Goal: Task Accomplishment & Management: Use online tool/utility

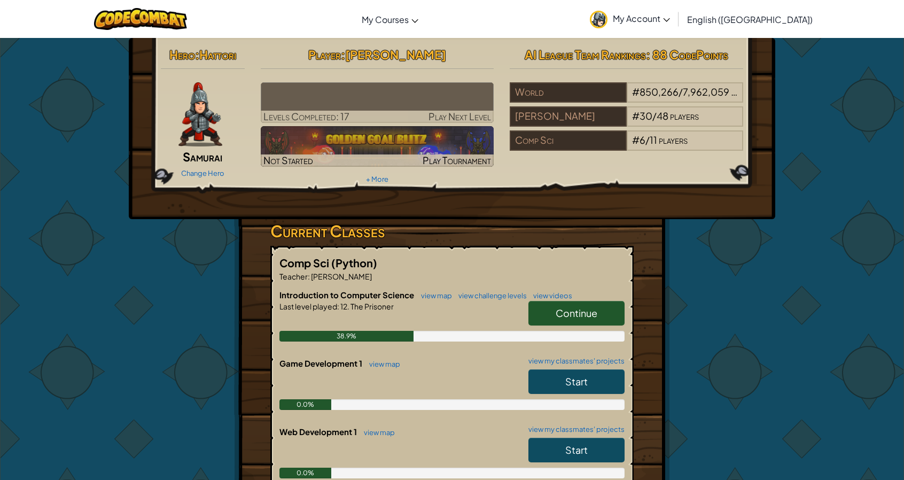
click at [607, 311] on link "Continue" at bounding box center [576, 313] width 96 height 25
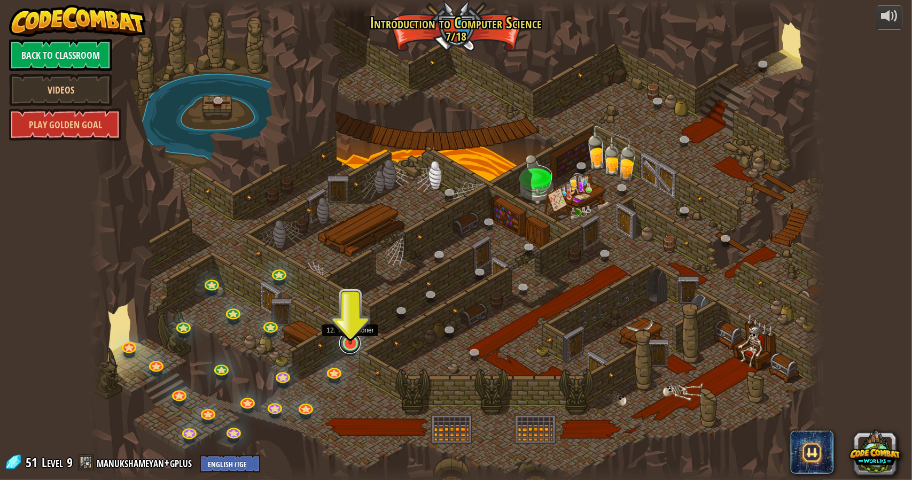
click at [346, 345] on link at bounding box center [349, 342] width 21 height 21
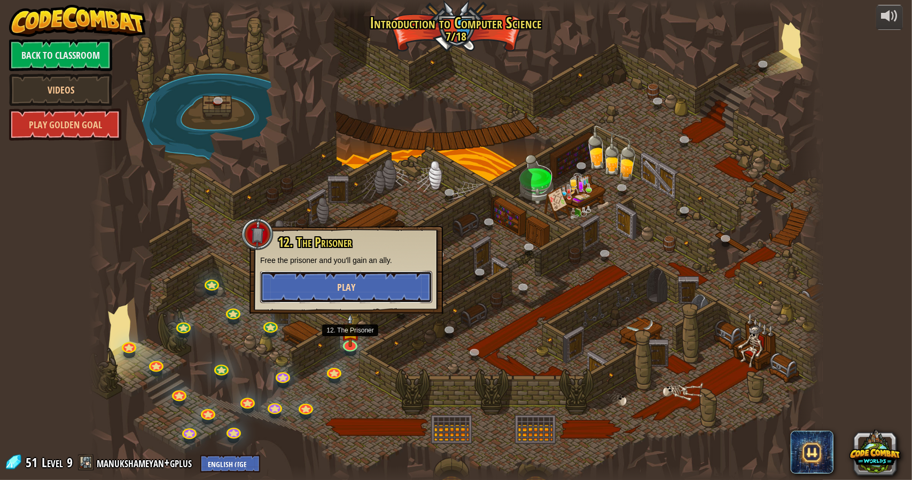
click at [353, 286] on span "Play" at bounding box center [346, 286] width 18 height 13
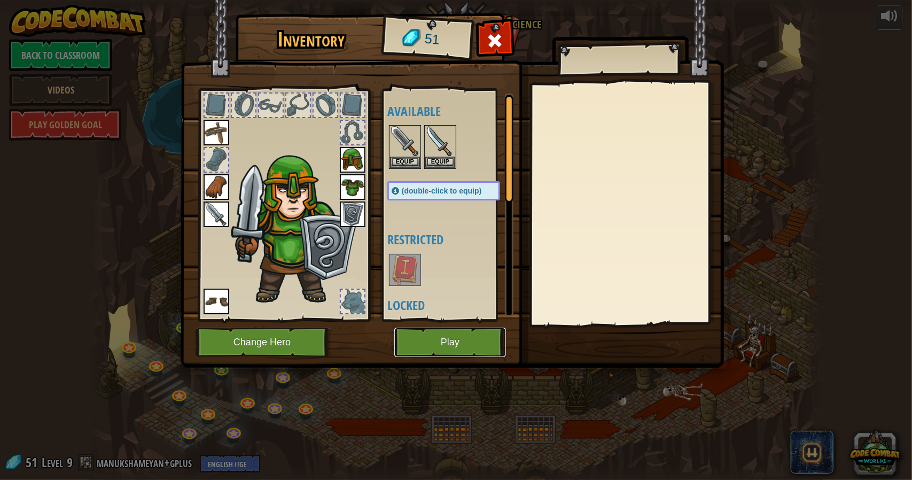
click at [436, 343] on button "Play" at bounding box center [450, 341] width 112 height 29
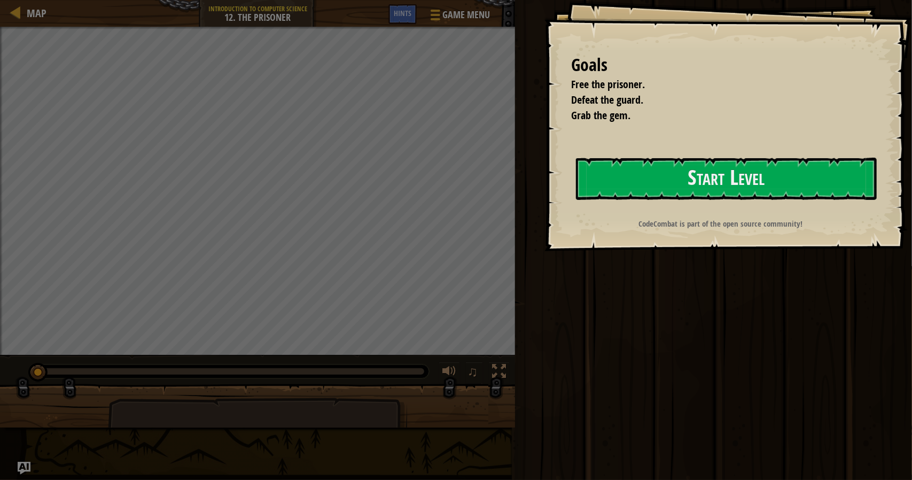
click at [664, 155] on div "Goals Free the prisoner. Defeat the guard. Grab the gem. Start Level Error load…" at bounding box center [727, 125] width 367 height 251
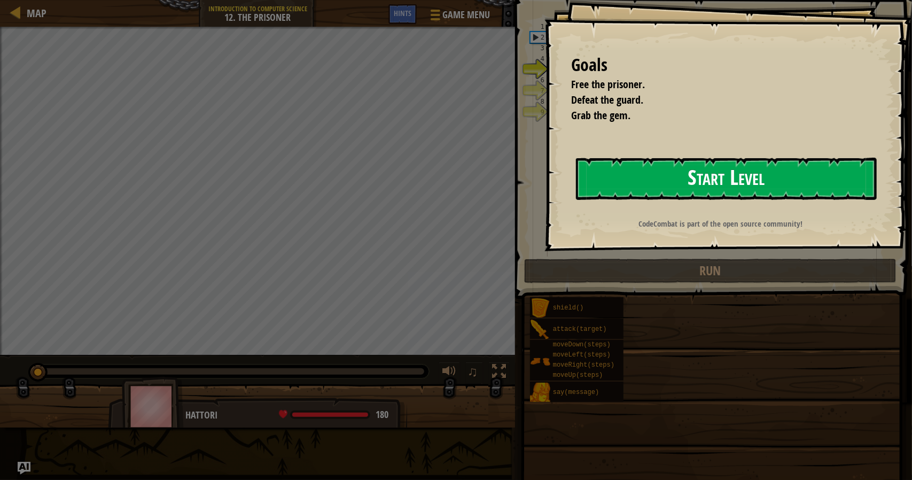
click at [653, 164] on button "Start Level" at bounding box center [726, 179] width 301 height 42
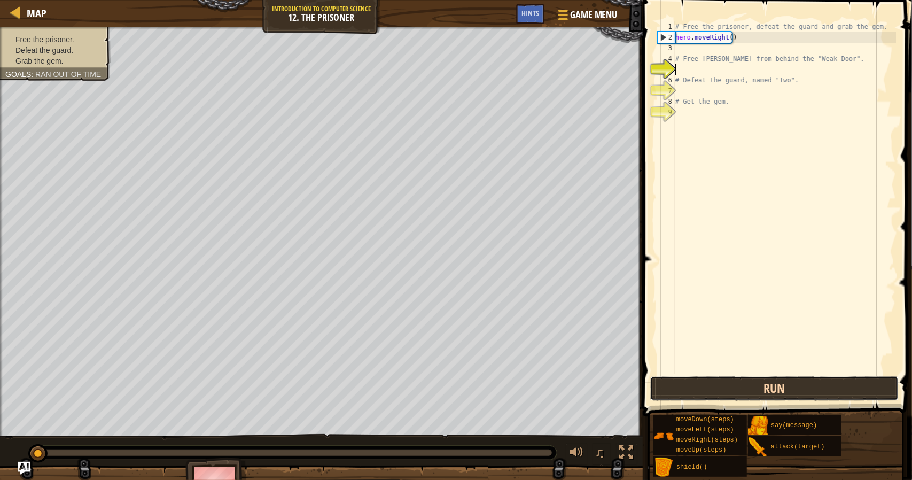
click at [774, 378] on button "Run" at bounding box center [774, 388] width 249 height 25
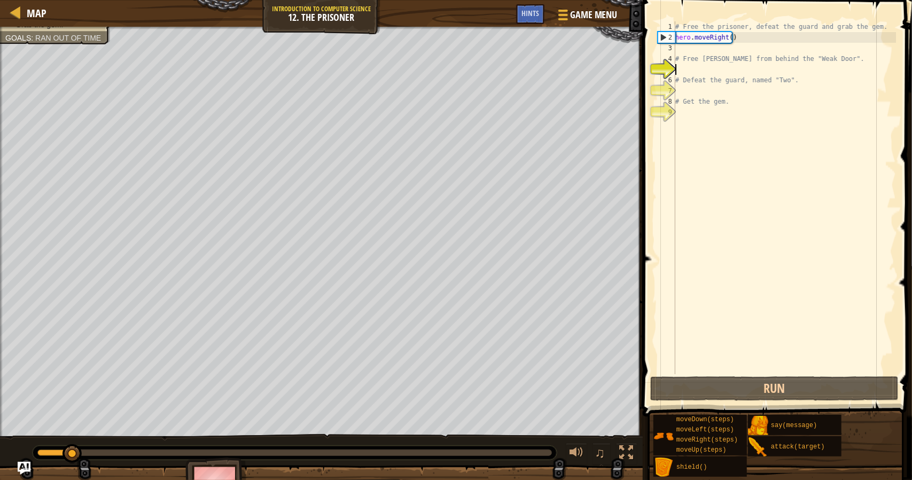
click at [694, 58] on div "# Free the prisoner, defeat the guard and grab the gem. hero . moveRight ( ) # …" at bounding box center [784, 208] width 223 height 374
type textarea "# Free [PERSON_NAME] from behind the "Weak Door"."
click at [694, 46] on div "# Free the prisoner, defeat the guard and grab the gem. hero . moveRight ( ) # …" at bounding box center [784, 208] width 223 height 374
type textarea "e"
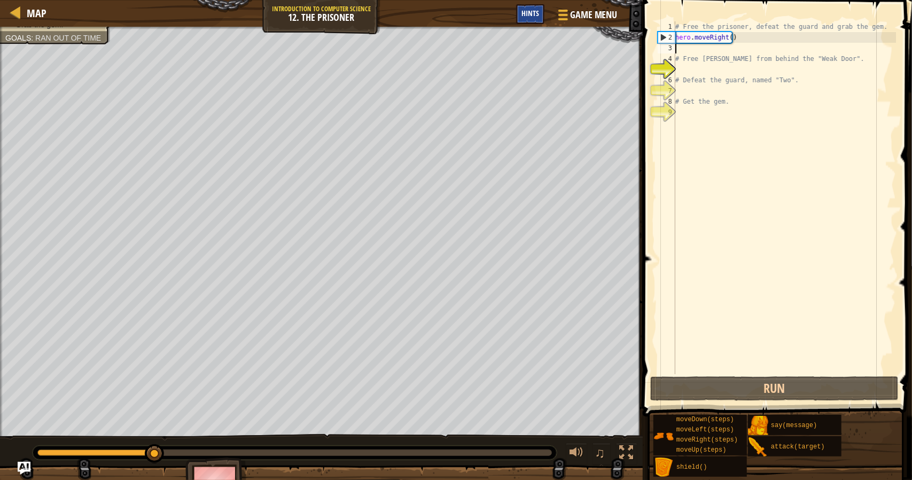
click at [523, 13] on span "Hints" at bounding box center [530, 13] width 18 height 10
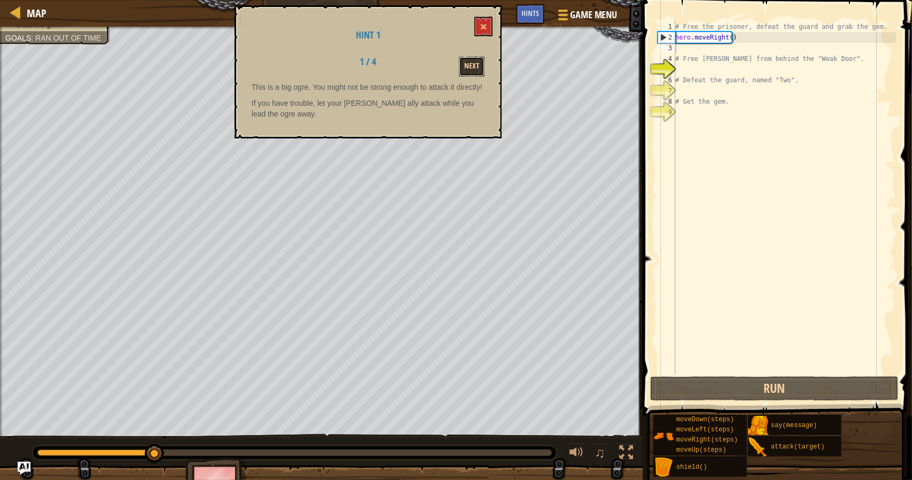
click at [473, 64] on button "Next" at bounding box center [472, 67] width 26 height 20
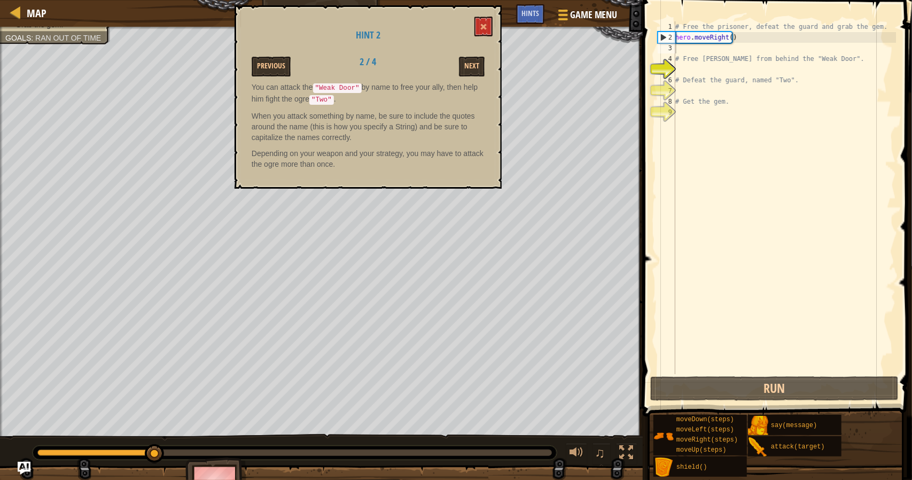
type textarea "# Free [PERSON_NAME] from behind the "Weak Door"."
click at [723, 54] on div "# Free the prisoner, defeat the guard and grab the gem. hero . moveRight ( ) # …" at bounding box center [784, 208] width 223 height 374
click at [704, 52] on div "# Free the prisoner, defeat the guard and grab the gem. hero . moveRight ( ) # …" at bounding box center [784, 208] width 223 height 374
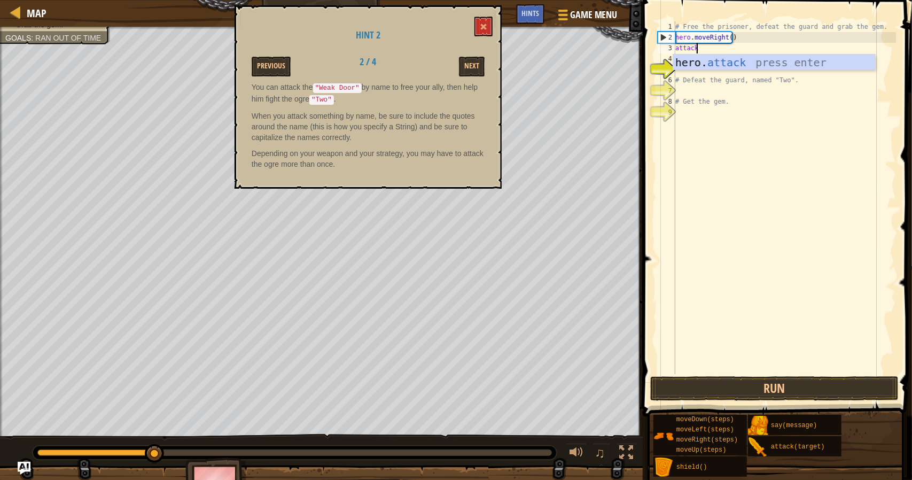
scroll to position [5, 1]
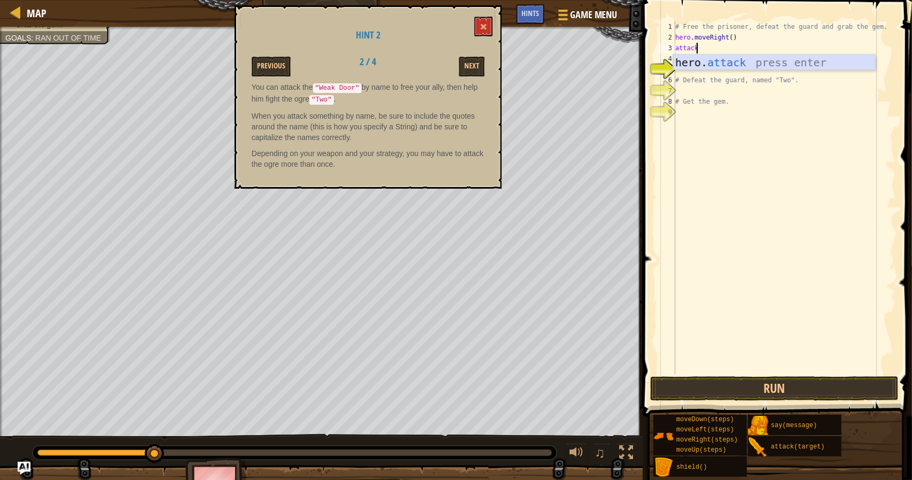
click at [685, 63] on div "hero. attack press enter" at bounding box center [774, 78] width 202 height 48
type textarea "hero.attack("Weak Door")"
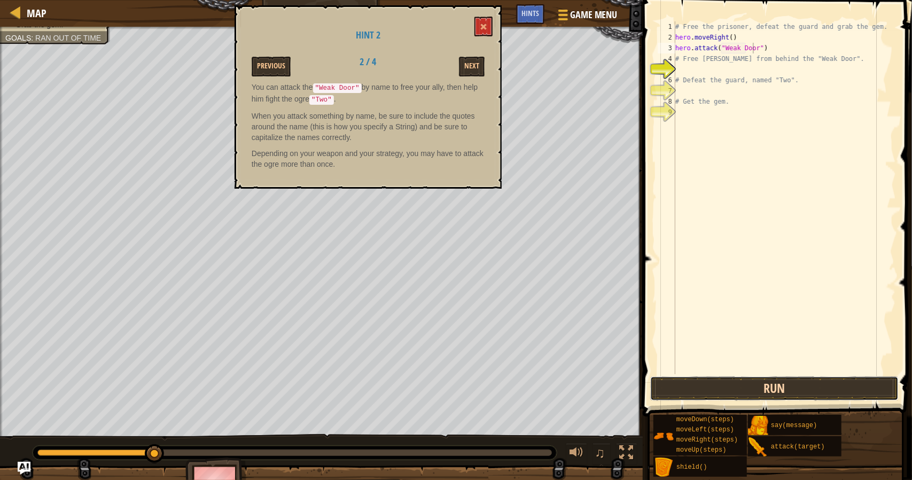
click at [795, 387] on button "Run" at bounding box center [774, 388] width 249 height 25
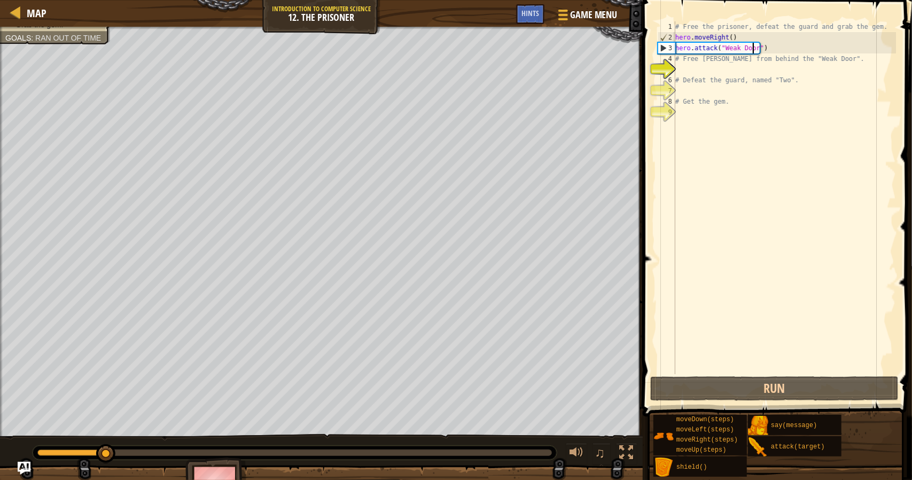
click at [825, 72] on div "# Free the prisoner, defeat the guard and grab the gem. hero . moveRight ( ) he…" at bounding box center [784, 208] width 223 height 374
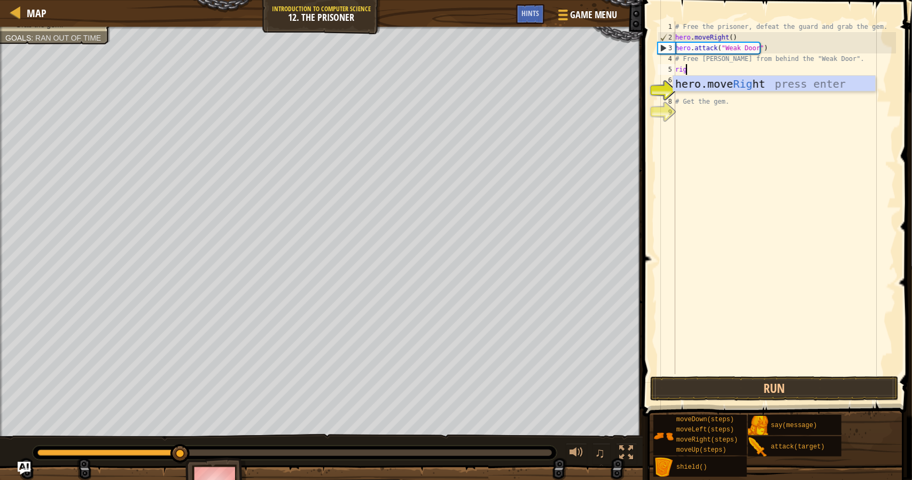
scroll to position [5, 0]
type textarea "right"
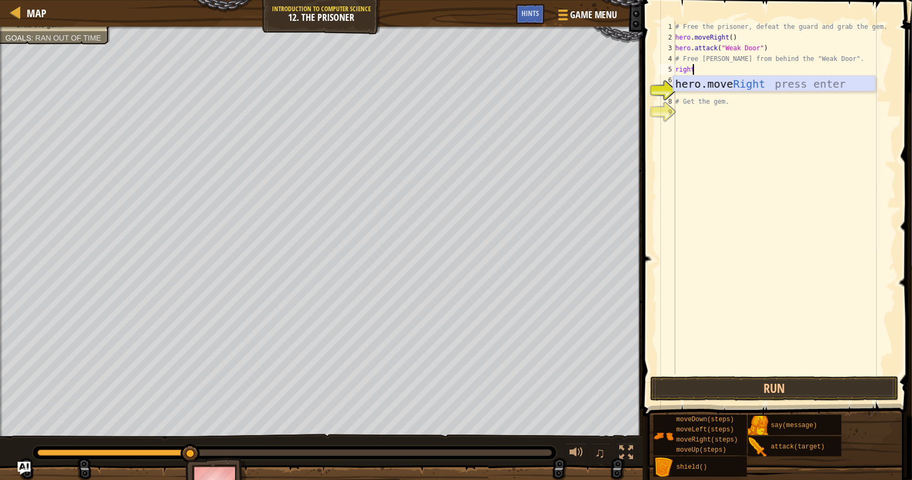
click at [792, 89] on div "hero.move Right press enter" at bounding box center [774, 100] width 202 height 48
click at [730, 68] on div "# Free the prisoner, defeat the guard and grab the gem. hero . moveRight ( ) he…" at bounding box center [785, 208] width 219 height 374
type textarea "hero.moveRight(3)"
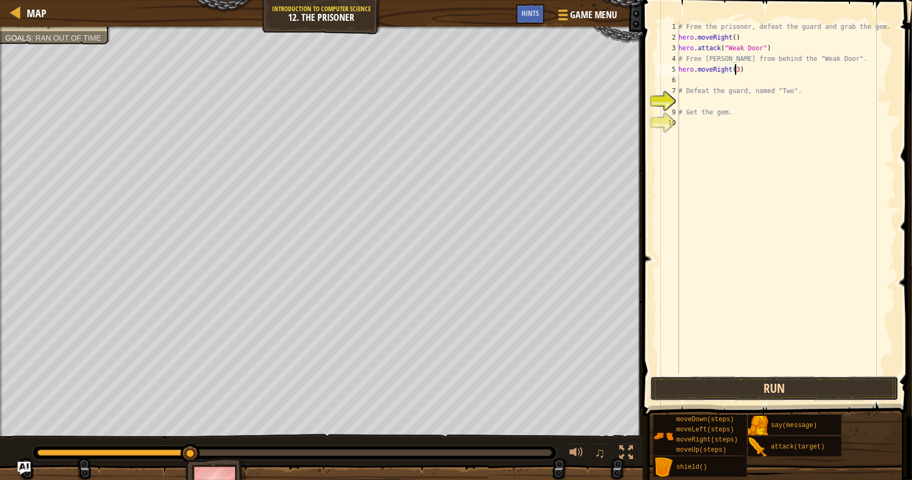
click at [782, 393] on button "Run" at bounding box center [774, 388] width 249 height 25
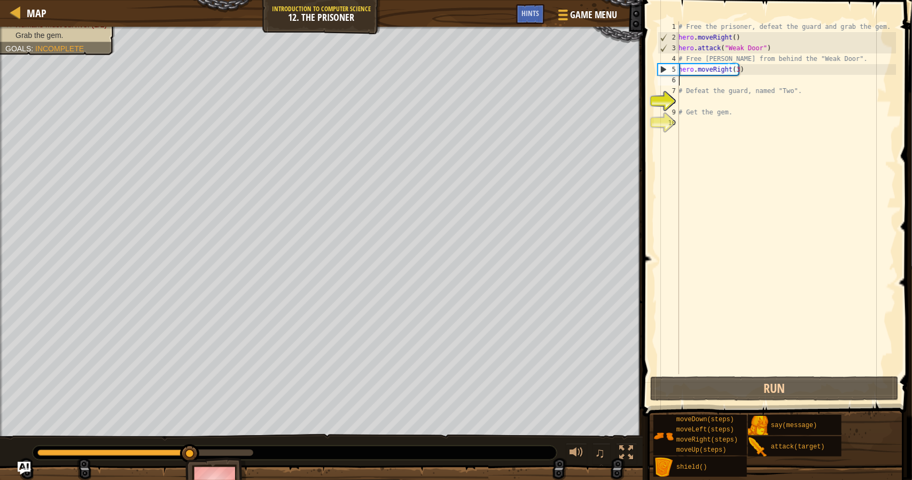
click at [711, 85] on div "# Free the prisoner, defeat the guard and grab the gem. hero . moveRight ( ) he…" at bounding box center [785, 208] width 219 height 374
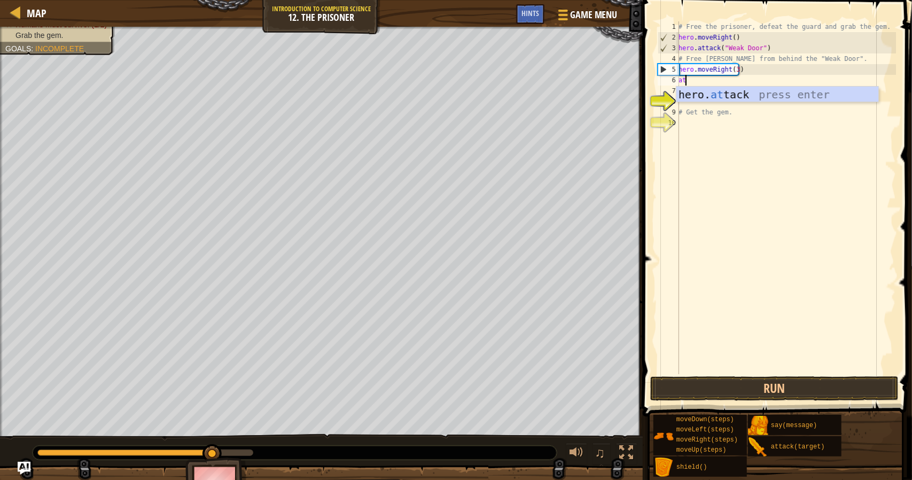
scroll to position [5, 0]
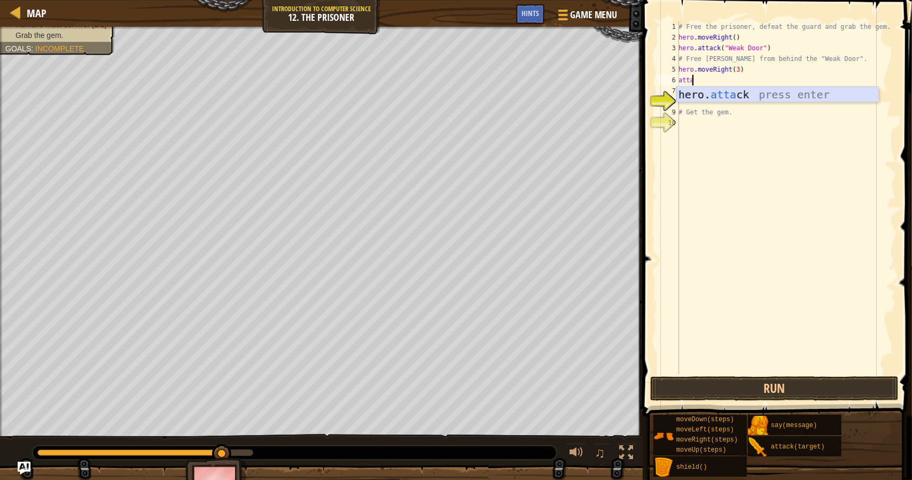
click at [722, 98] on div "hero. atta ck press enter" at bounding box center [777, 111] width 202 height 48
click at [760, 96] on div "# Free the prisoner, defeat the guard and grab the gem. hero . moveRight ( ) he…" at bounding box center [785, 208] width 219 height 374
type textarea "# Defeat the guard, named "Two"."
click at [747, 103] on div "# Free the prisoner, defeat the guard and grab the gem. hero . moveRight ( ) he…" at bounding box center [785, 208] width 219 height 374
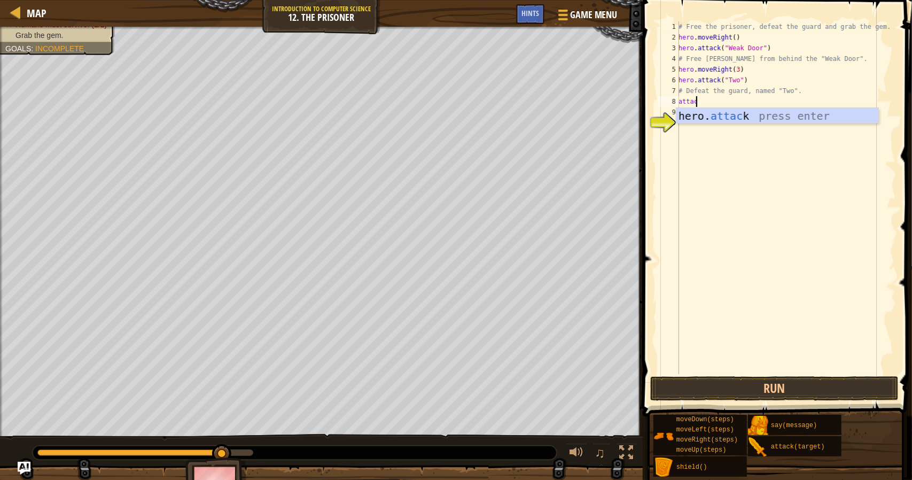
scroll to position [5, 1]
click at [754, 116] on div "hero. attac k press enter" at bounding box center [777, 132] width 202 height 48
click at [754, 116] on div "# Free the prisoner, defeat the guard and grab the gem. hero . moveRight ( ) he…" at bounding box center [785, 208] width 219 height 374
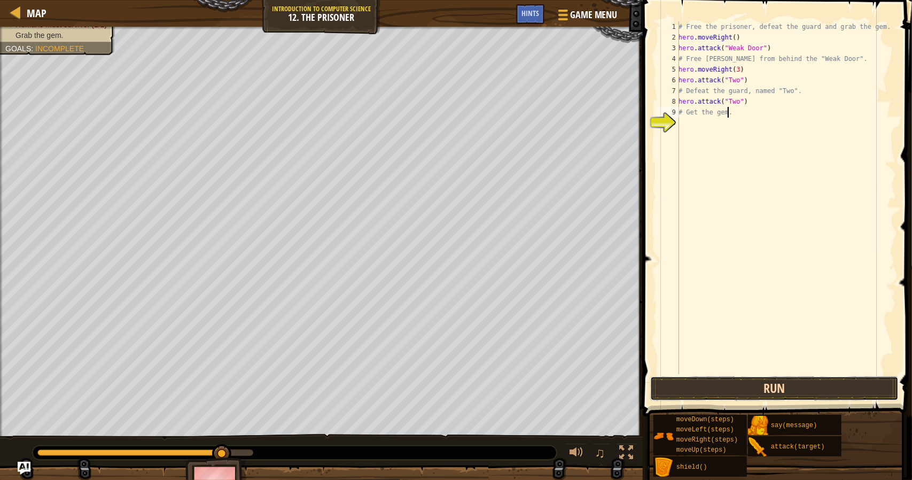
click at [752, 380] on button "Run" at bounding box center [774, 388] width 249 height 25
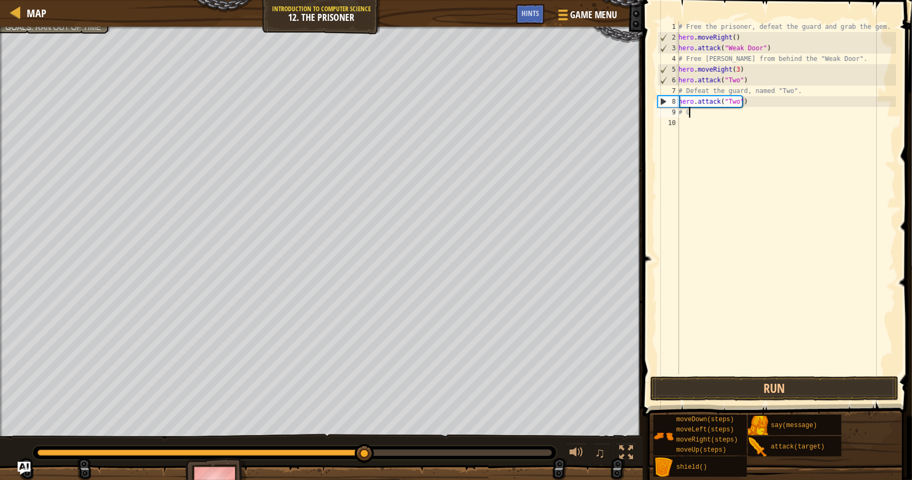
scroll to position [5, 0]
type textarea "#"
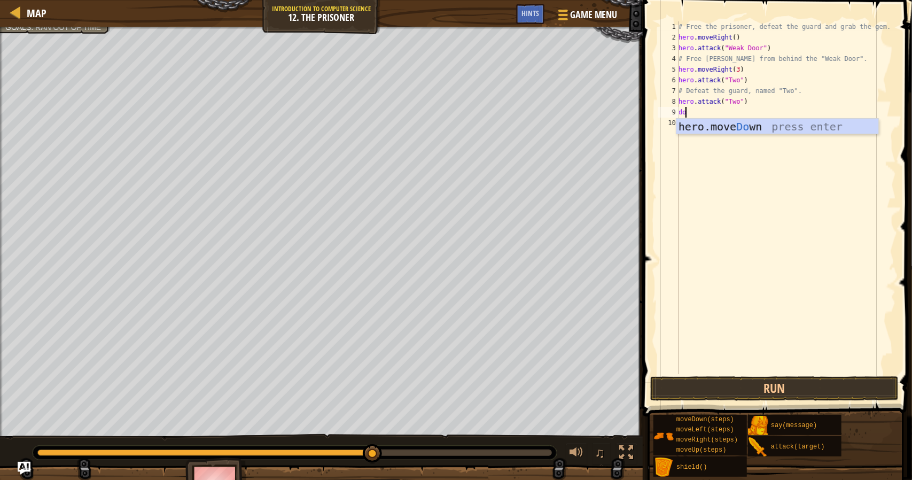
type textarea "down"
click at [720, 131] on div "hero.move Down press enter" at bounding box center [777, 143] width 202 height 48
click at [727, 113] on div "# Free the prisoner, defeat the guard and grab the gem. hero . moveRight ( ) he…" at bounding box center [785, 208] width 219 height 374
type textarea "hero.moveDown(2)"
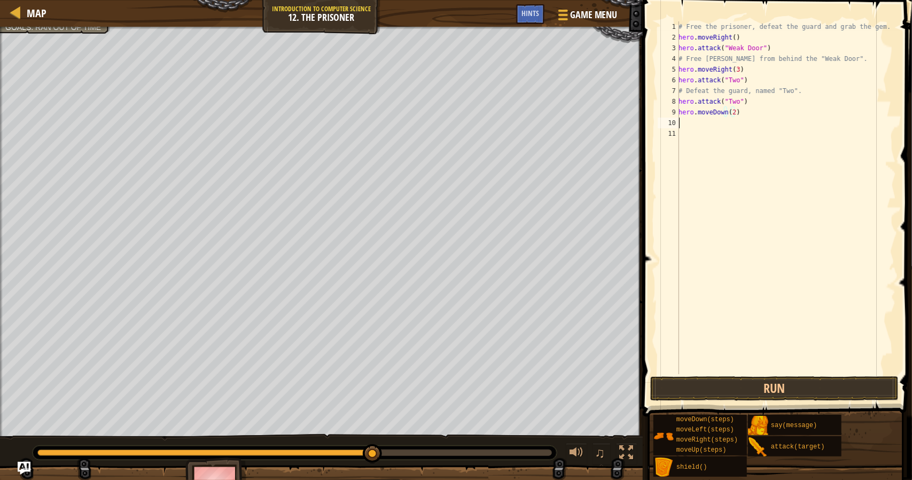
click at [758, 121] on div "# Free the prisoner, defeat the guard and grab the gem. hero . moveRight ( ) he…" at bounding box center [785, 208] width 219 height 374
type textarea "right"
click at [754, 139] on div "hero.move Right press enter" at bounding box center [777, 153] width 202 height 48
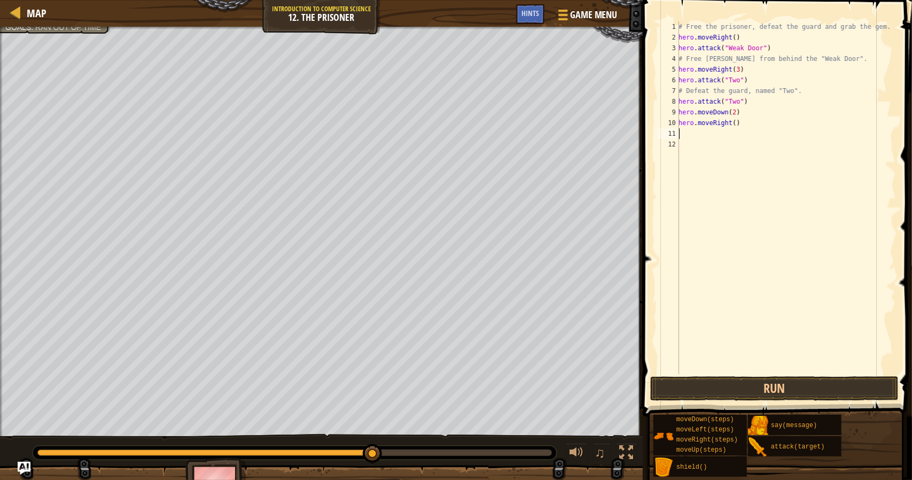
scroll to position [5, 0]
click at [836, 378] on button "Run" at bounding box center [774, 388] width 249 height 25
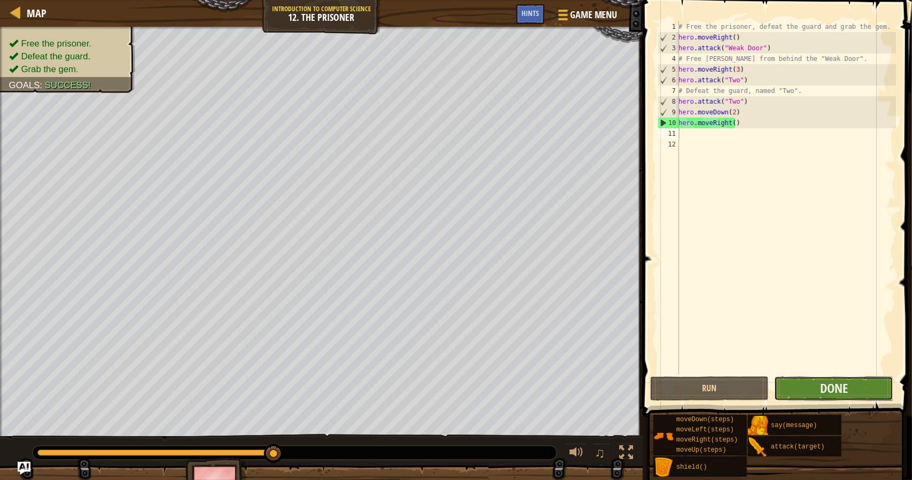
click at [877, 384] on button "Done" at bounding box center [833, 388] width 119 height 25
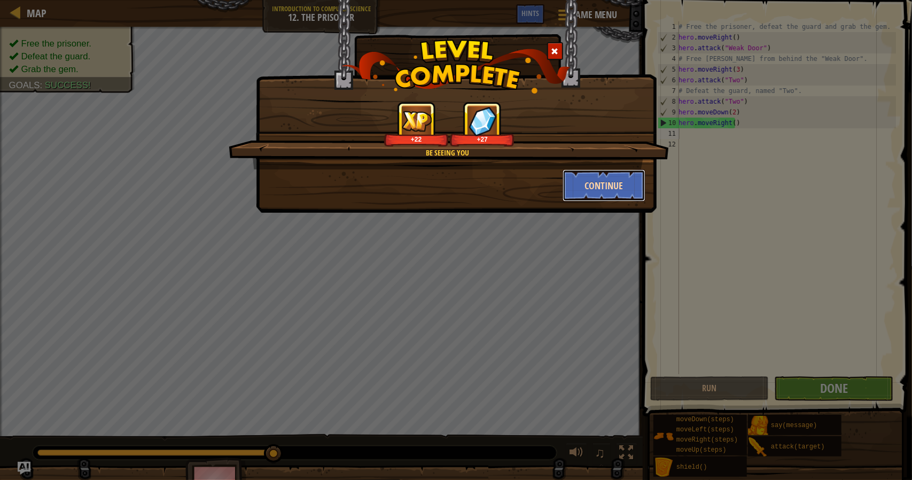
click at [587, 191] on button "Continue" at bounding box center [603, 185] width 83 height 32
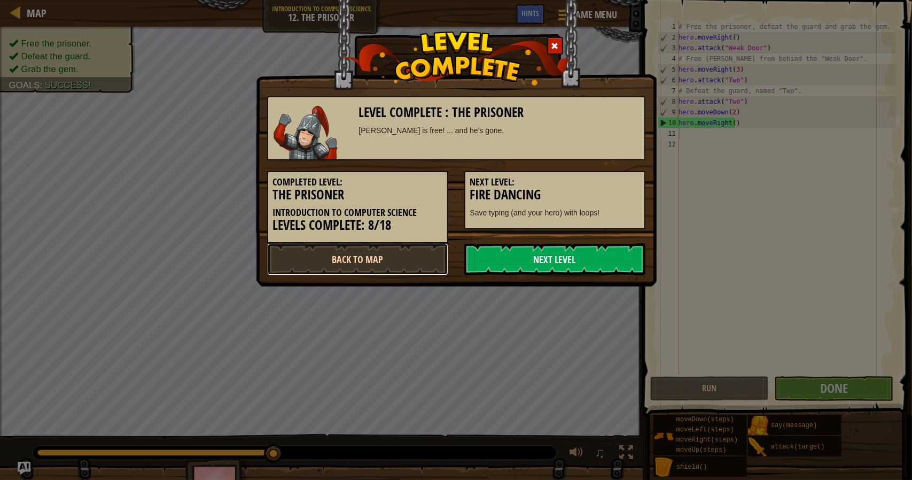
click at [410, 266] on link "Back to Map" at bounding box center [357, 259] width 181 height 32
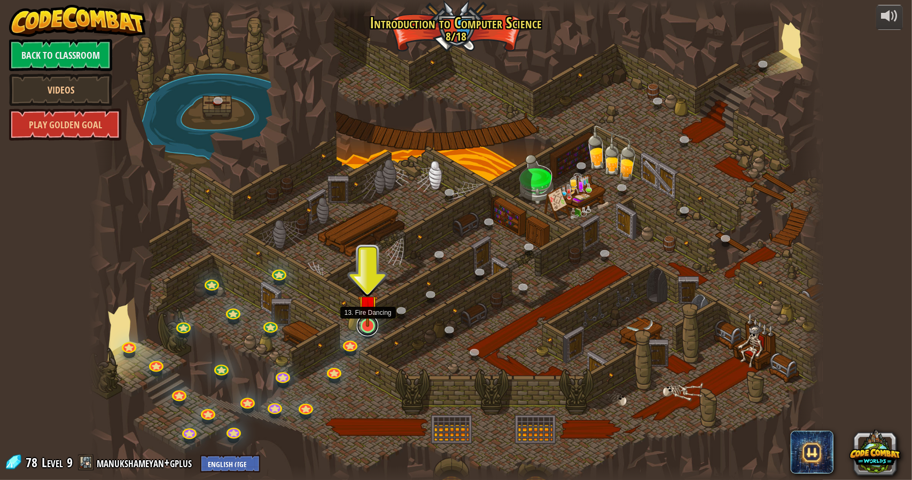
click at [366, 331] on link at bounding box center [367, 325] width 21 height 21
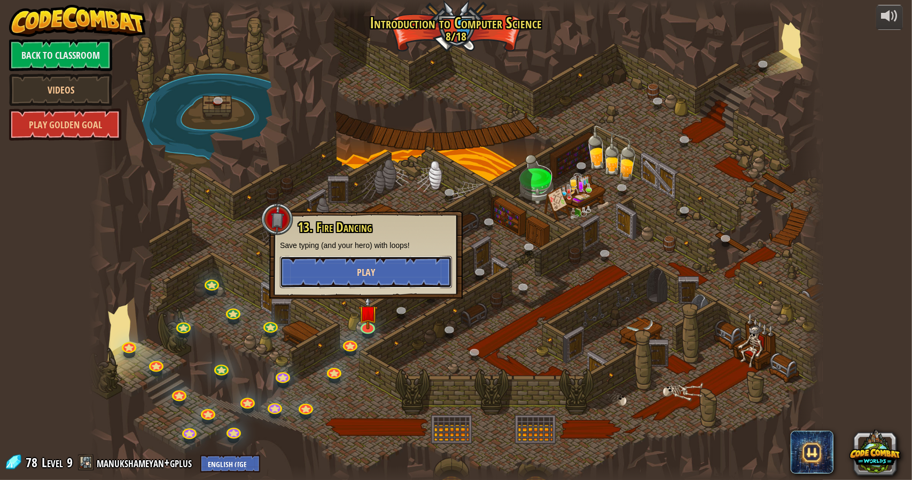
click at [376, 269] on button "Play" at bounding box center [366, 272] width 172 height 32
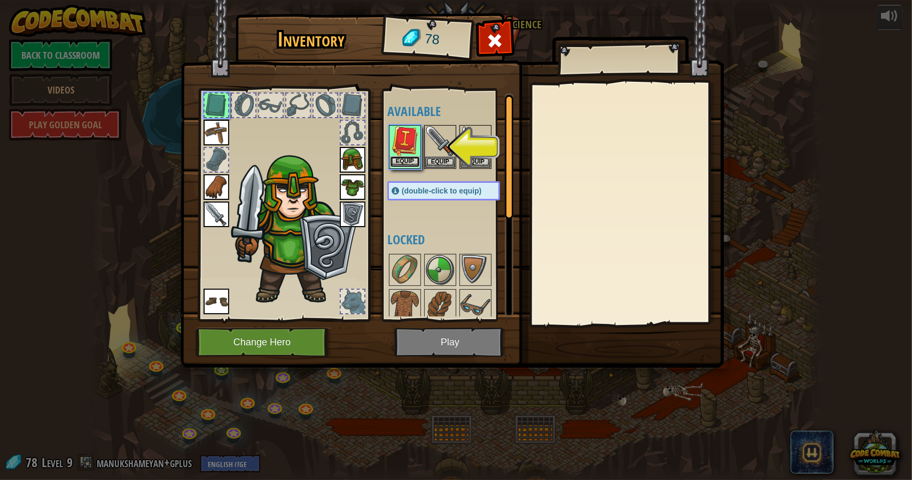
click at [395, 158] on button "Equip" at bounding box center [405, 161] width 30 height 11
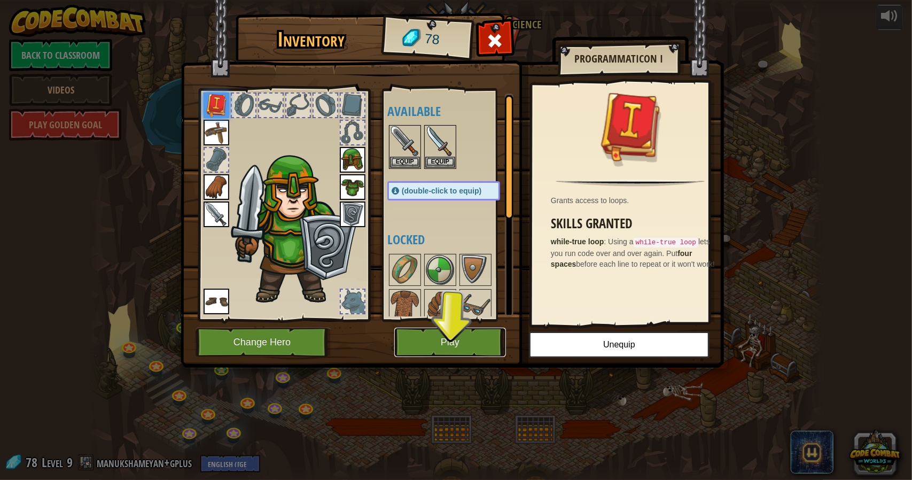
click at [447, 336] on button "Play" at bounding box center [450, 341] width 112 height 29
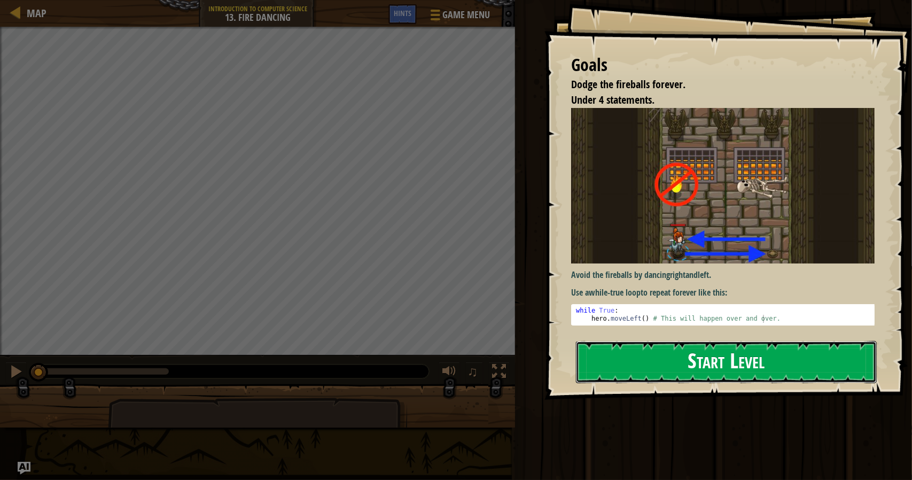
click at [600, 358] on button "Start Level" at bounding box center [726, 362] width 301 height 42
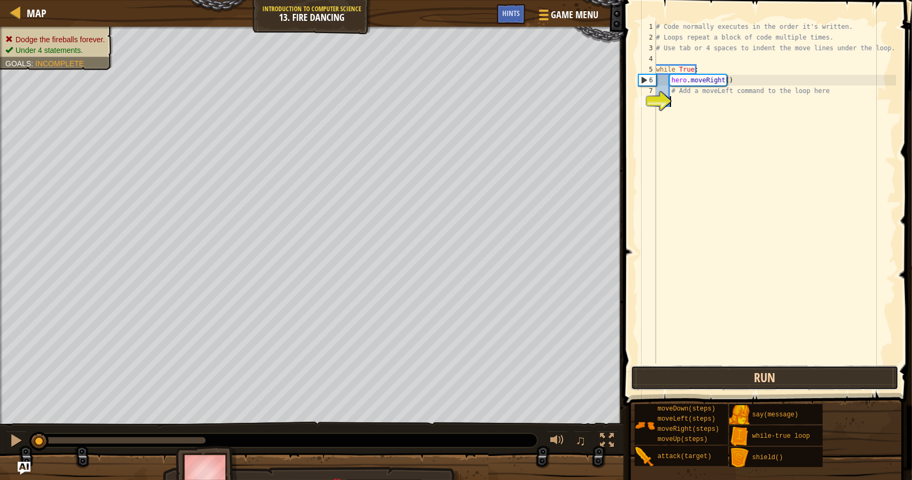
click at [632, 375] on button "Run" at bounding box center [765, 377] width 268 height 25
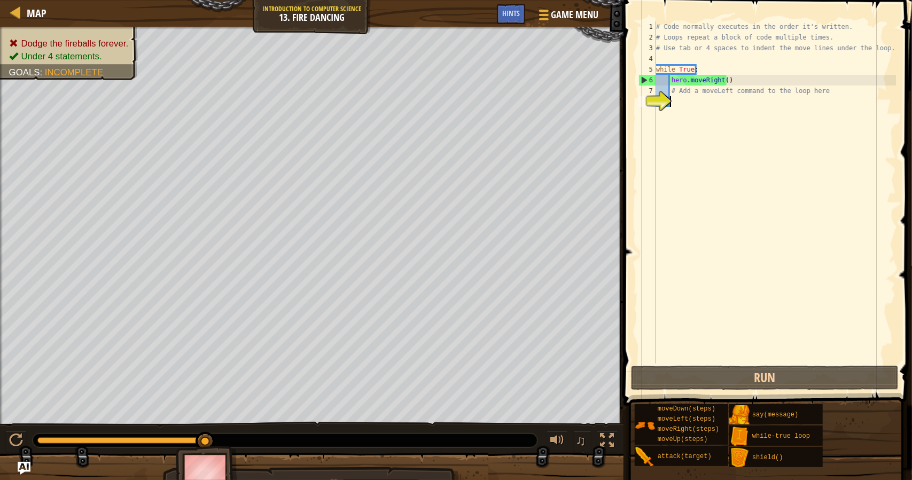
click at [685, 100] on div "# Code normally executes in the order it's written. # Loops repeat a block of c…" at bounding box center [775, 202] width 242 height 363
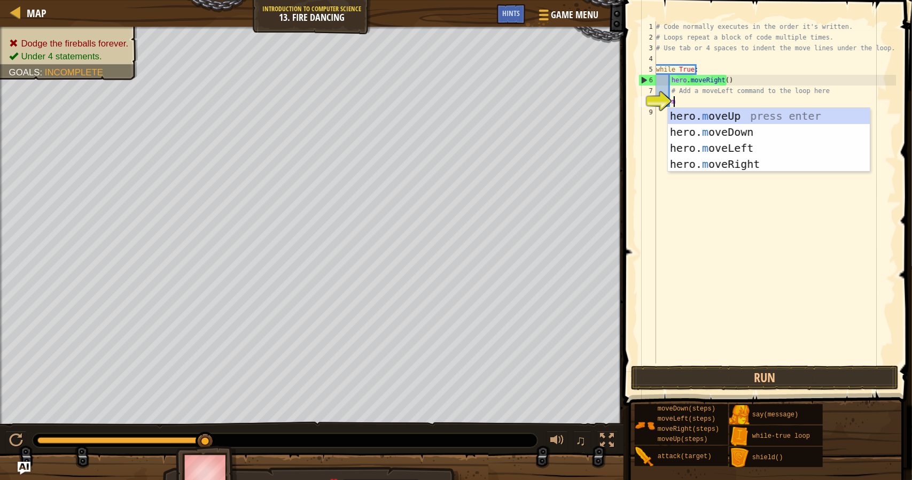
type textarea "mo"
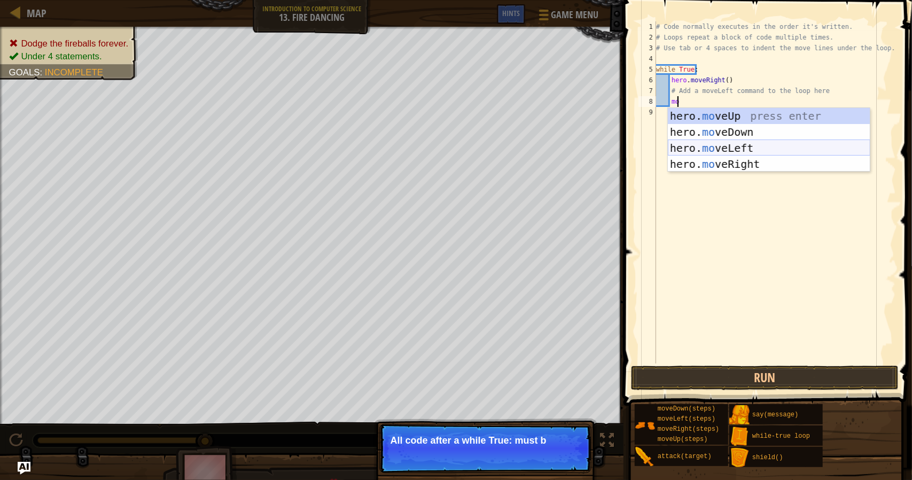
click at [753, 145] on div "hero. mo veUp press enter hero. mo veDown press enter hero. mo veLeft press ent…" at bounding box center [768, 156] width 202 height 96
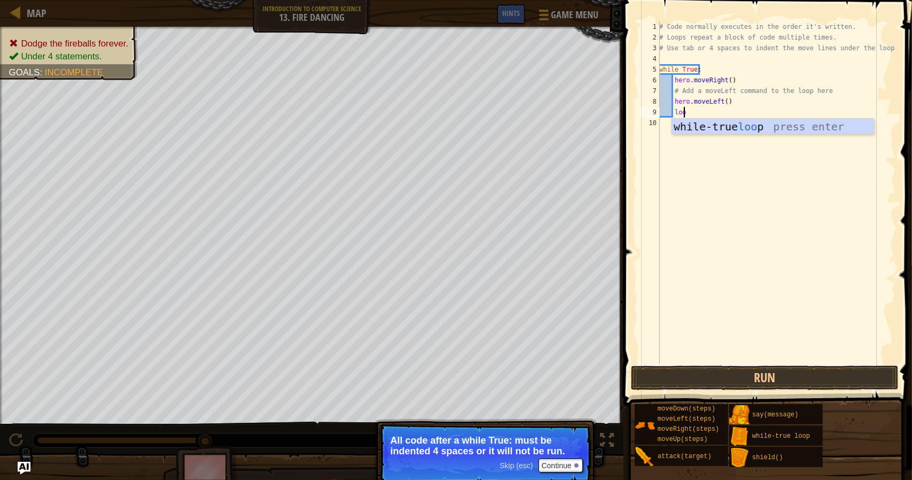
scroll to position [5, 2]
click at [709, 72] on div "# Code normally executes in the order it's written. # Loops repeat a block of c…" at bounding box center [776, 202] width 239 height 363
type textarea "while True:loop"
click at [705, 287] on div "# Code normally executes in the order it's written. # Loops repeat a block of c…" at bounding box center [776, 202] width 239 height 363
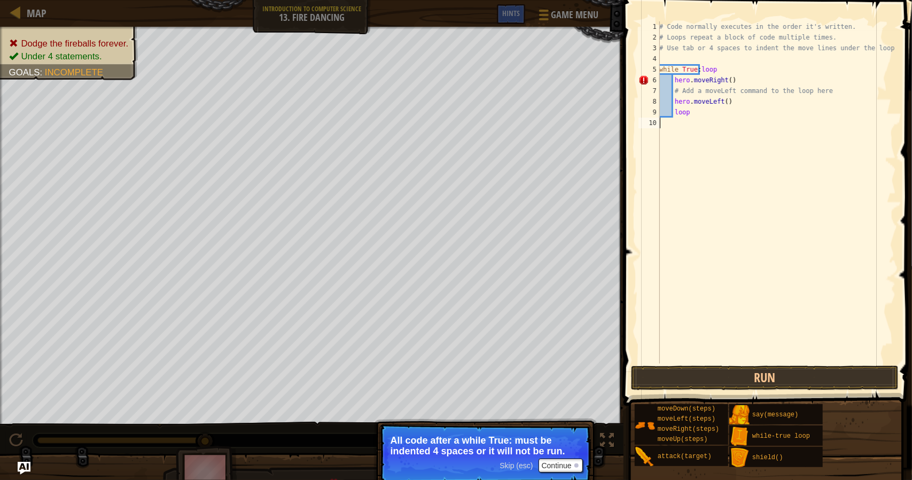
scroll to position [5, 0]
click at [799, 364] on span at bounding box center [768, 187] width 297 height 437
click at [802, 374] on button "Run" at bounding box center [765, 377] width 268 height 25
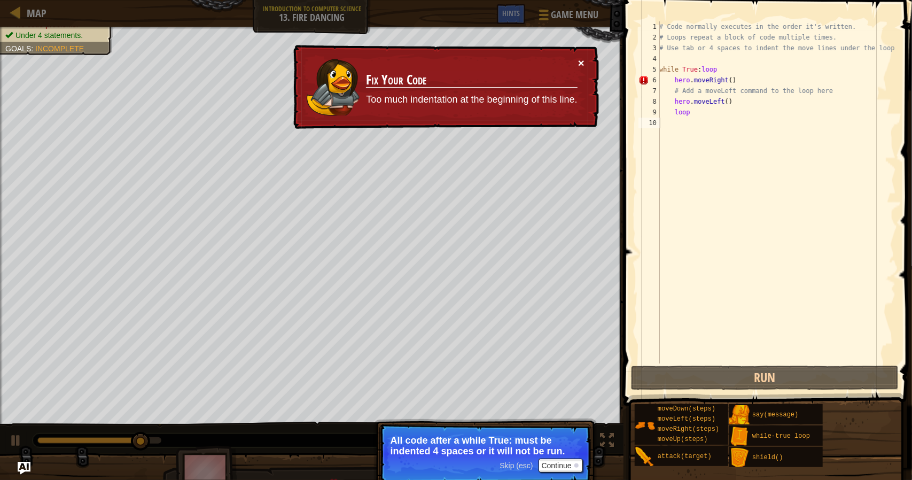
click at [578, 63] on button "×" at bounding box center [581, 62] width 6 height 11
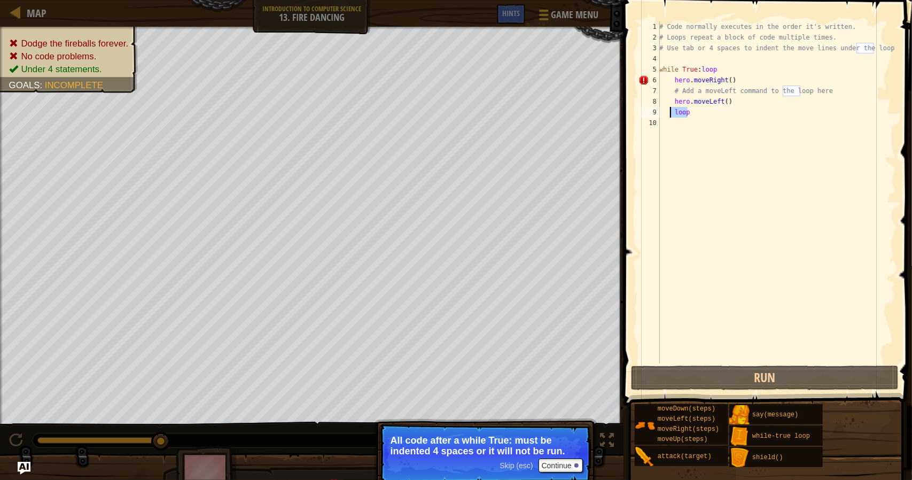
drag, startPoint x: 700, startPoint y: 109, endPoint x: 671, endPoint y: 113, distance: 29.0
click at [671, 113] on div "# Code normally executes in the order it's written. # Loops repeat a block of c…" at bounding box center [776, 202] width 239 height 363
type textarea "loop"
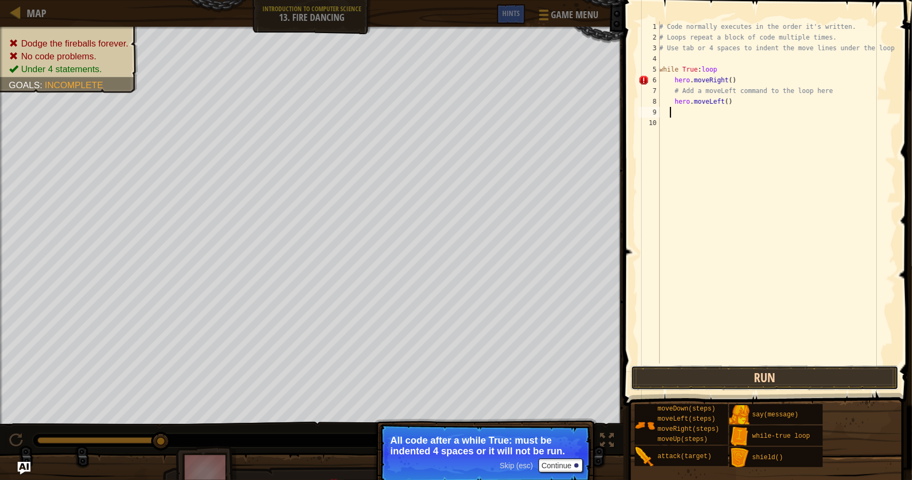
click at [730, 371] on button "Run" at bounding box center [765, 377] width 268 height 25
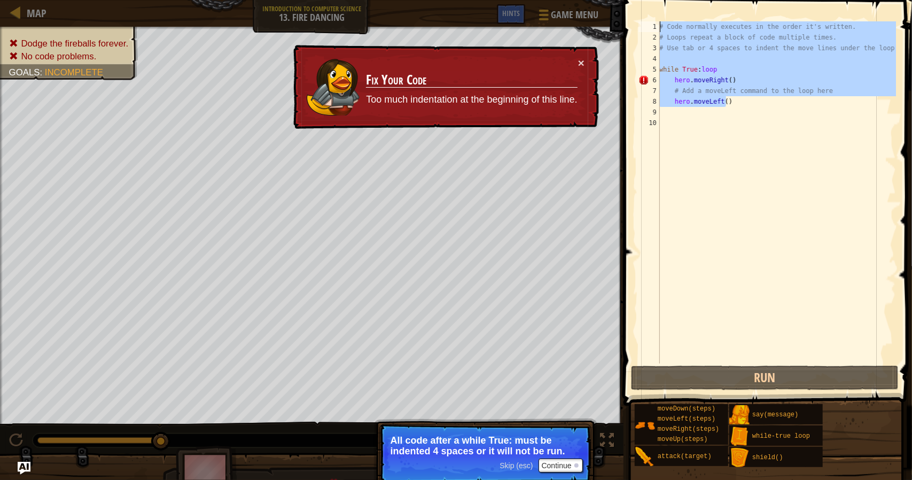
drag, startPoint x: 693, startPoint y: 84, endPoint x: 629, endPoint y: 16, distance: 93.7
click at [629, 16] on div "1 2 3 4 5 6 7 8 9 10 # Code normally executes in the order it's written. # Loop…" at bounding box center [766, 223] width 292 height 437
click at [744, 90] on div "# Code normally executes in the order it's written. # Loops repeat a block of c…" at bounding box center [776, 192] width 239 height 342
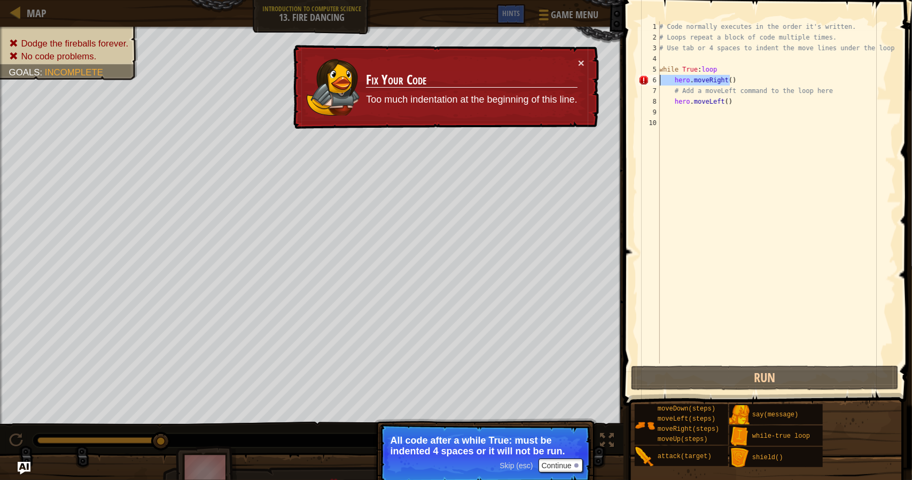
drag, startPoint x: 740, startPoint y: 81, endPoint x: 659, endPoint y: 81, distance: 80.6
click at [659, 81] on div "# Add a moveLeft command to the loop here 1 2 3 4 5 6 7 8 9 10 # Code normally …" at bounding box center [766, 192] width 260 height 342
type textarea "hero.moveRight()"
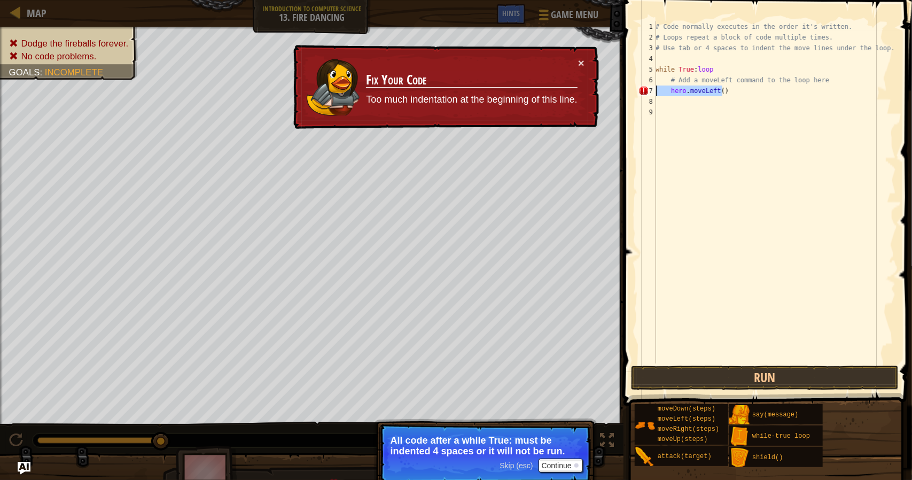
drag, startPoint x: 726, startPoint y: 86, endPoint x: 642, endPoint y: 91, distance: 84.5
click at [642, 91] on div "while True:loop 1 2 3 4 5 6 7 8 9 # Code normally executes in the order it's wr…" at bounding box center [766, 192] width 260 height 342
type textarea "hero.moveLeft()"
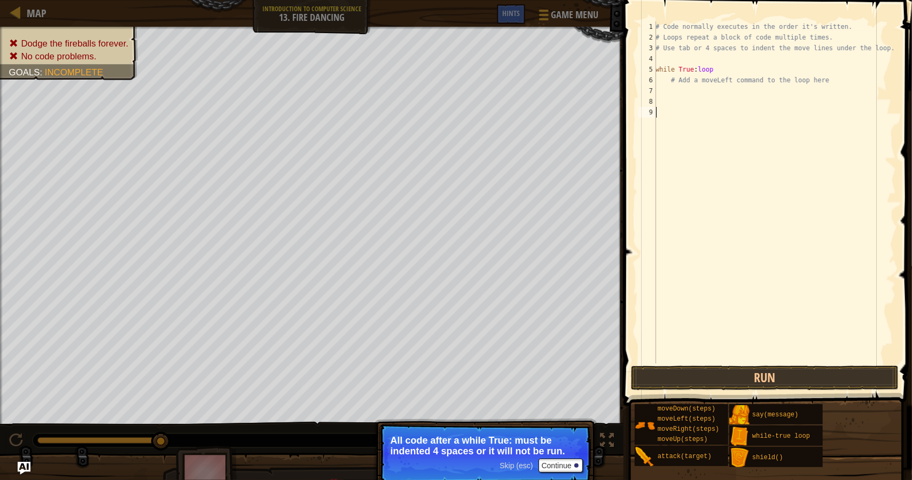
click at [713, 239] on div "# Code normally executes in the order it's written. # Loops repeat a block of c…" at bounding box center [774, 202] width 242 height 363
drag, startPoint x: 760, startPoint y: 379, endPoint x: 767, endPoint y: 378, distance: 6.6
click at [763, 378] on button "Run" at bounding box center [765, 377] width 268 height 25
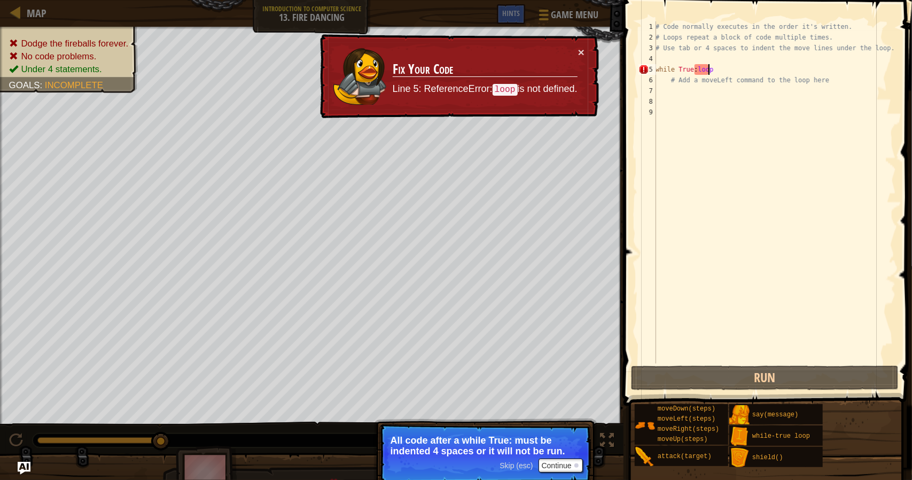
click at [714, 69] on div "# Code normally executes in the order it's written. # Loops repeat a block of c…" at bounding box center [774, 202] width 242 height 363
type textarea "while True:loop"
click at [2, 139] on div at bounding box center [1, 233] width 3 height 413
click at [2, 187] on div at bounding box center [1, 233] width 3 height 413
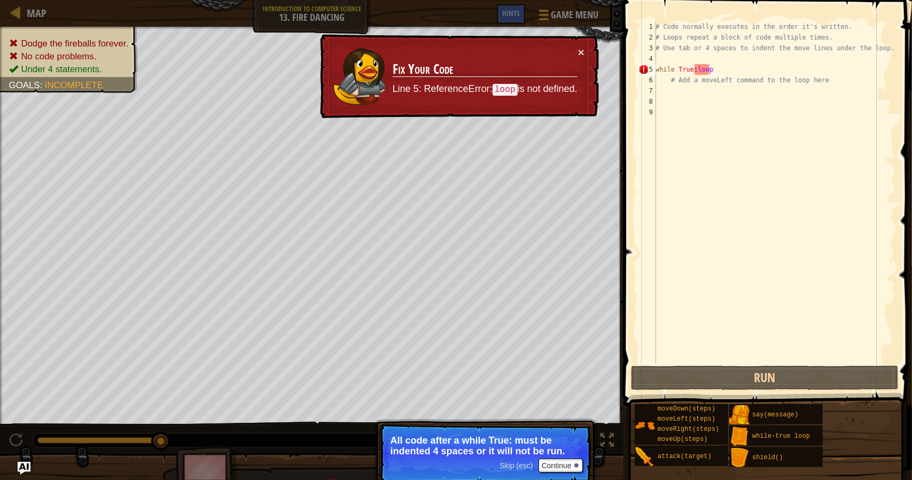
click at [2, 187] on div at bounding box center [1, 233] width 3 height 413
drag, startPoint x: 724, startPoint y: 74, endPoint x: 651, endPoint y: 73, distance: 73.2
click at [651, 73] on div "while True:loop 1 2 3 4 5 6 7 8 9 # Code normally executes in the order it's wr…" at bounding box center [766, 192] width 260 height 342
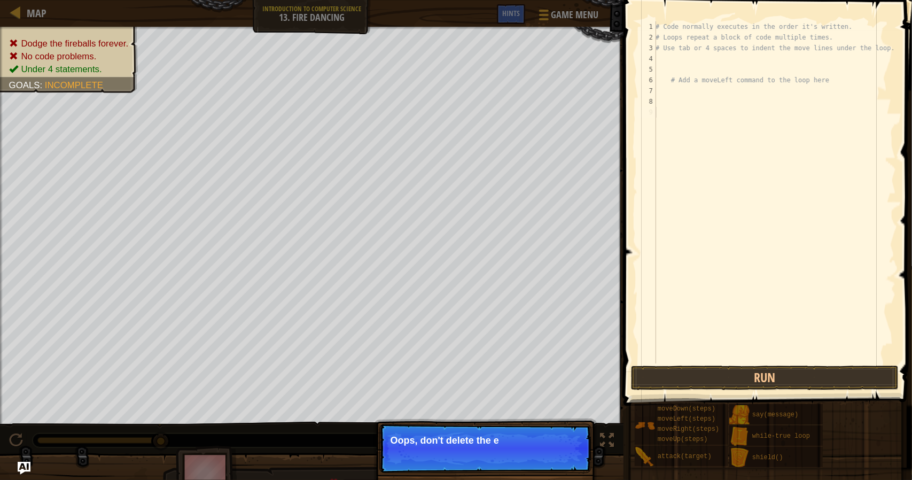
click at [749, 215] on div "# Code normally executes in the order it's written. # Loops repeat a block of c…" at bounding box center [774, 202] width 242 height 363
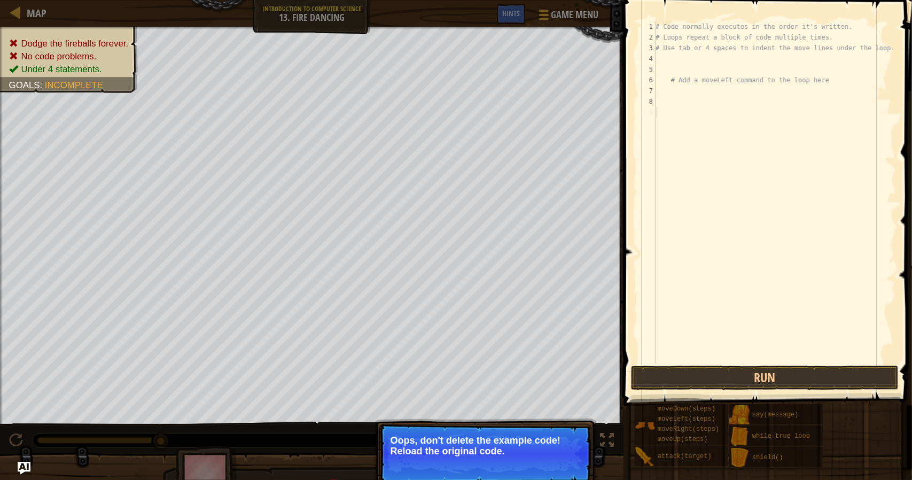
click at [552, 468] on button "↻ Reload" at bounding box center [559, 464] width 48 height 16
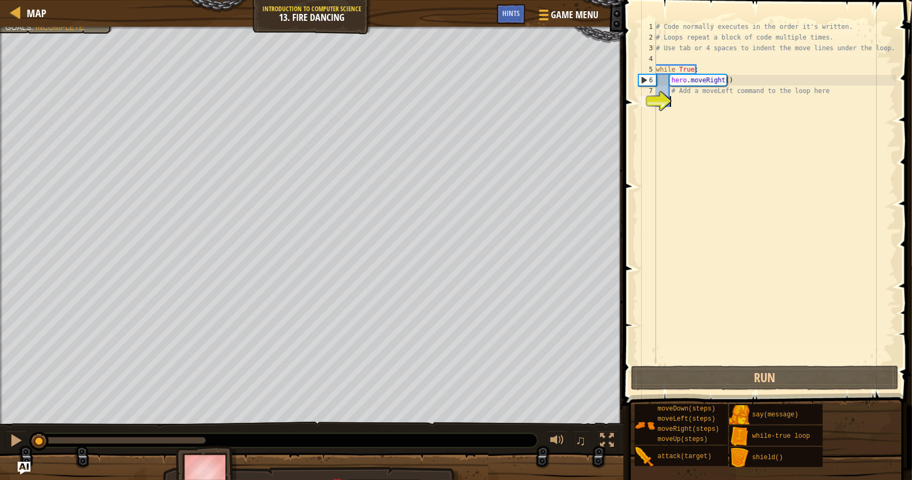
click at [706, 132] on div "# Code normally executes in the order it's written. # Loops repeat a block of c…" at bounding box center [775, 202] width 242 height 363
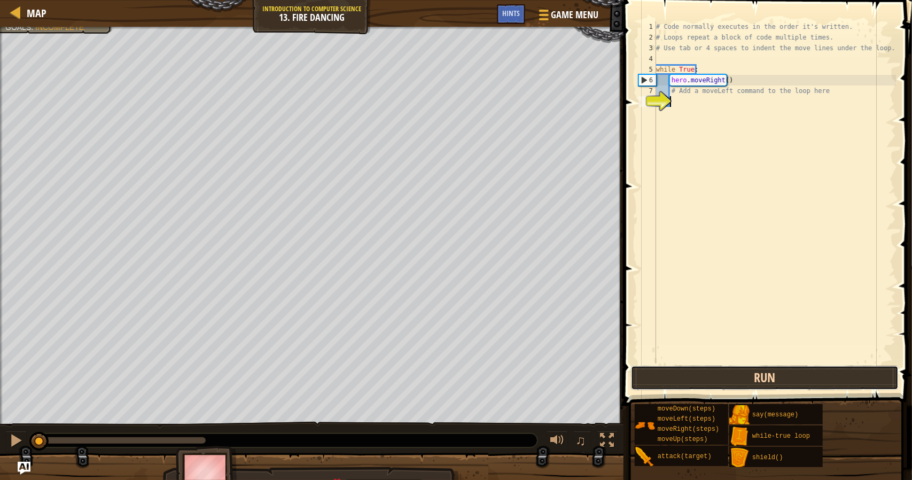
click at [756, 386] on button "Run" at bounding box center [765, 377] width 268 height 25
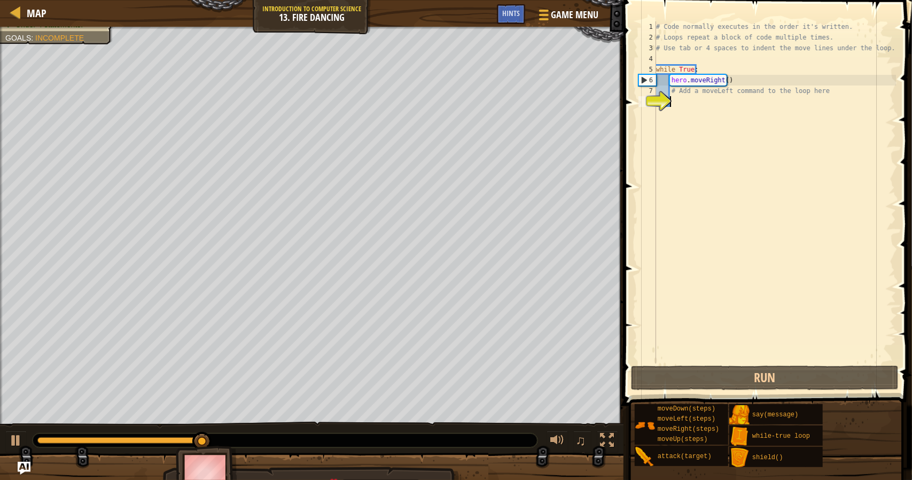
type textarea "l"
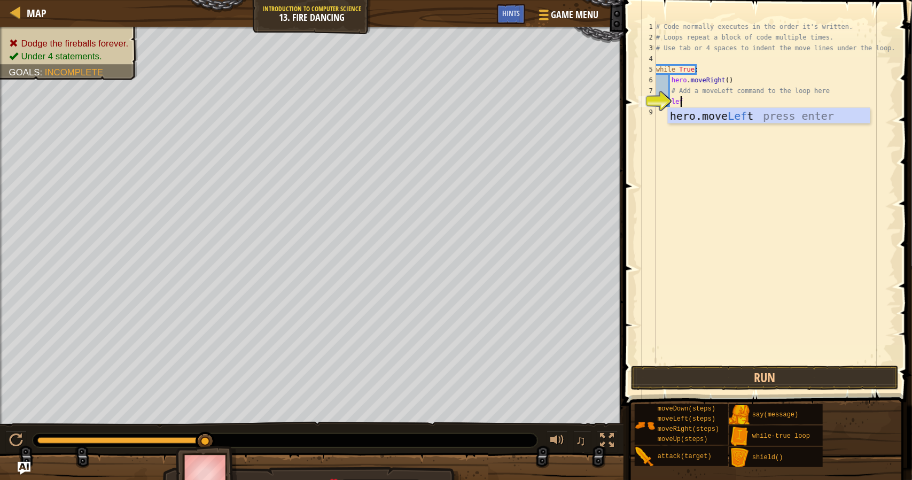
scroll to position [5, 1]
type textarea "le"
click at [698, 131] on div "whi le -true loop press enter hero.move Le ft press enter" at bounding box center [768, 140] width 202 height 64
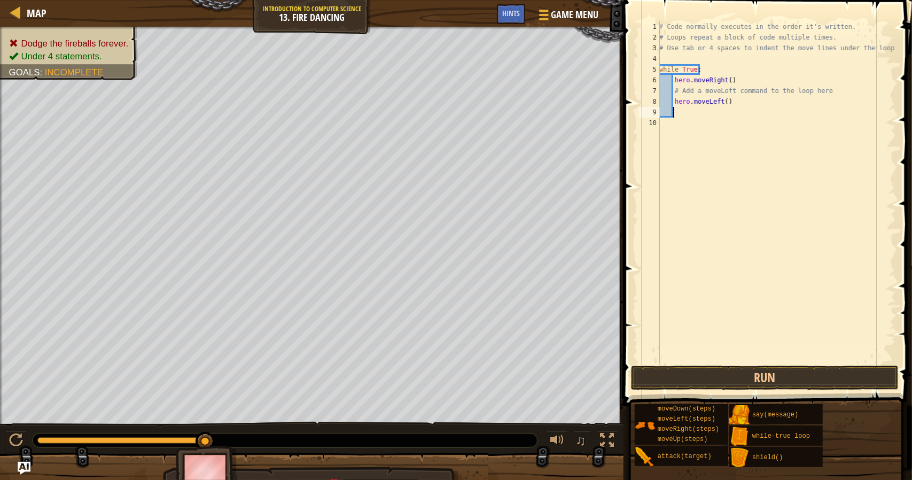
scroll to position [5, 1]
click at [744, 383] on button "Run" at bounding box center [765, 377] width 268 height 25
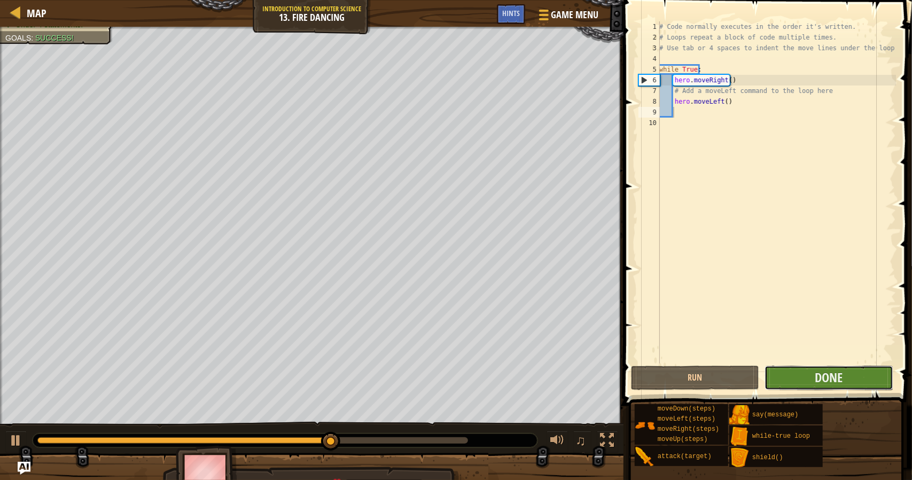
click at [813, 377] on button "Done" at bounding box center [828, 377] width 128 height 25
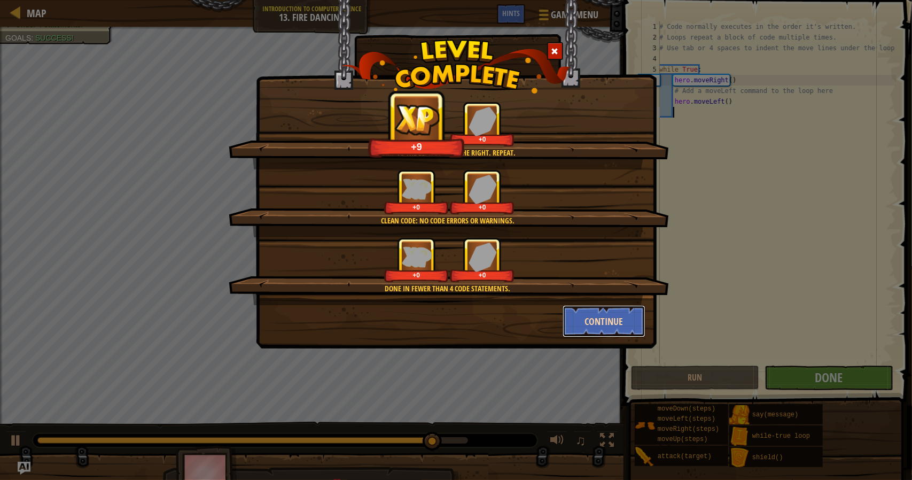
click at [577, 320] on button "Continue" at bounding box center [603, 321] width 83 height 32
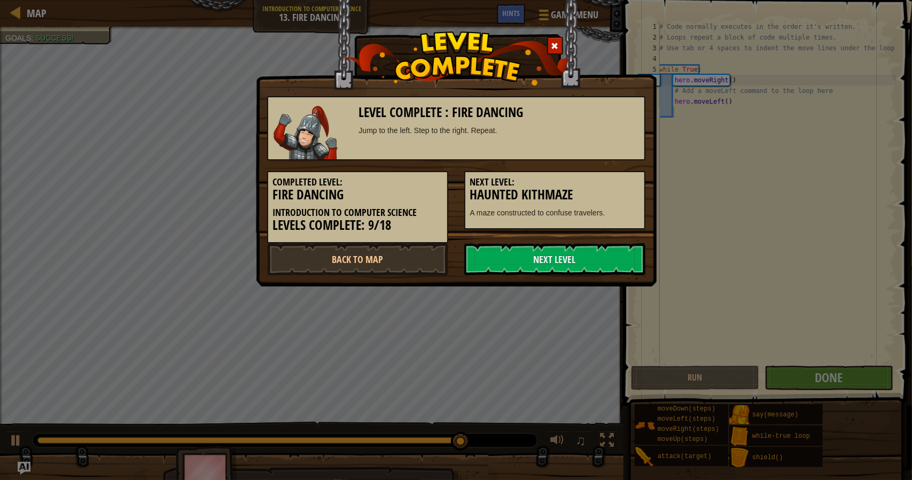
drag, startPoint x: 471, startPoint y: 33, endPoint x: 464, endPoint y: 27, distance: 9.1
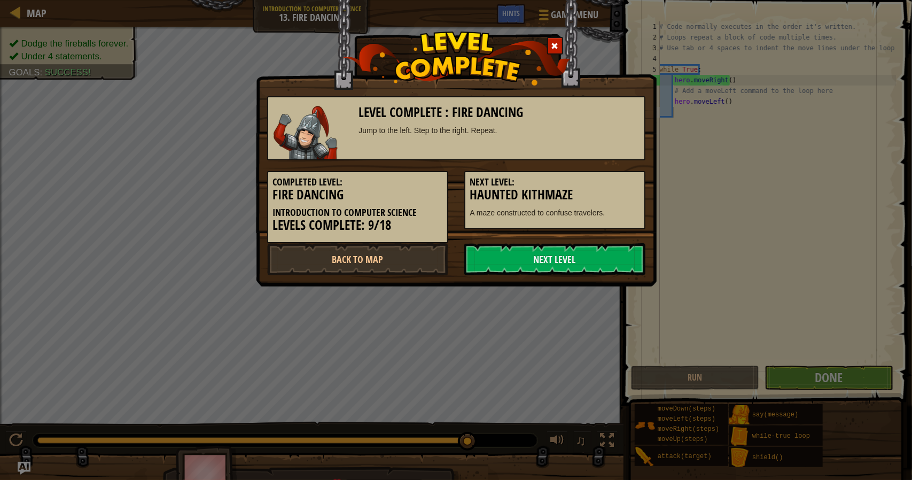
drag, startPoint x: 464, startPoint y: 27, endPoint x: 424, endPoint y: 208, distance: 185.9
click at [424, 208] on h5 "Introduction to Computer Science" at bounding box center [357, 212] width 169 height 11
click at [389, 263] on link "Back to Map" at bounding box center [357, 259] width 181 height 32
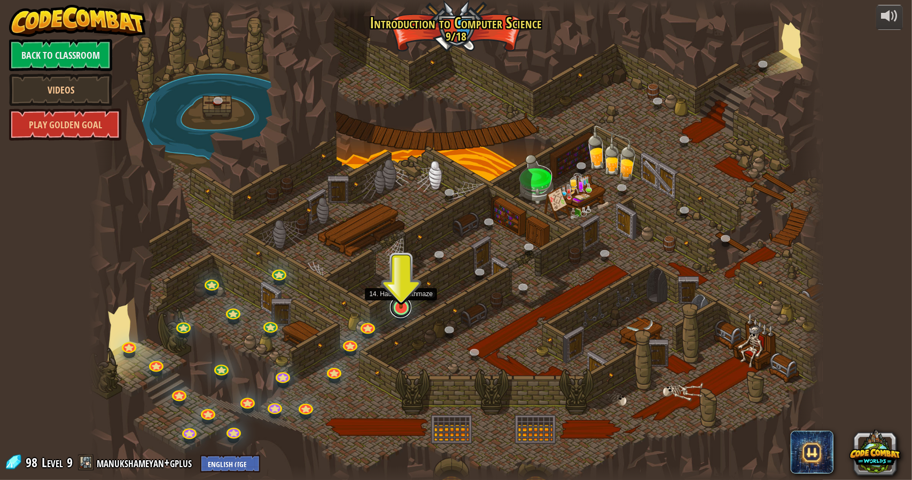
click at [405, 311] on link at bounding box center [400, 306] width 21 height 21
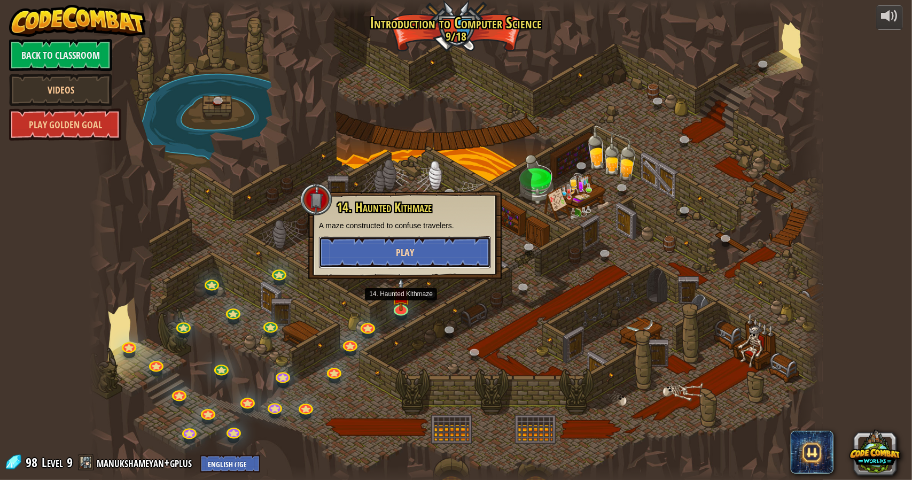
click at [404, 249] on span "Play" at bounding box center [405, 252] width 18 height 13
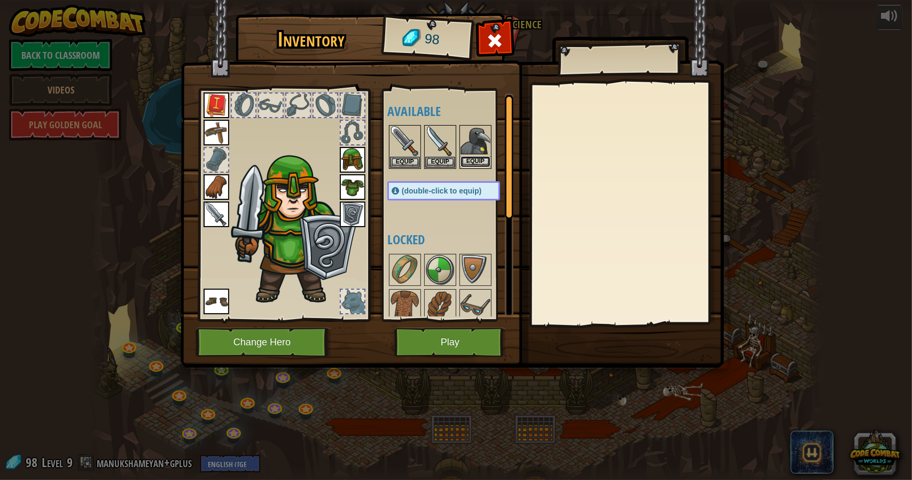
click at [466, 156] on button "Equip" at bounding box center [475, 161] width 30 height 11
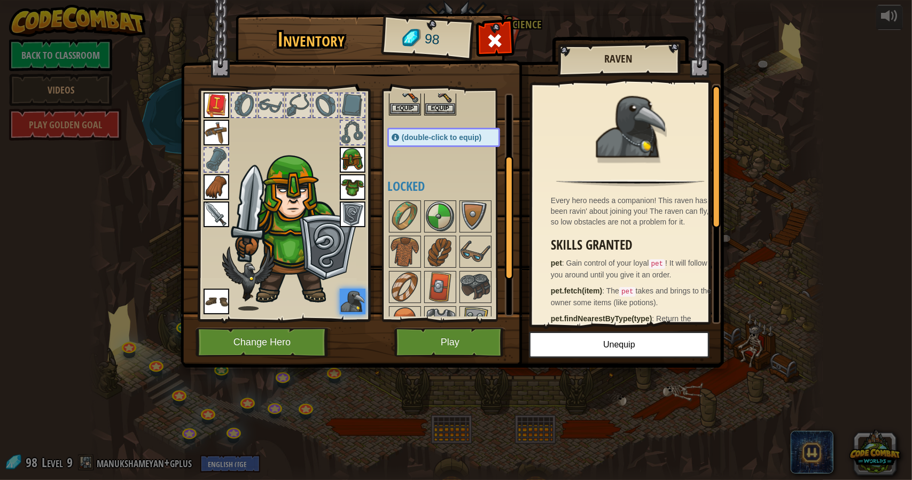
scroll to position [179, 0]
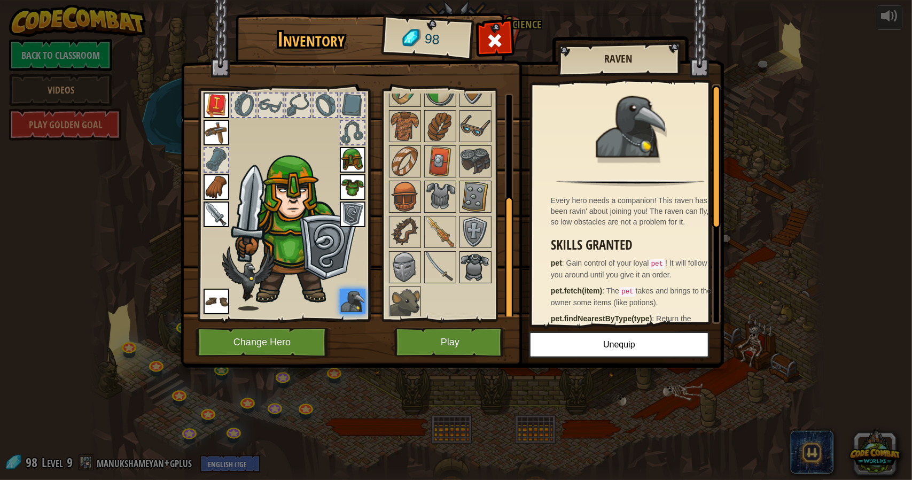
click at [484, 257] on img at bounding box center [475, 267] width 30 height 30
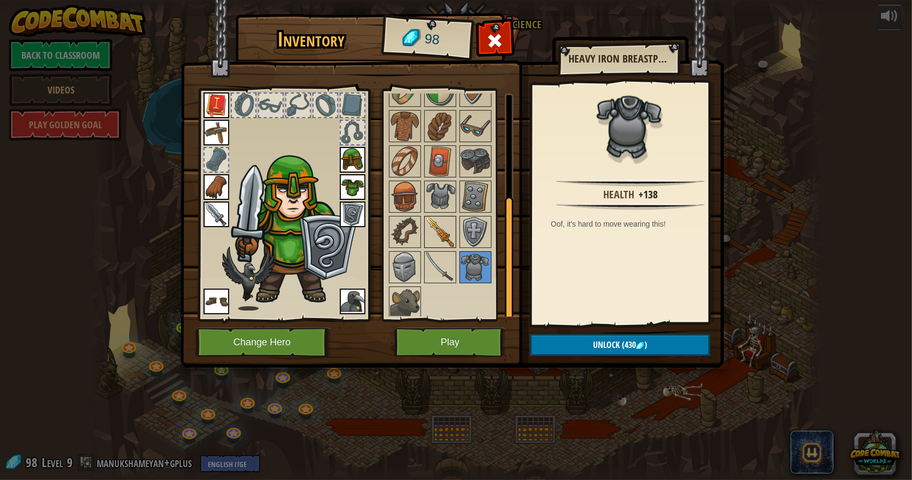
click at [442, 223] on img at bounding box center [440, 232] width 30 height 30
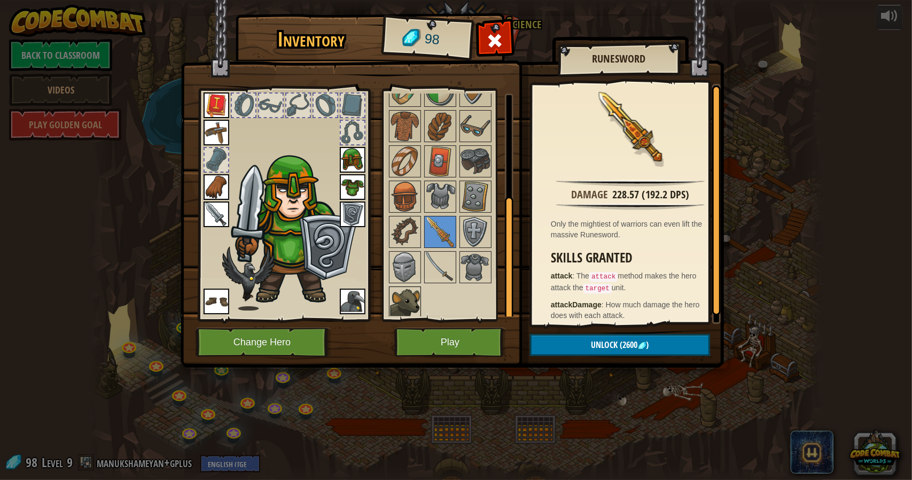
click at [403, 292] on img at bounding box center [405, 302] width 30 height 30
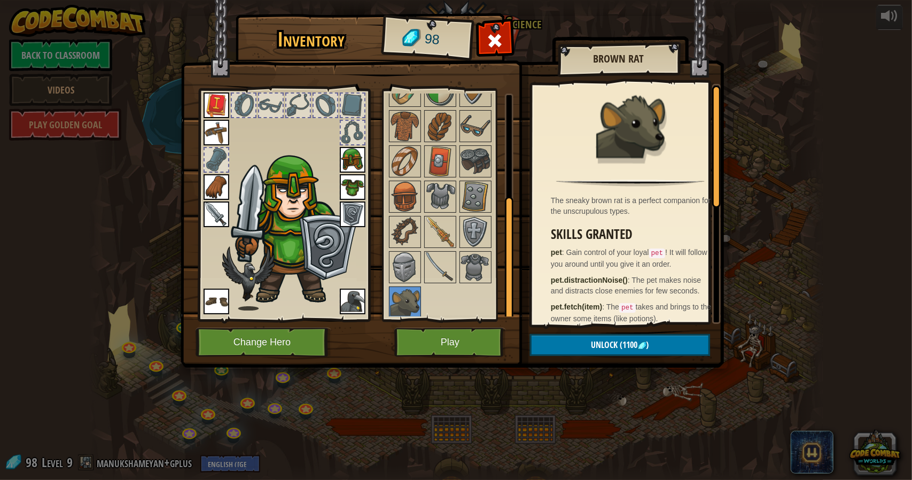
click at [472, 212] on div at bounding box center [454, 196] width 134 height 247
click at [474, 225] on img at bounding box center [475, 232] width 30 height 30
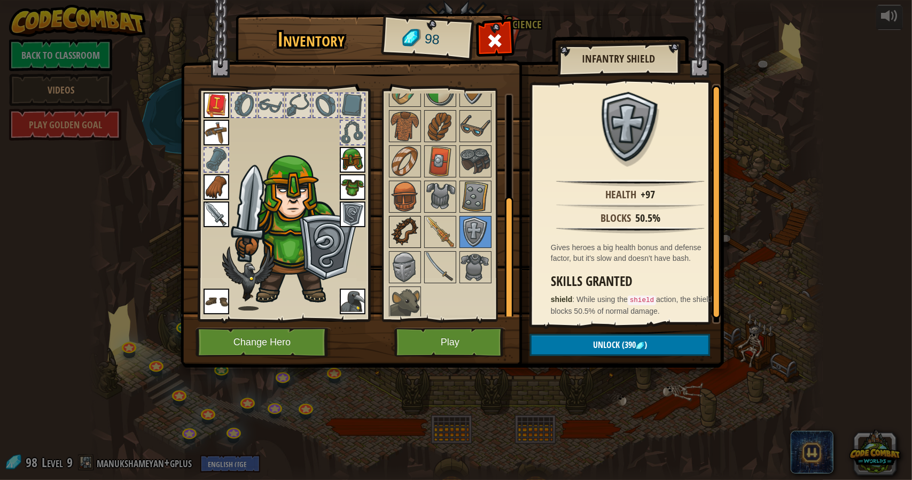
click at [394, 224] on img at bounding box center [405, 232] width 30 height 30
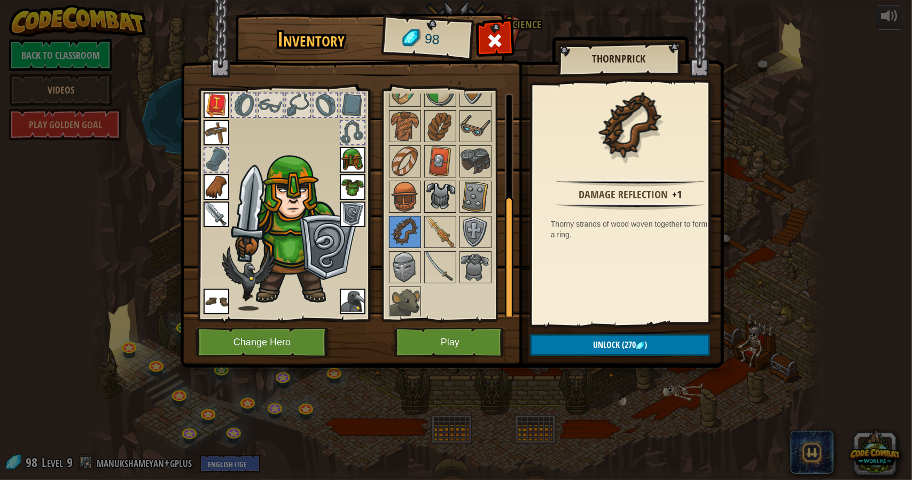
click at [443, 182] on img at bounding box center [440, 197] width 30 height 30
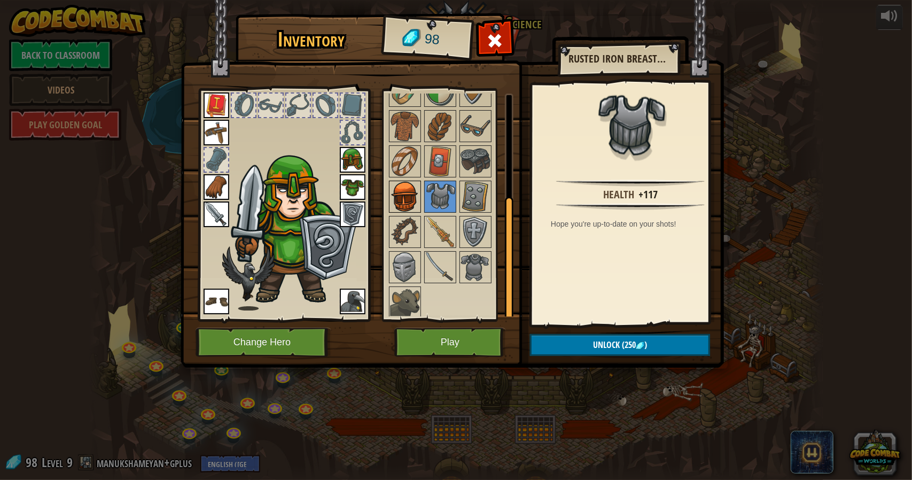
click at [414, 193] on img at bounding box center [405, 197] width 30 height 30
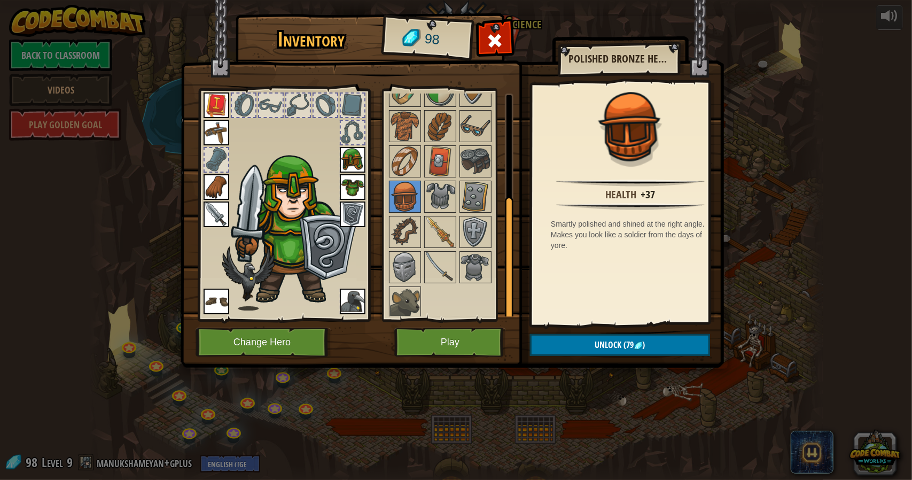
scroll to position [72, 0]
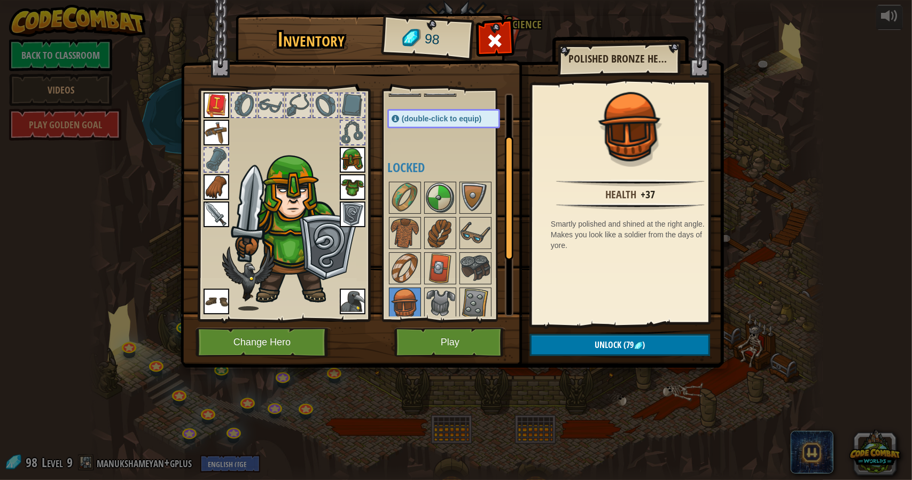
click at [345, 154] on img at bounding box center [353, 160] width 26 height 26
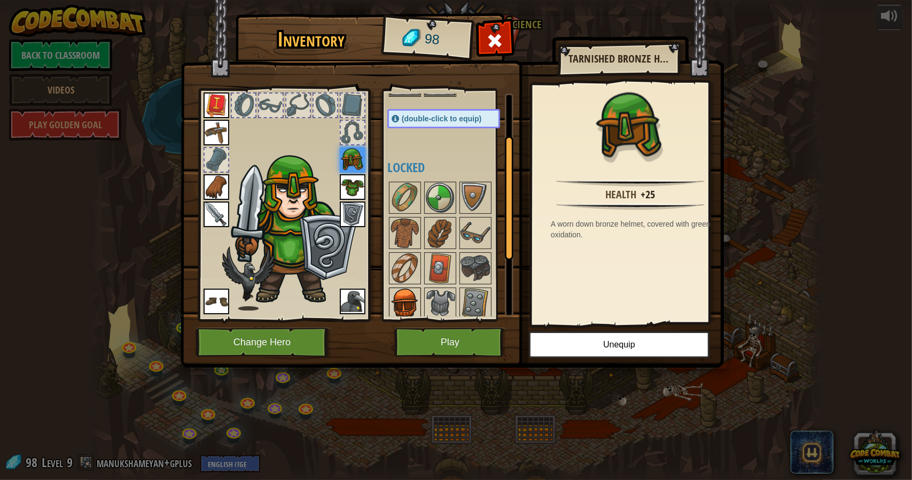
click at [406, 298] on img at bounding box center [405, 303] width 30 height 30
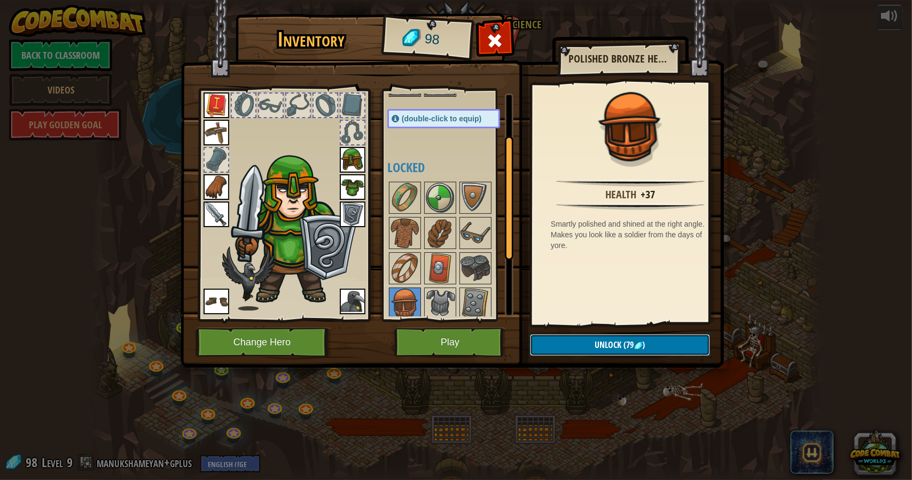
click at [650, 350] on button "Unlock (79 )" at bounding box center [620, 345] width 180 height 22
click at [650, 350] on button "Confirm" at bounding box center [620, 345] width 180 height 22
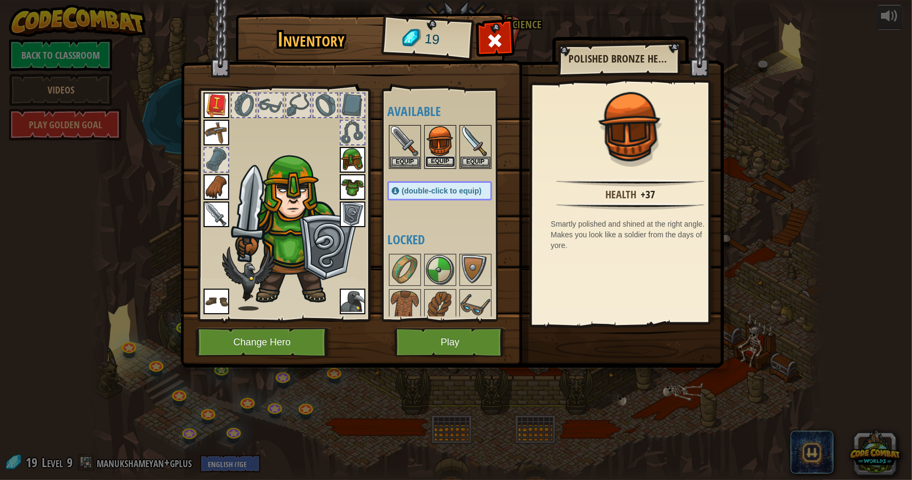
click at [442, 160] on button "Equip" at bounding box center [440, 161] width 30 height 11
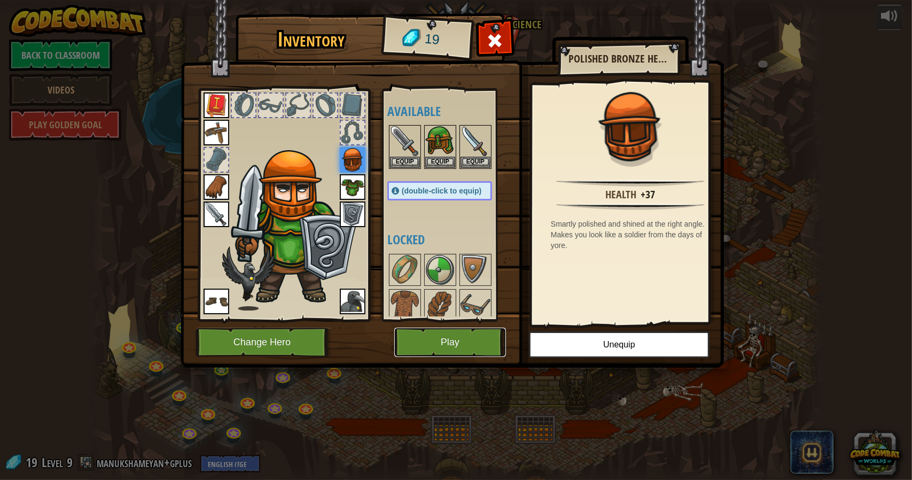
click at [460, 345] on button "Play" at bounding box center [450, 341] width 112 height 29
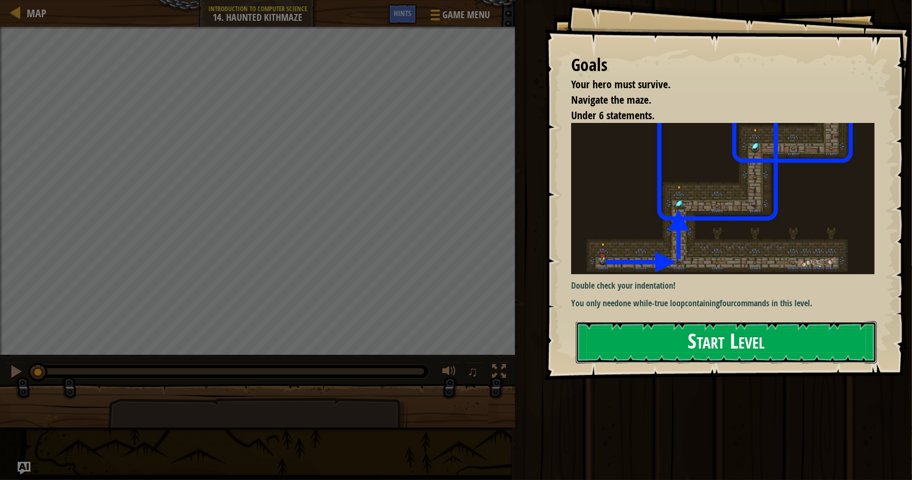
click at [636, 334] on button "Start Level" at bounding box center [726, 342] width 301 height 42
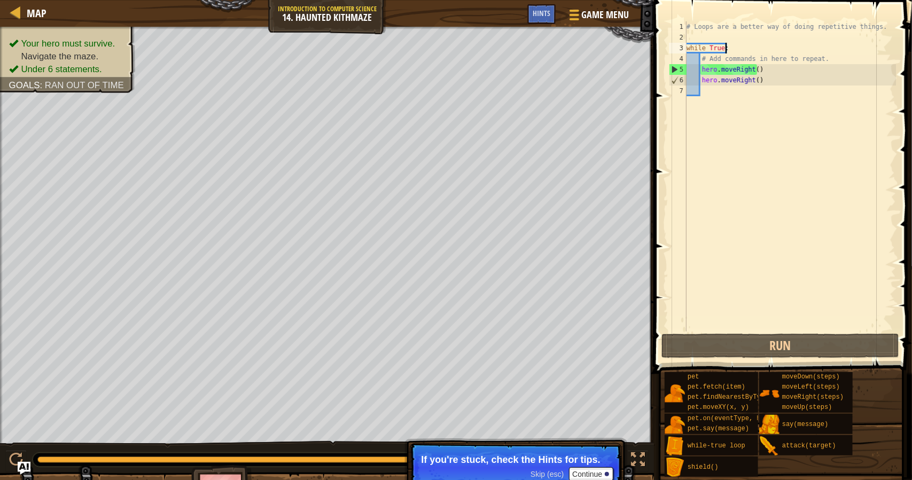
click at [748, 50] on div "# Loops are a better way of doing repetitive things. while True : # Add command…" at bounding box center [789, 186] width 211 height 331
type textarea "while True:"
click at [765, 96] on div "# Loops are a better way of doing repetitive things. while True : # Add command…" at bounding box center [789, 186] width 211 height 331
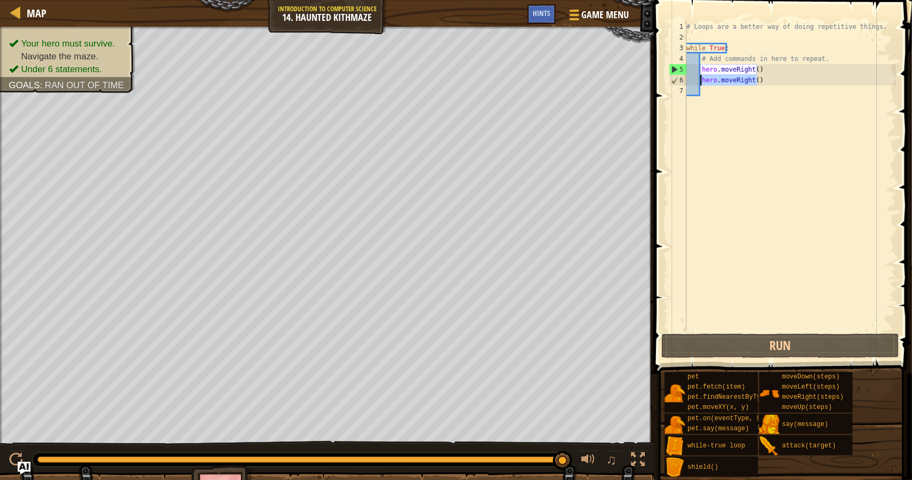
drag, startPoint x: 767, startPoint y: 82, endPoint x: 699, endPoint y: 78, distance: 67.9
click at [699, 78] on div "# Loops are a better way of doing repetitive things. while True : # Add command…" at bounding box center [789, 186] width 211 height 331
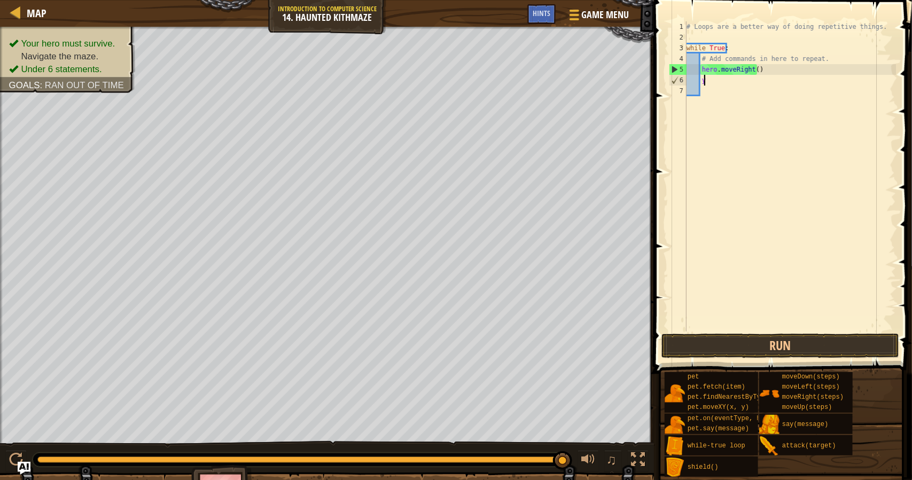
scroll to position [5, 1]
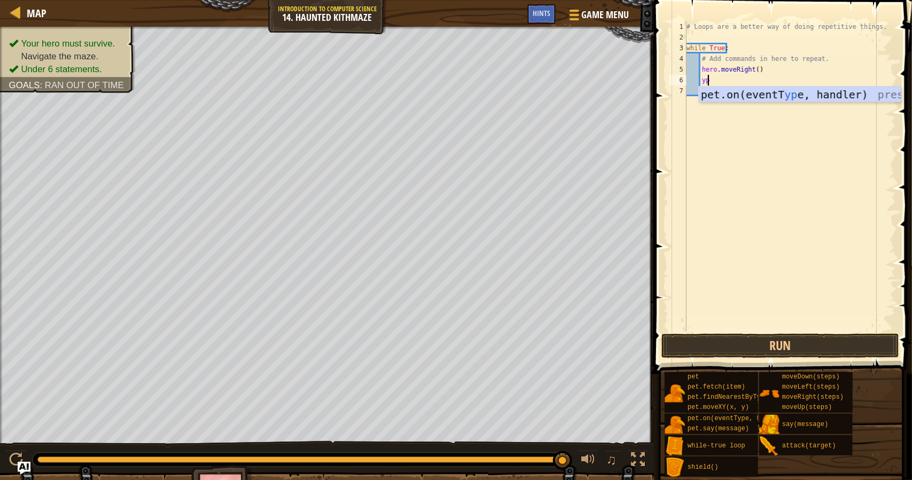
type textarea "y"
type textarea "up"
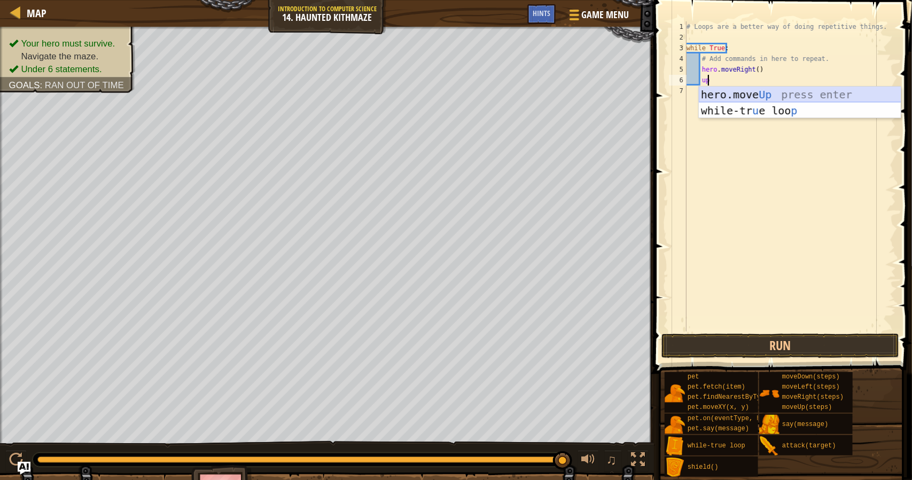
click at [706, 95] on div "hero.move Up press enter while-tr u e loo p press enter" at bounding box center [799, 119] width 202 height 64
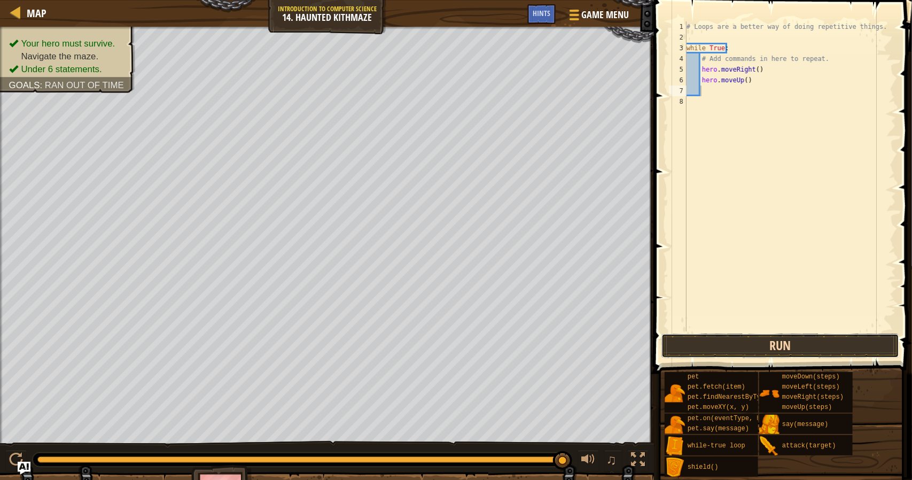
click at [712, 342] on button "Run" at bounding box center [780, 345] width 238 height 25
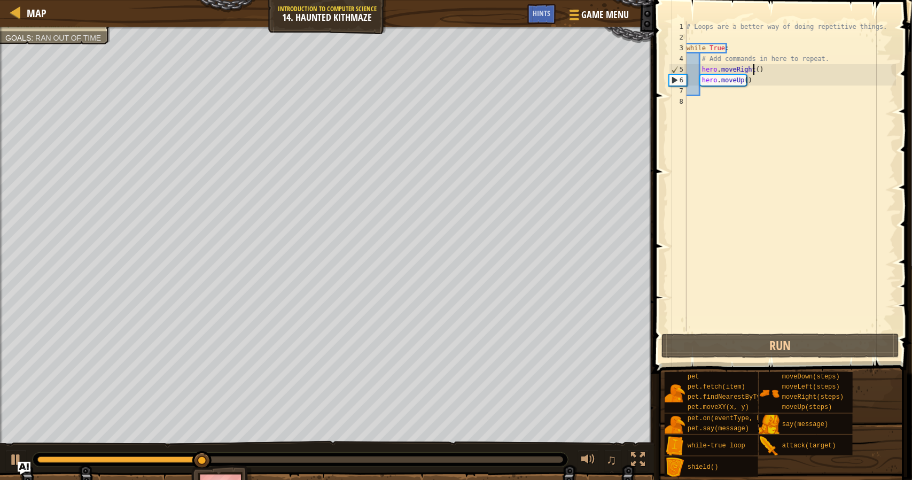
click at [753, 74] on div "# Loops are a better way of doing repetitive things. while True : # Add command…" at bounding box center [789, 186] width 211 height 331
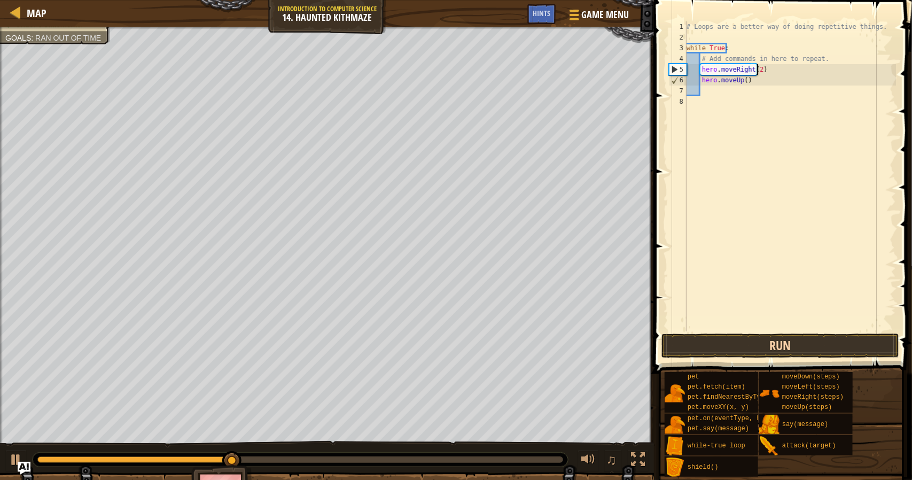
scroll to position [5, 5]
click at [768, 344] on button "Run" at bounding box center [780, 345] width 238 height 25
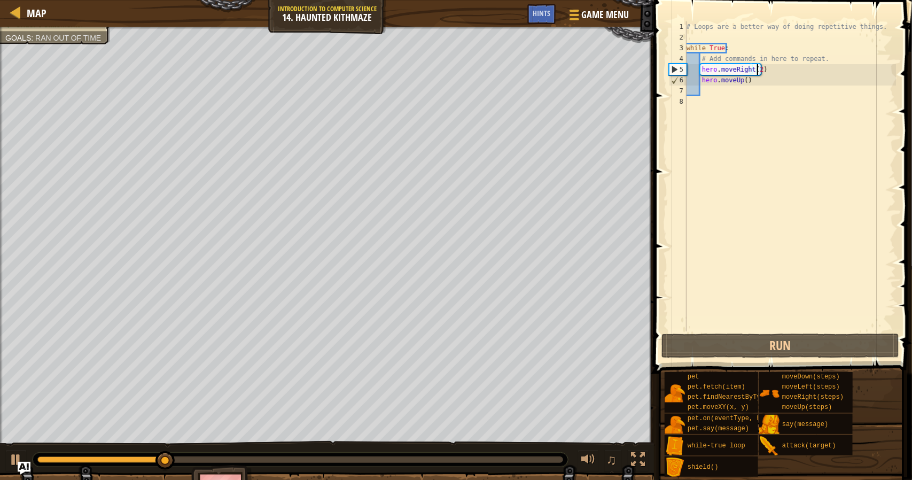
click at [743, 82] on div "# Loops are a better way of doing repetitive things. while True : # Add command…" at bounding box center [789, 186] width 211 height 331
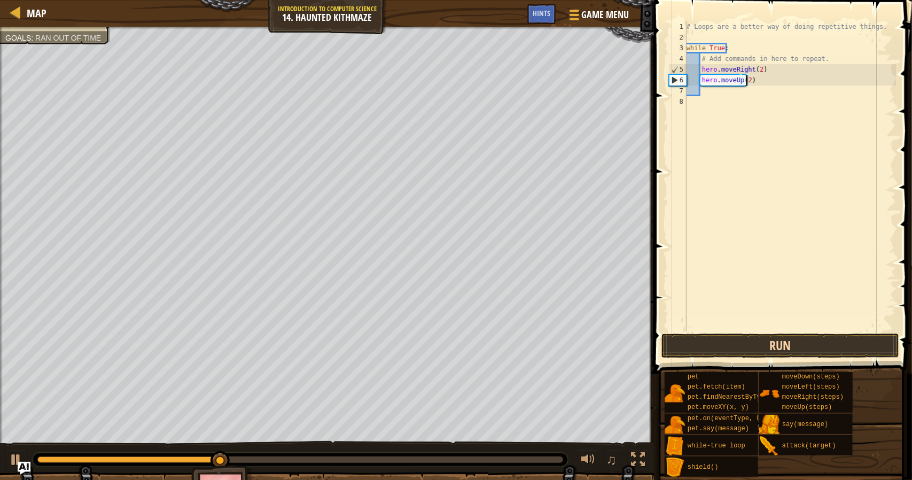
type textarea "hero.moveUp(2)"
click at [803, 335] on button "Run" at bounding box center [780, 345] width 238 height 25
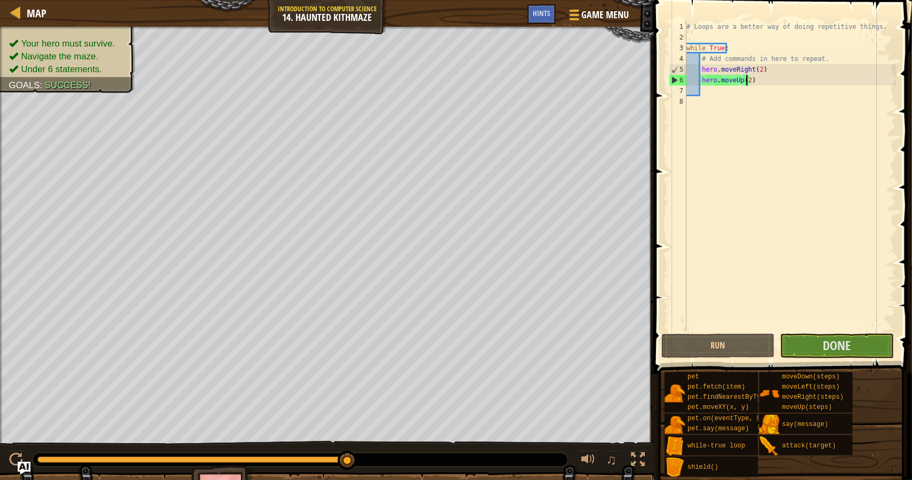
click at [881, 331] on div "# Loops are a better way of doing repetitive things. while True : # Add command…" at bounding box center [789, 186] width 211 height 331
click at [877, 348] on button "Done" at bounding box center [836, 345] width 113 height 25
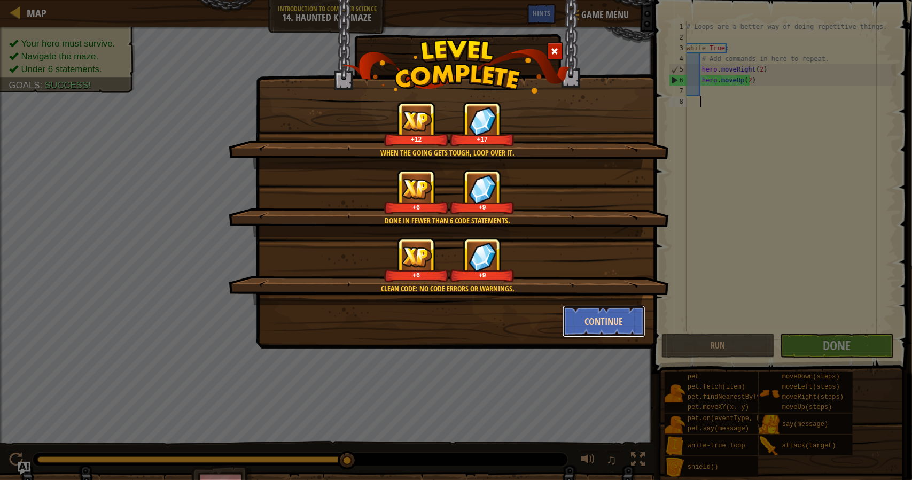
click at [581, 328] on button "Continue" at bounding box center [603, 321] width 83 height 32
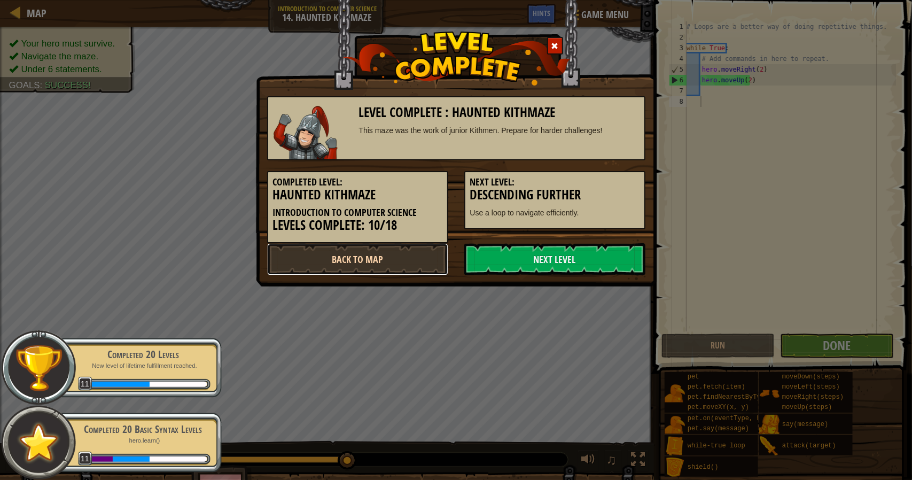
click at [325, 255] on link "Back to Map" at bounding box center [357, 259] width 181 height 32
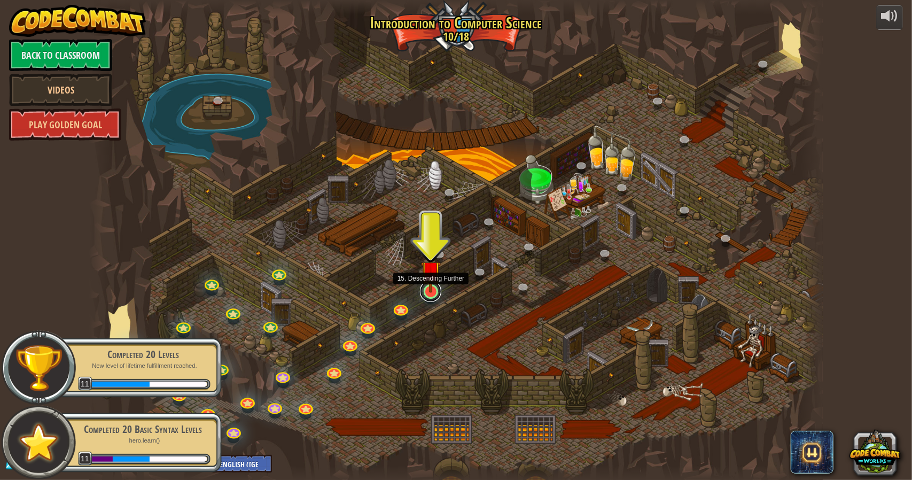
click at [425, 296] on link at bounding box center [430, 290] width 21 height 21
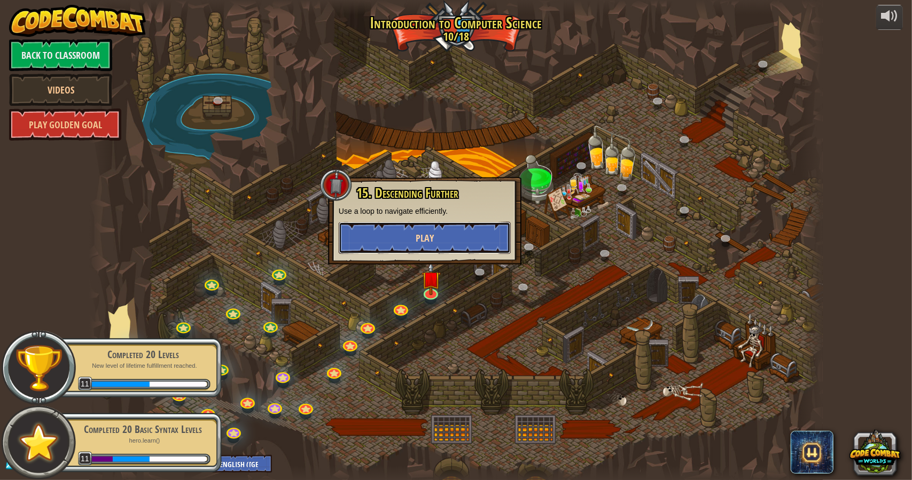
click at [458, 232] on button "Play" at bounding box center [425, 238] width 172 height 32
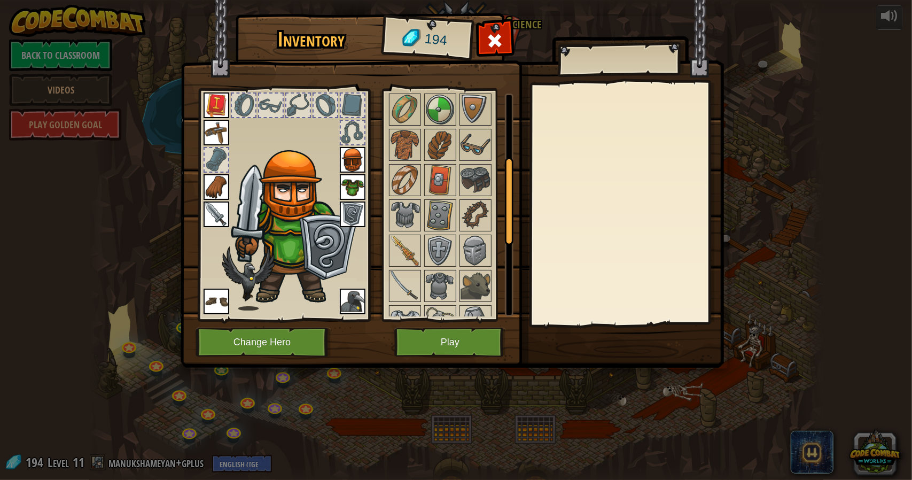
scroll to position [267, 0]
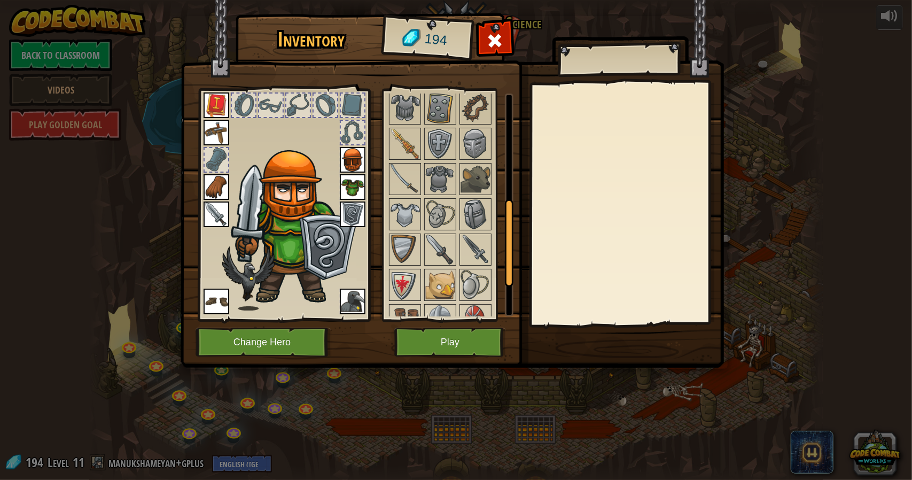
click at [221, 158] on div at bounding box center [216, 159] width 23 height 23
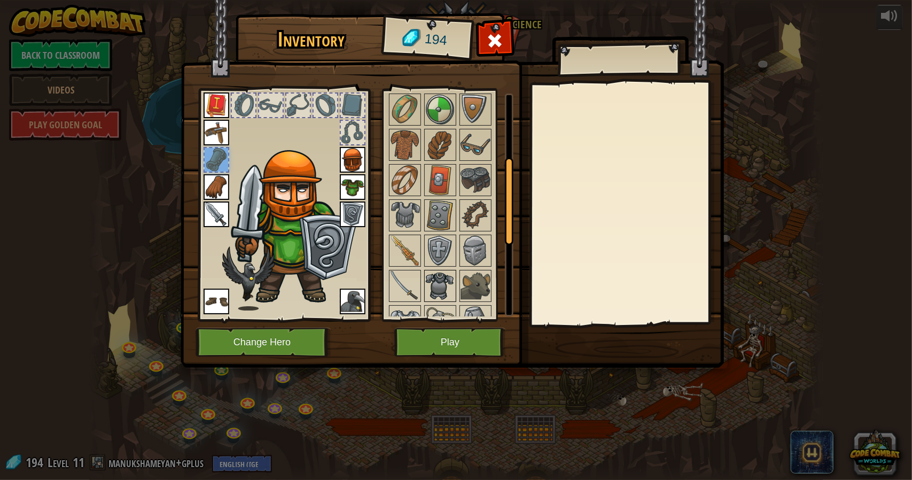
click at [442, 286] on img at bounding box center [440, 286] width 30 height 30
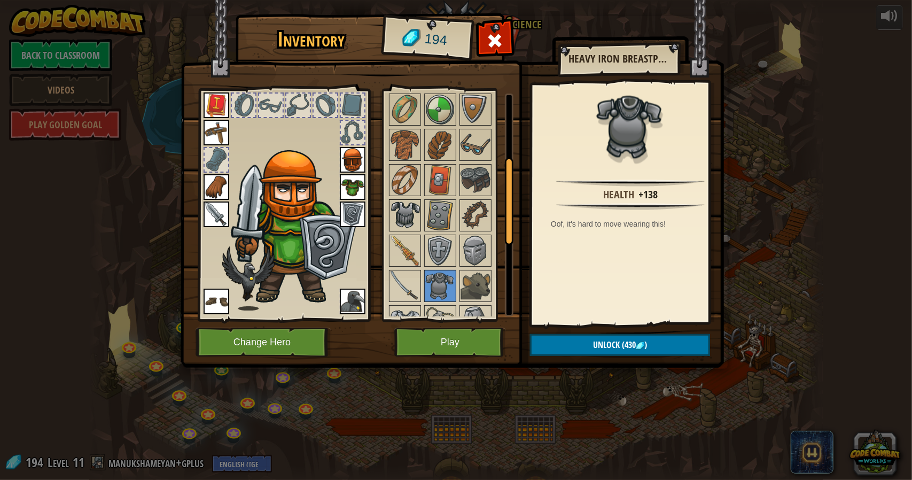
click at [410, 203] on img at bounding box center [405, 215] width 30 height 30
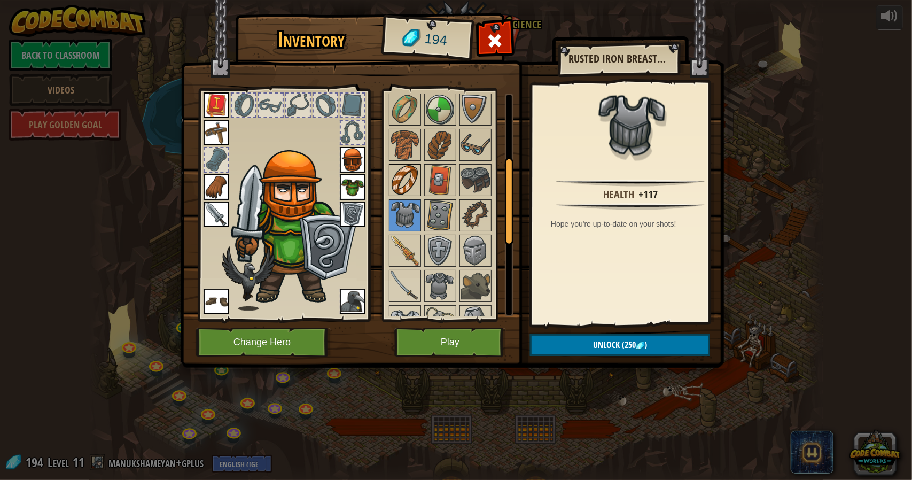
click at [411, 191] on img at bounding box center [405, 180] width 30 height 30
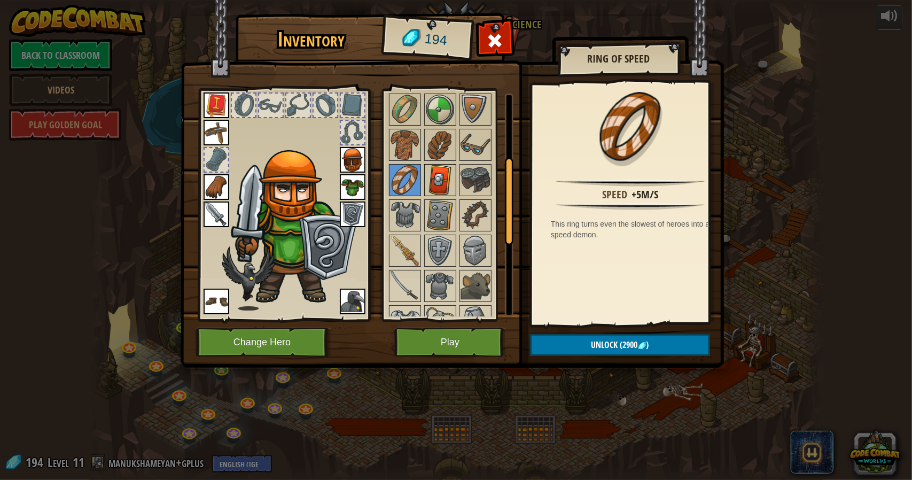
click at [442, 171] on img at bounding box center [440, 180] width 30 height 30
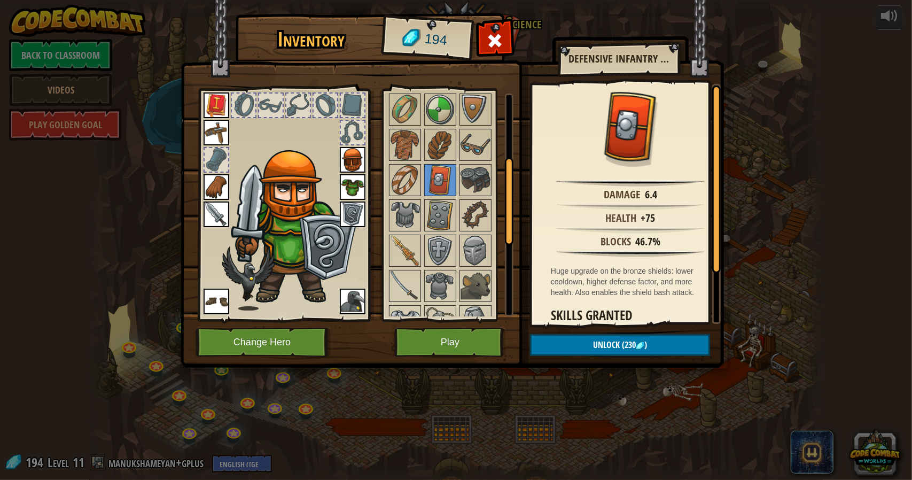
click at [496, 193] on div at bounding box center [454, 303] width 134 height 423
click at [473, 184] on img at bounding box center [475, 180] width 30 height 30
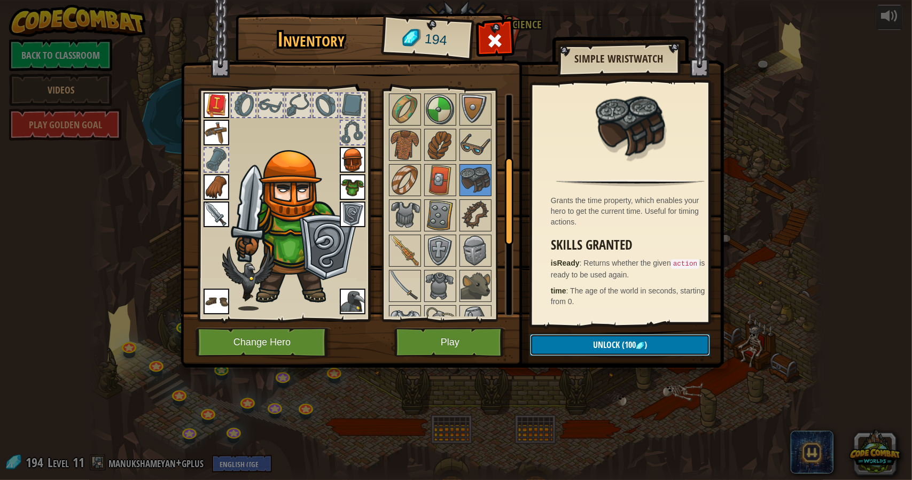
click at [611, 342] on span "Unlock" at bounding box center [606, 345] width 27 height 12
click at [571, 353] on button "Confirm" at bounding box center [620, 345] width 180 height 22
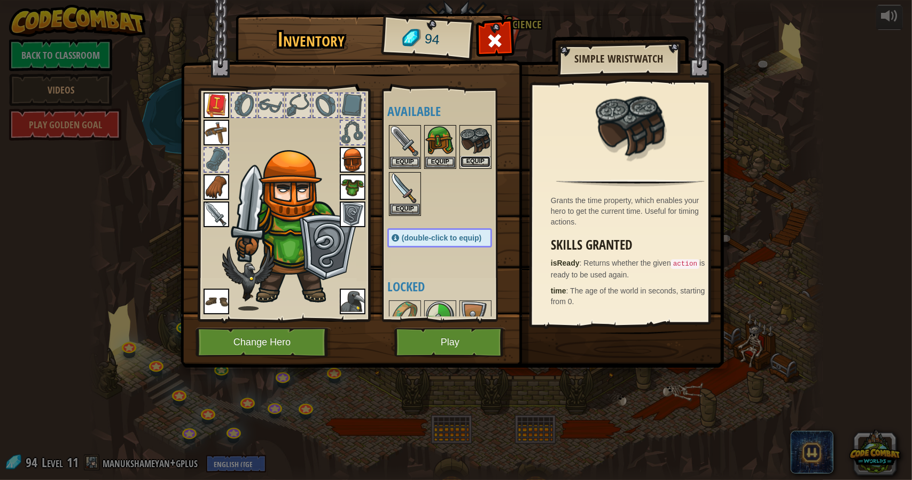
click at [481, 162] on button "Equip" at bounding box center [475, 161] width 30 height 11
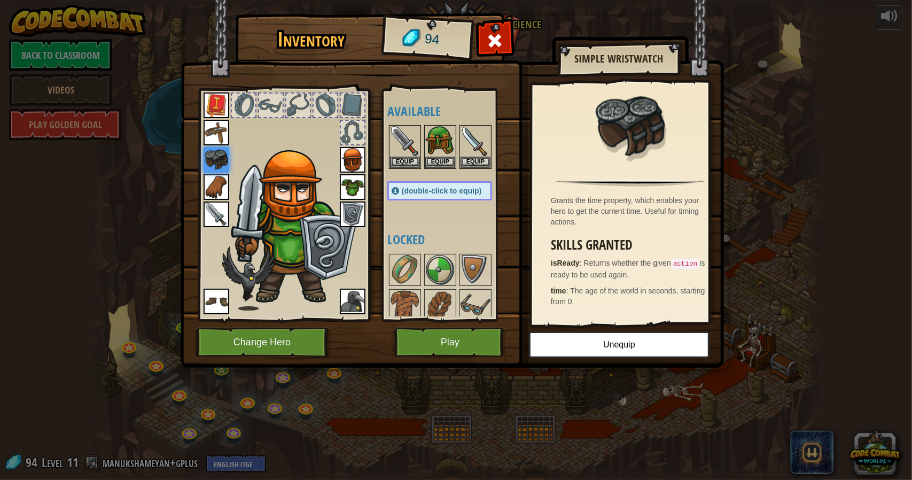
click at [444, 235] on h4 "Locked" at bounding box center [450, 239] width 126 height 14
click at [429, 343] on button "Play" at bounding box center [450, 341] width 112 height 29
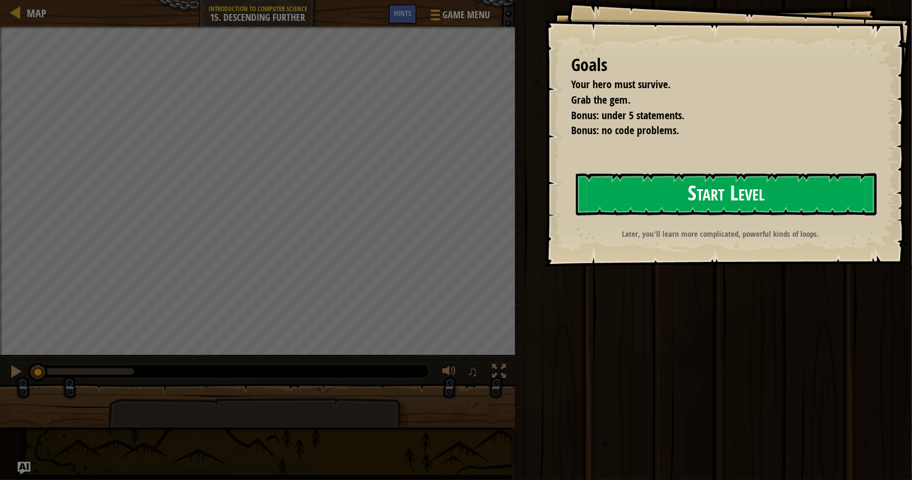
click at [723, 200] on button "Start Level" at bounding box center [726, 194] width 301 height 42
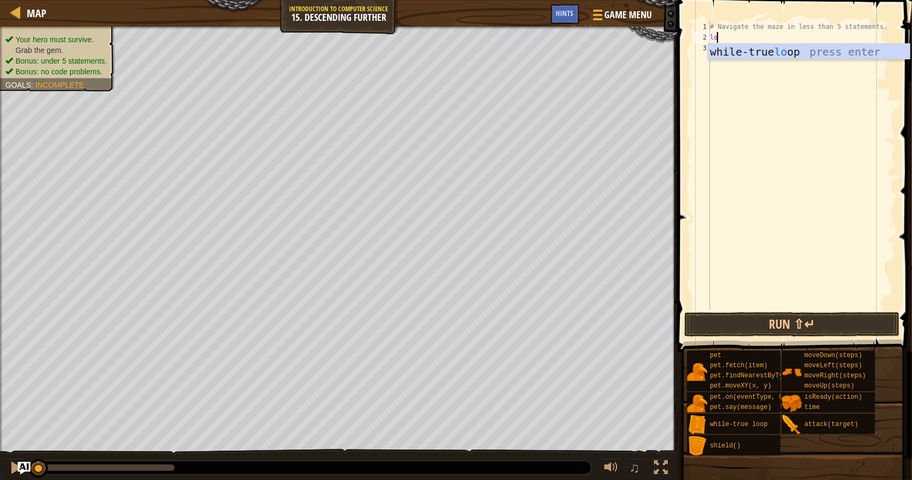
type textarea "loo"
drag, startPoint x: 718, startPoint y: 53, endPoint x: 713, endPoint y: 58, distance: 6.4
click at [719, 53] on div "while-true loo p press enter" at bounding box center [809, 68] width 202 height 48
click at [758, 41] on div "# Navigate the maze in less than 5 statements. while True :" at bounding box center [802, 176] width 188 height 310
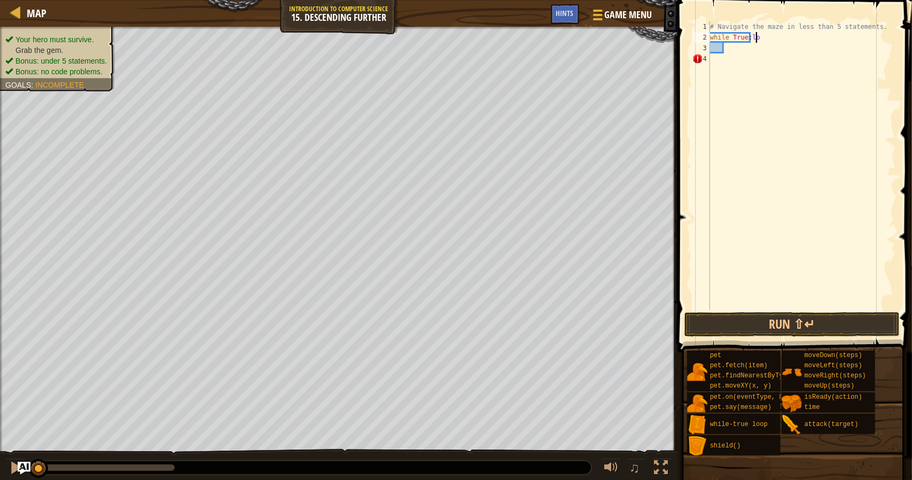
scroll to position [5, 3]
type textarea "while True:loop"
click at [743, 58] on div "# Navigate the maze in less than 5 statements. while True : loop" at bounding box center [802, 176] width 188 height 310
click at [745, 44] on div "# Navigate the maze in less than 5 statements. while True : loop" at bounding box center [802, 176] width 188 height 310
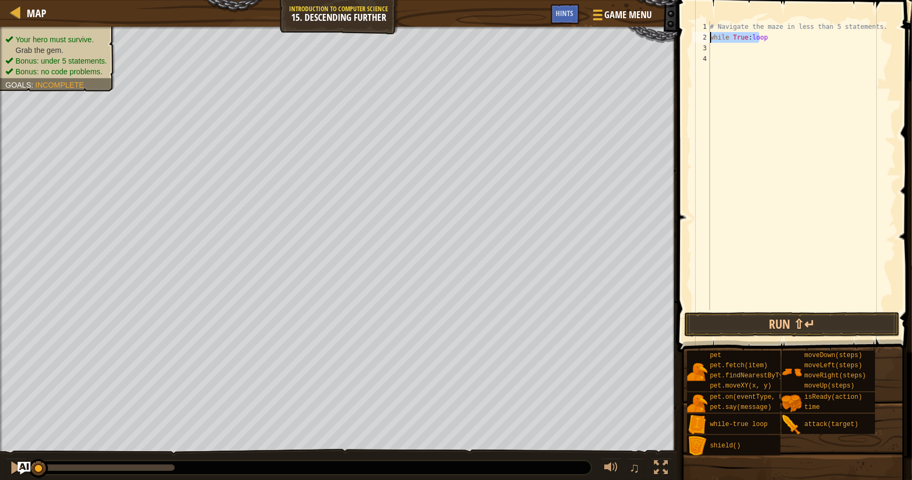
drag, startPoint x: 755, startPoint y: 36, endPoint x: 709, endPoint y: 39, distance: 46.6
click at [709, 39] on div "1 2 3 4 # Navigate the maze in less than 5 statements. while True : loop הההההה…" at bounding box center [793, 165] width 206 height 288
type textarea "p"
type textarea "loop"
click at [767, 52] on div "while-true loop press enter" at bounding box center [809, 68] width 202 height 48
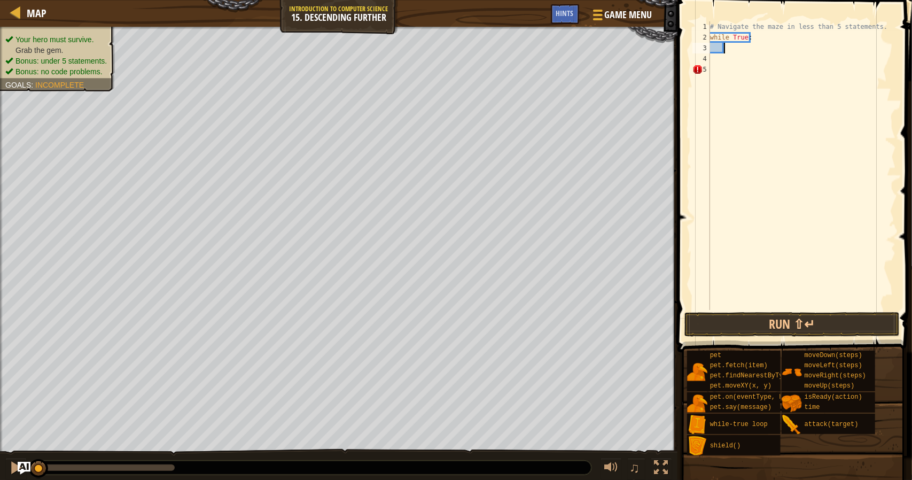
click at [751, 44] on div "# Navigate the maze in less than 5 statements. while True :" at bounding box center [802, 176] width 188 height 310
click at [757, 30] on div "# Navigate the maze in less than 5 statements. while True :" at bounding box center [802, 176] width 188 height 310
click at [758, 41] on div "# Navigate the maze in less than 5 statements. while True :" at bounding box center [802, 176] width 188 height 310
type textarea "while True:loop"
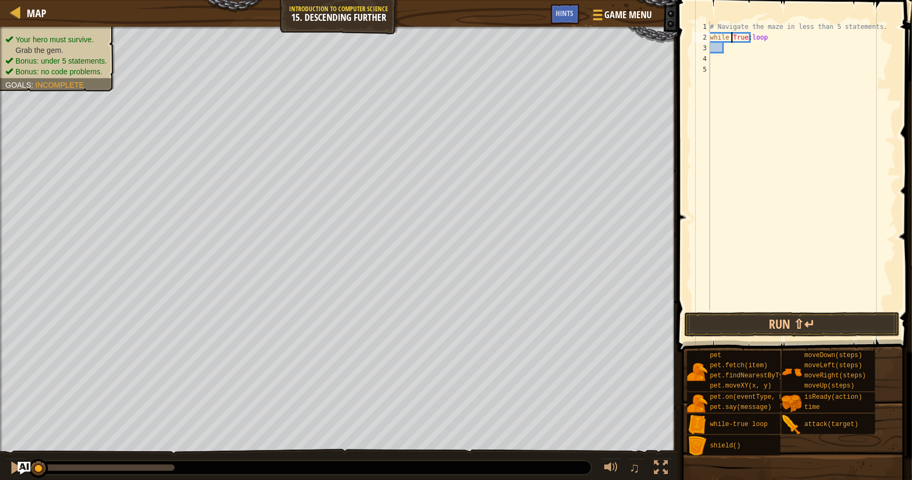
click at [732, 40] on div "# Navigate the maze in less than 5 statements. while True : loop" at bounding box center [802, 176] width 188 height 310
click at [719, 44] on div "# Navigate the maze in less than 5 statements. while True : loop" at bounding box center [802, 176] width 188 height 310
click at [726, 51] on div "# Navigate the maze in less than 5 statements. while True : loop" at bounding box center [802, 176] width 188 height 310
drag, startPoint x: 718, startPoint y: 49, endPoint x: 701, endPoint y: 46, distance: 16.8
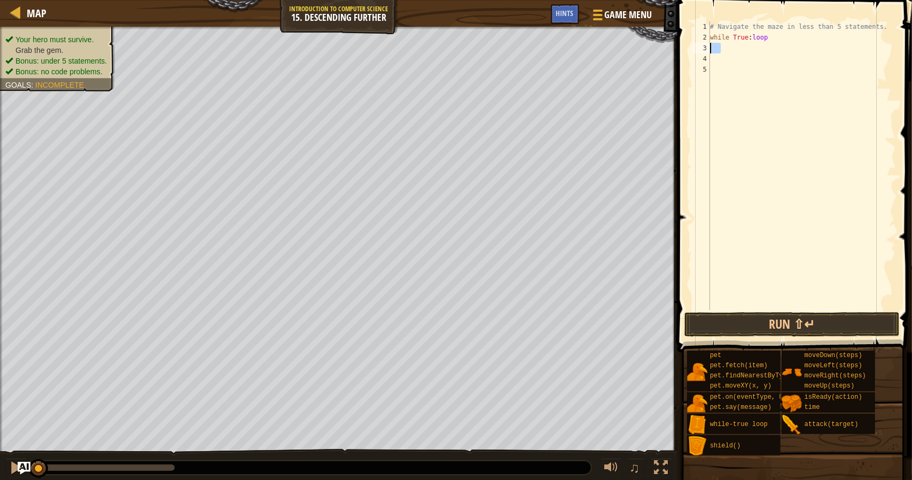
click at [701, 46] on div "1 2 3 4 5 # Navigate the maze in less than 5 statements. while True : loop הההה…" at bounding box center [793, 165] width 206 height 288
click at [712, 44] on div "# Navigate the maze in less than 5 statements. while True : loop" at bounding box center [802, 165] width 188 height 288
click at [712, 45] on div "# Navigate the maze in less than 5 statements. while True : loop" at bounding box center [802, 176] width 188 height 310
type textarea "while True:loop"
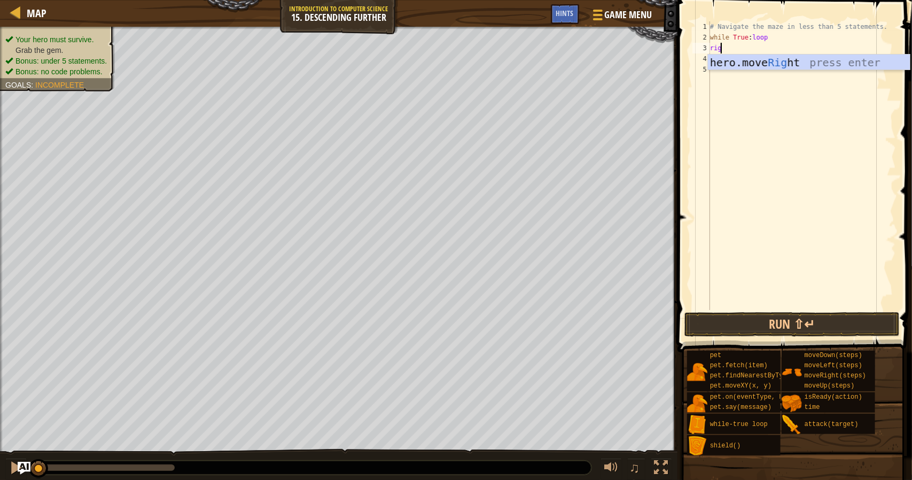
type textarea "right"
click at [823, 64] on div "hero.move Right press enter" at bounding box center [809, 78] width 202 height 48
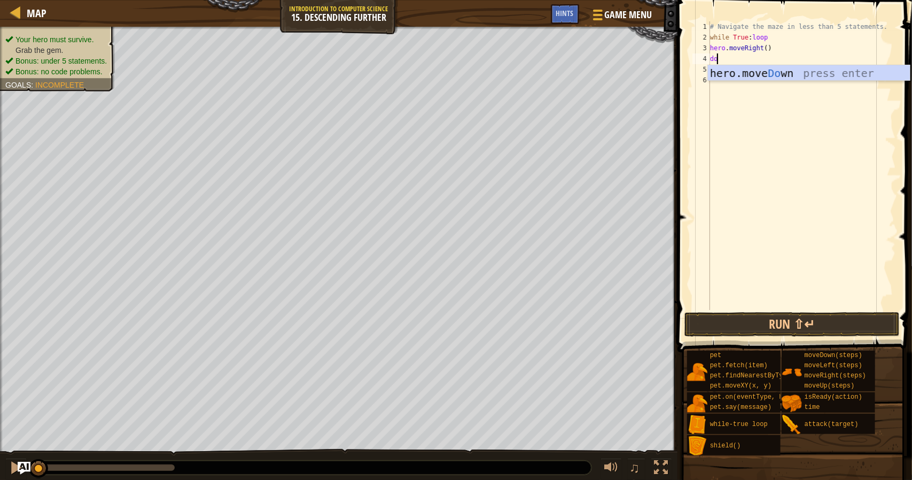
type textarea "down"
click at [831, 78] on div "hero.move Down press enter" at bounding box center [809, 89] width 202 height 48
click at [763, 46] on div "# Navigate the maze in less than 5 statements. while True : loop hero . moveRig…" at bounding box center [802, 176] width 188 height 310
type textarea "hero.moveRight(2)"
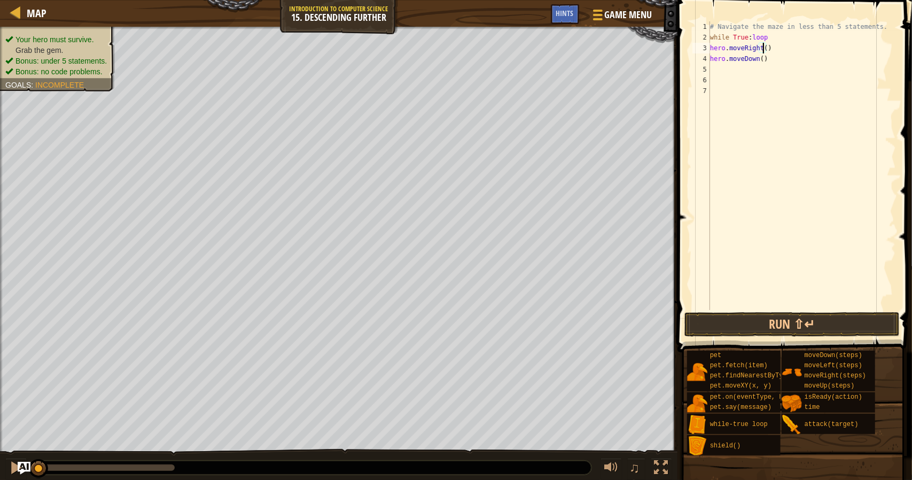
scroll to position [5, 4]
click at [786, 265] on div "# Navigate the maze in less than 5 statements. while True : loop hero . moveRig…" at bounding box center [802, 176] width 188 height 310
click at [768, 323] on button "Run ⇧↵" at bounding box center [791, 324] width 215 height 25
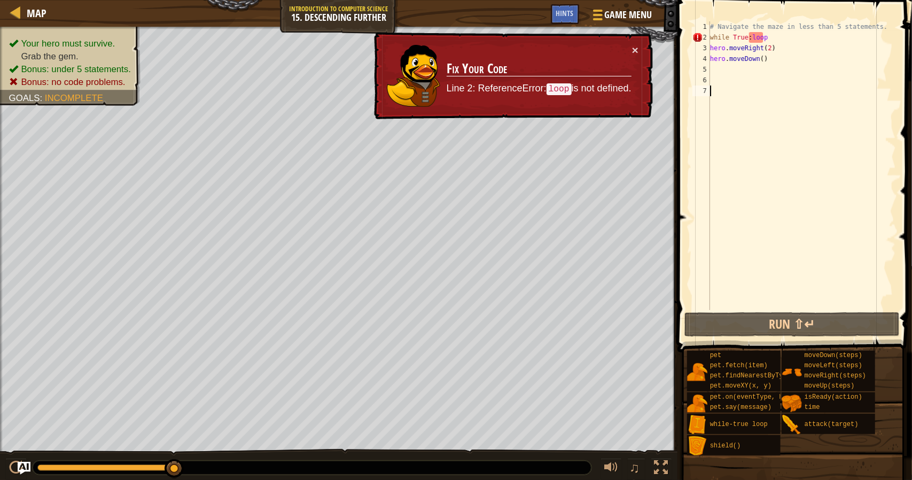
click at [562, 92] on code "loop" at bounding box center [558, 89] width 25 height 12
drag, startPoint x: 766, startPoint y: 40, endPoint x: 709, endPoint y: 38, distance: 56.6
click at [709, 38] on div "1 2 3 4 5 6 7 # Navigate the maze in less than 5 statements. while True : loop …" at bounding box center [793, 165] width 206 height 288
type textarea "while True:loop"
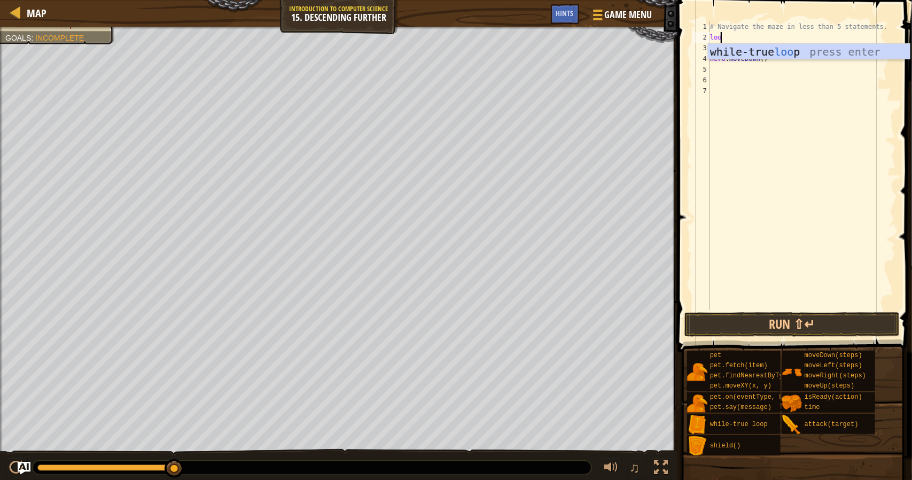
type textarea "loop"
click at [788, 52] on div "while-true loop press enter" at bounding box center [809, 68] width 202 height 48
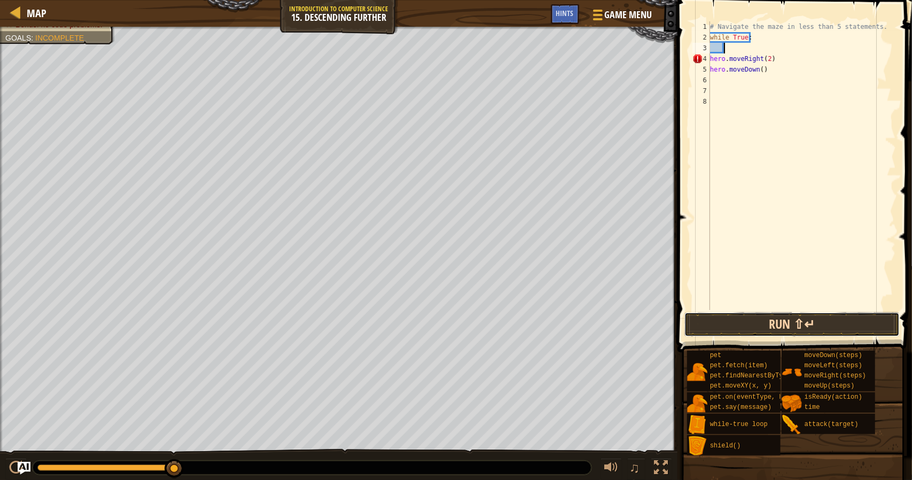
click at [795, 324] on button "Run ⇧↵" at bounding box center [791, 324] width 215 height 25
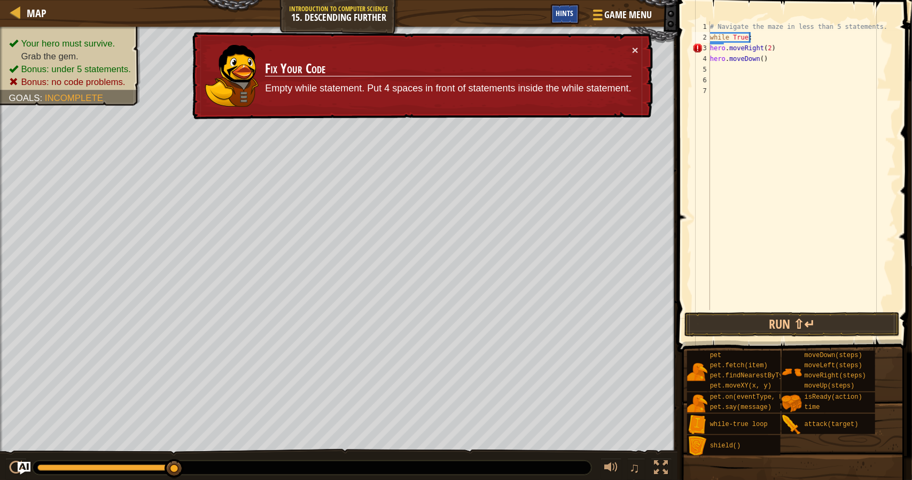
click at [566, 12] on span "Hints" at bounding box center [565, 13] width 18 height 10
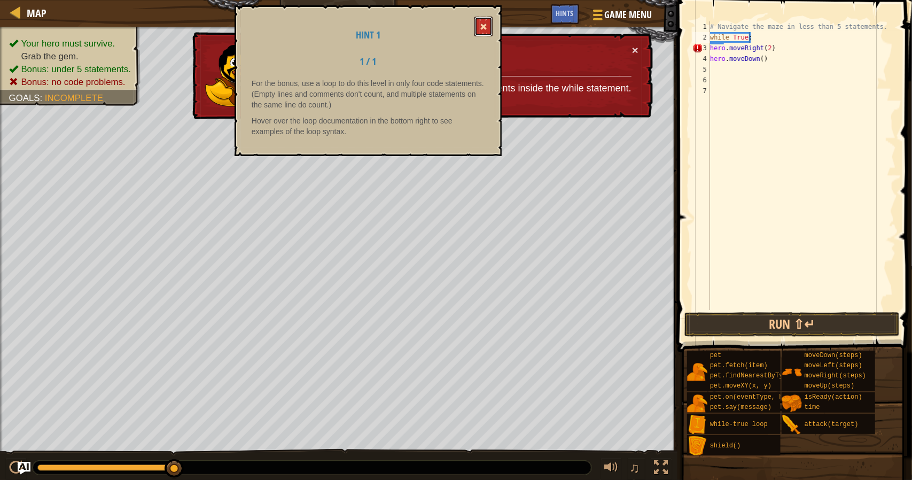
click at [482, 20] on button at bounding box center [483, 27] width 18 height 20
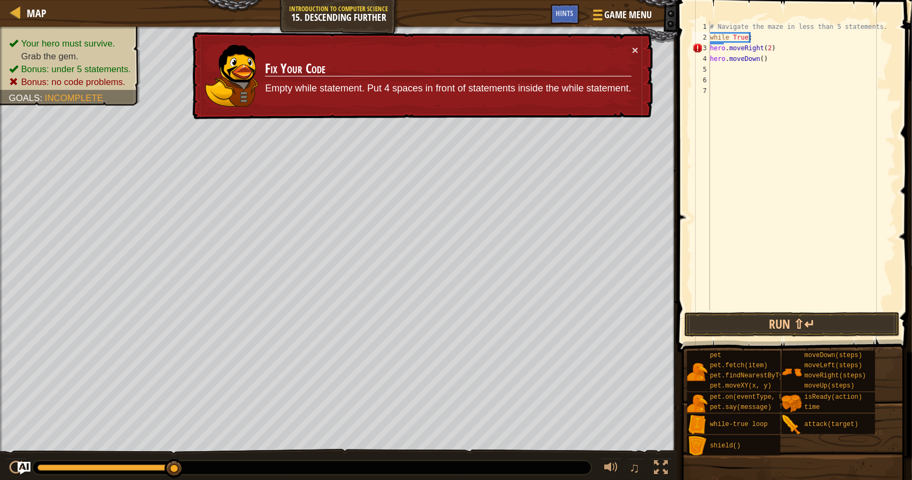
click at [628, 49] on td "Fix Your Code Empty while statement. Put 4 spaces in front of statements inside…" at bounding box center [447, 76] width 367 height 64
click at [632, 52] on button "×" at bounding box center [635, 53] width 7 height 11
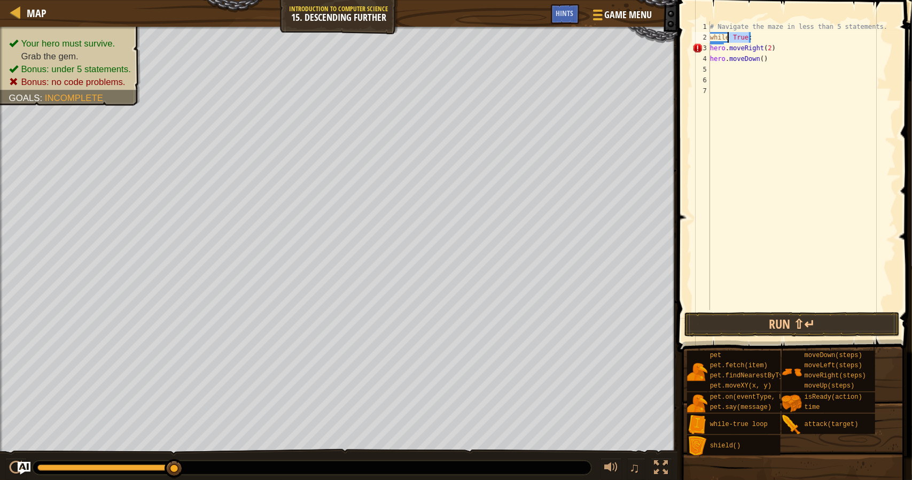
drag, startPoint x: 757, startPoint y: 35, endPoint x: 714, endPoint y: 40, distance: 42.5
click at [714, 40] on div "# Navigate the maze in less than 5 statements. while True : hero . moveRight ( …" at bounding box center [802, 176] width 188 height 310
type textarea "w"
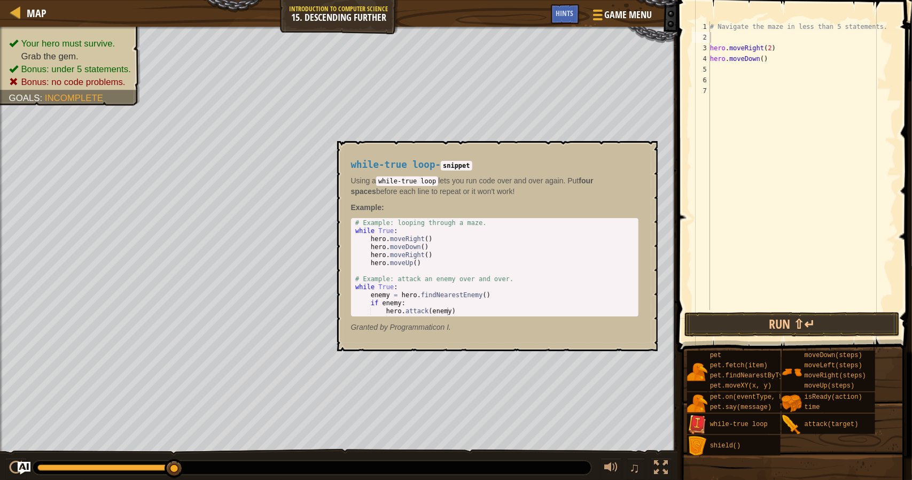
click at [702, 425] on img at bounding box center [697, 424] width 20 height 20
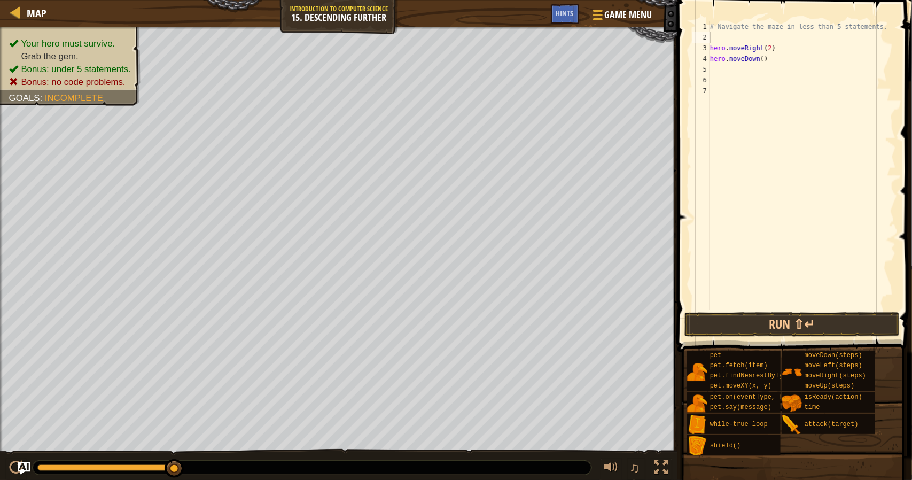
drag, startPoint x: 702, startPoint y: 425, endPoint x: 721, endPoint y: 38, distance: 387.1
click at [721, 38] on div "Hints Videos 1 2 3 4 5 6 7 # Navigate the maze in less than 5 statements. hero …" at bounding box center [793, 237] width 238 height 474
click at [796, 324] on button "Run ⇧↵" at bounding box center [791, 324] width 215 height 25
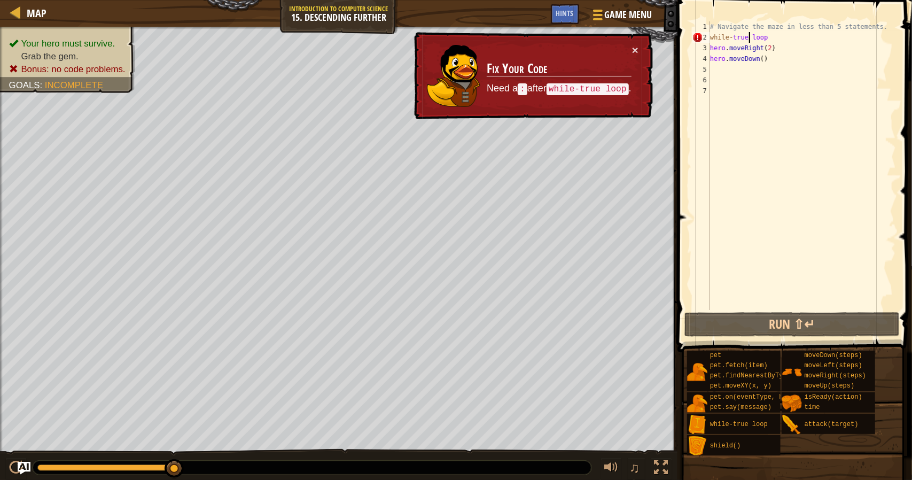
drag, startPoint x: 748, startPoint y: 33, endPoint x: 764, endPoint y: 54, distance: 26.3
click at [749, 34] on div "# Navigate the maze in less than 5 statements. while - true loop hero . moveRig…" at bounding box center [802, 176] width 188 height 310
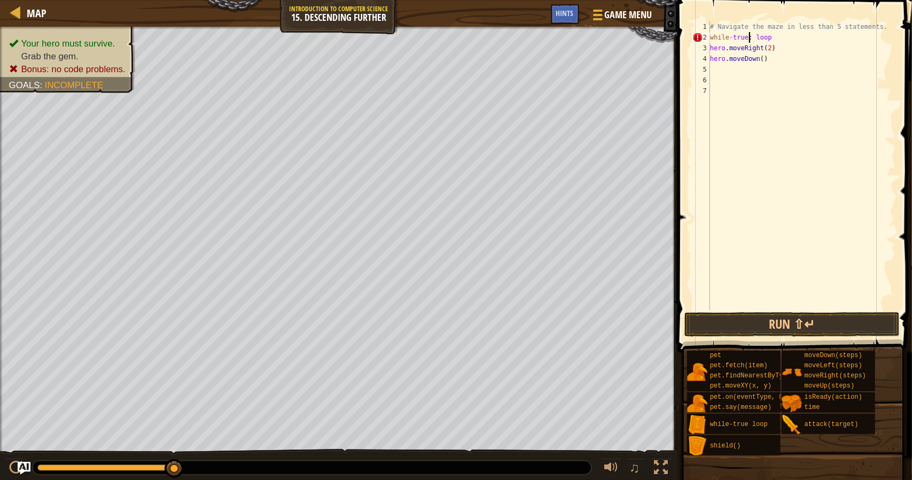
scroll to position [5, 3]
click at [788, 328] on button "Run ⇧↵" at bounding box center [791, 324] width 215 height 25
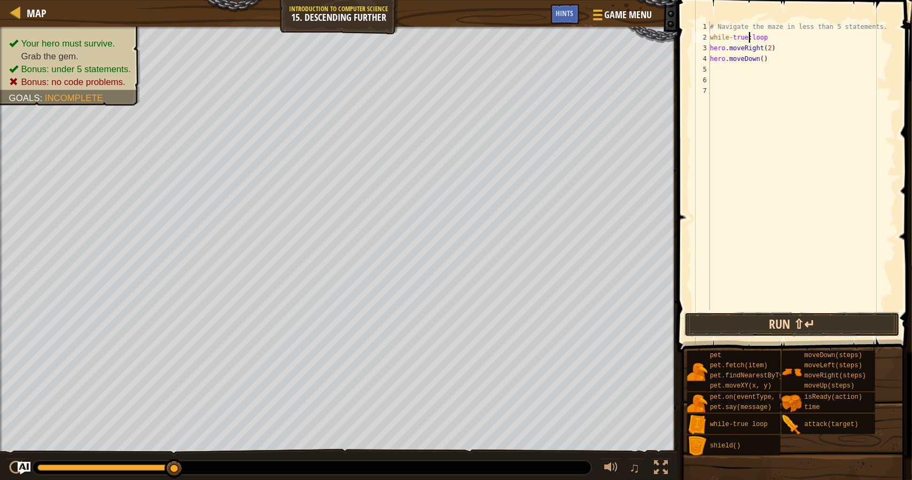
click at [852, 319] on button "Run ⇧↵" at bounding box center [791, 324] width 215 height 25
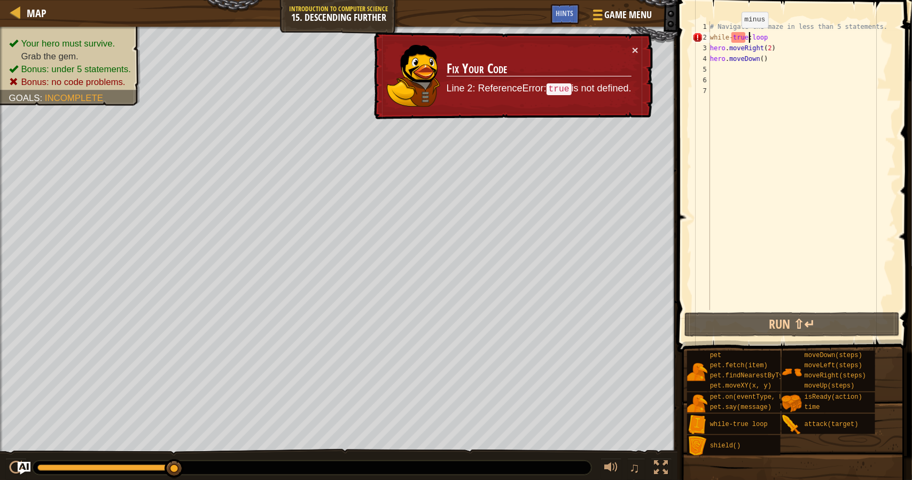
click at [732, 38] on div "# Navigate the maze in less than 5 statements. while - true : loop hero . moveR…" at bounding box center [802, 176] width 188 height 310
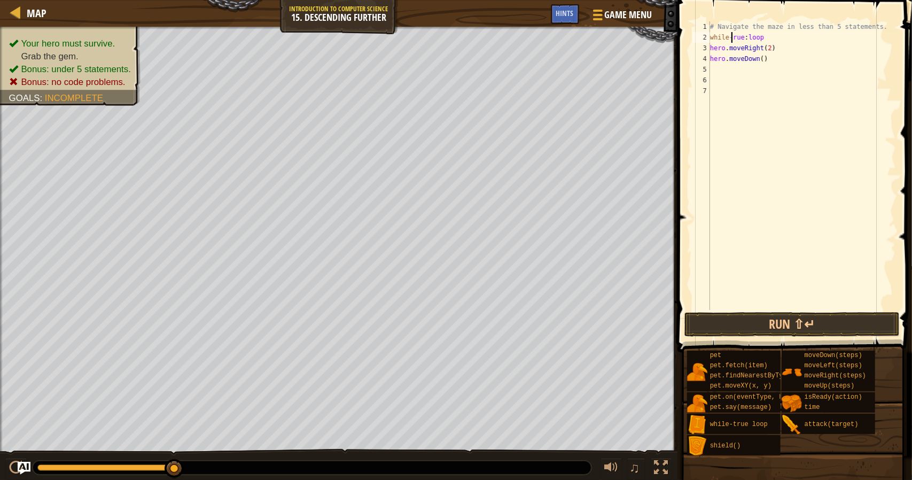
scroll to position [5, 2]
click at [855, 321] on button "Run ⇧↵" at bounding box center [791, 324] width 215 height 25
click at [757, 51] on div "while-t rue loop press enter" at bounding box center [809, 68] width 202 height 48
click at [795, 328] on button "Run ⇧↵" at bounding box center [791, 324] width 215 height 25
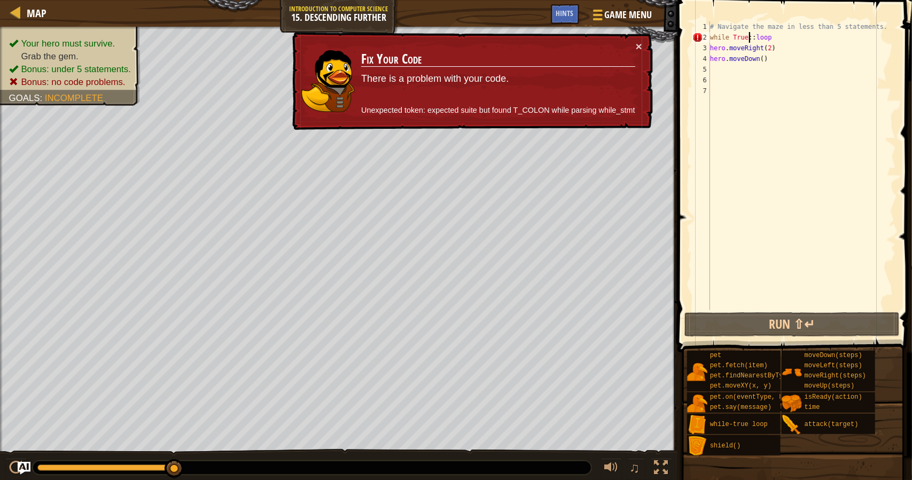
click at [772, 60] on div "# Navigate the maze in less than 5 statements. while True :: loop hero . moveRi…" at bounding box center [802, 176] width 188 height 310
click at [665, 32] on div "Map Introduction to Computer Science 15. Descending Further Game Menu Done Hint…" at bounding box center [456, 240] width 912 height 480
type textarea "# Navigate the maze in less than 5 statements. while True::loop"
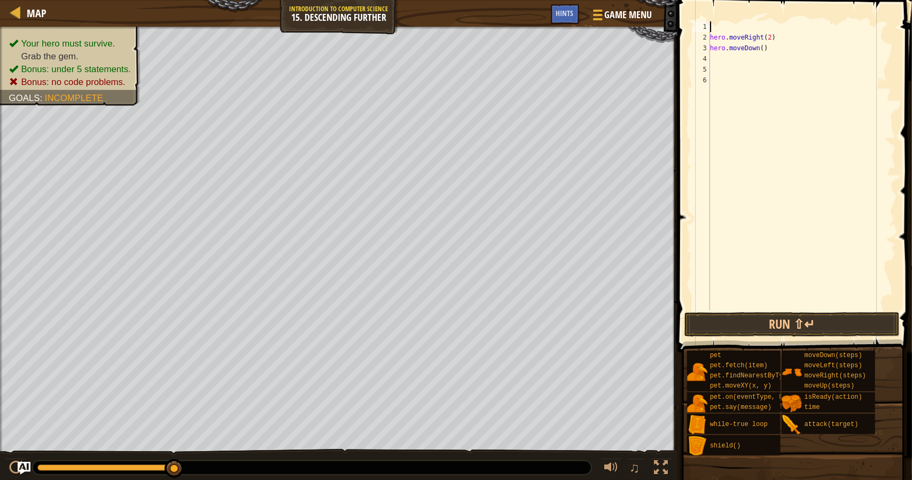
scroll to position [5, 0]
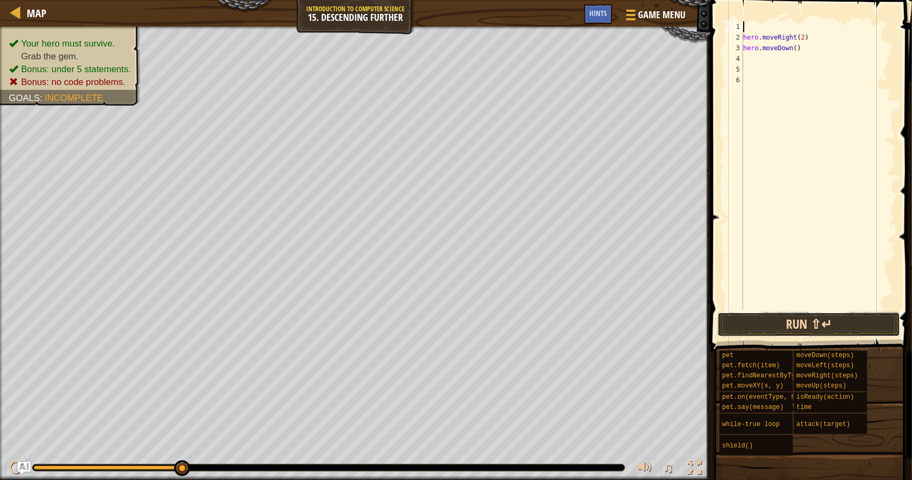
click at [795, 323] on button "Run ⇧↵" at bounding box center [808, 324] width 183 height 25
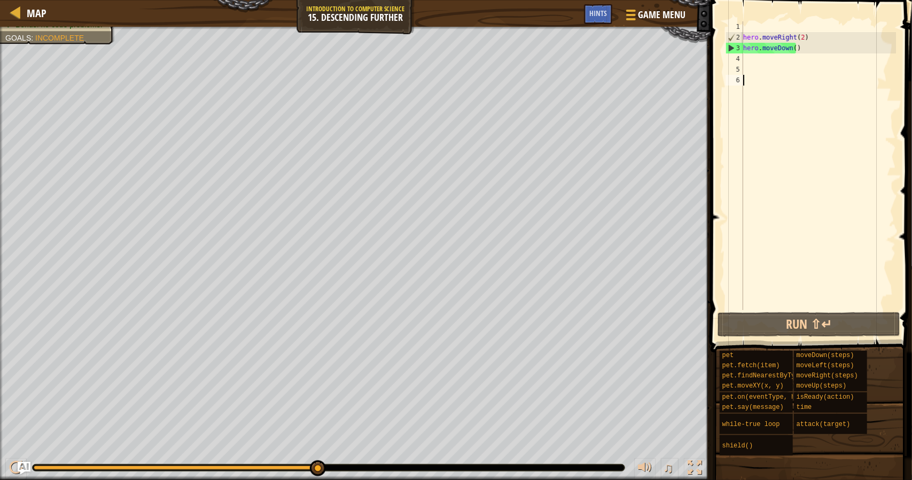
click at [761, 84] on div "hero . moveRight ( 2 ) hero . moveDown ( )" at bounding box center [818, 176] width 155 height 310
click at [749, 72] on div "hero . moveRight ( 2 ) hero . moveDown ( )" at bounding box center [818, 176] width 155 height 310
click at [796, 15] on span at bounding box center [812, 160] width 210 height 383
click at [788, 33] on div "hero . moveRight ( 2 ) hero . moveDown ( )" at bounding box center [818, 176] width 155 height 310
type textarea "hero.moveRight(2)"
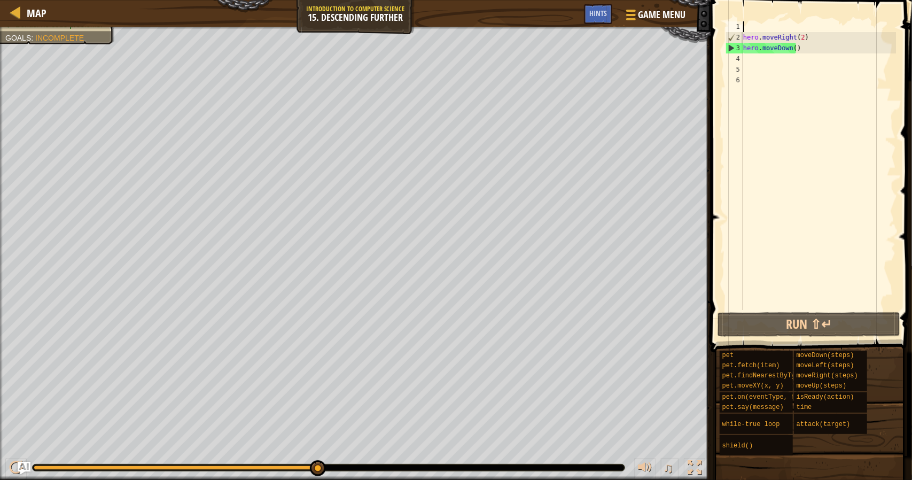
click at [783, 32] on div "hero . moveRight ( 2 ) hero . moveDown ( )" at bounding box center [818, 176] width 155 height 310
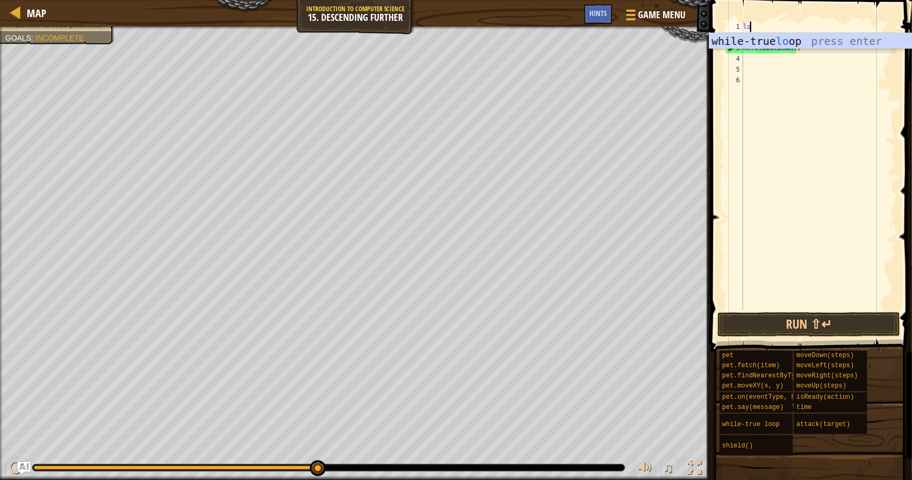
type textarea "loo"
click at [742, 44] on div "while-true loo p press enter" at bounding box center [810, 57] width 202 height 48
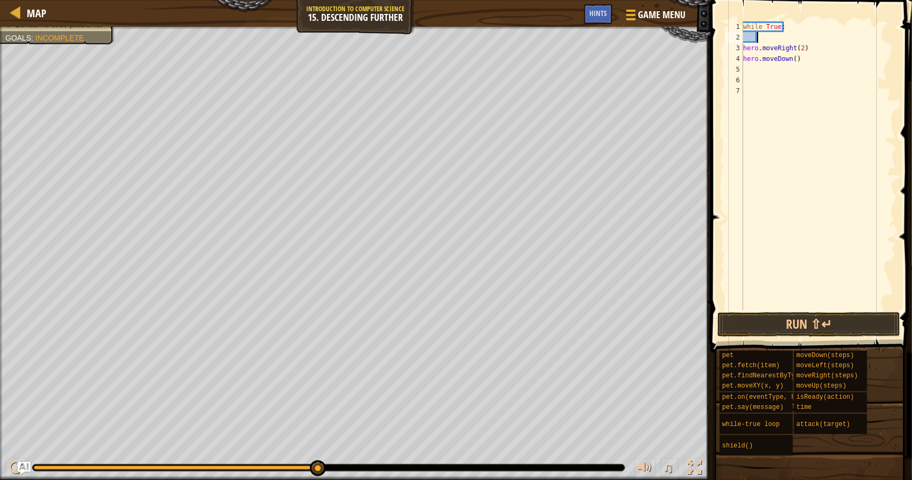
click at [783, 127] on div "while True : hero . moveRight ( 2 ) hero . moveDown ( )" at bounding box center [818, 176] width 155 height 310
click at [759, 38] on div "while True : hero . moveRight ( 2 ) hero . moveDown ( )" at bounding box center [818, 176] width 155 height 310
click at [818, 316] on button "Run ⇧↵" at bounding box center [808, 324] width 183 height 25
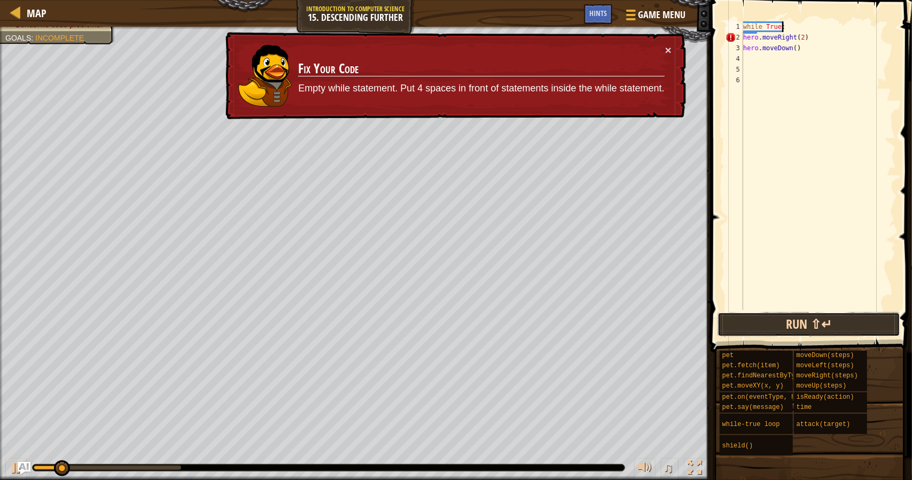
click at [818, 316] on button "Run ⇧↵" at bounding box center [808, 324] width 183 height 25
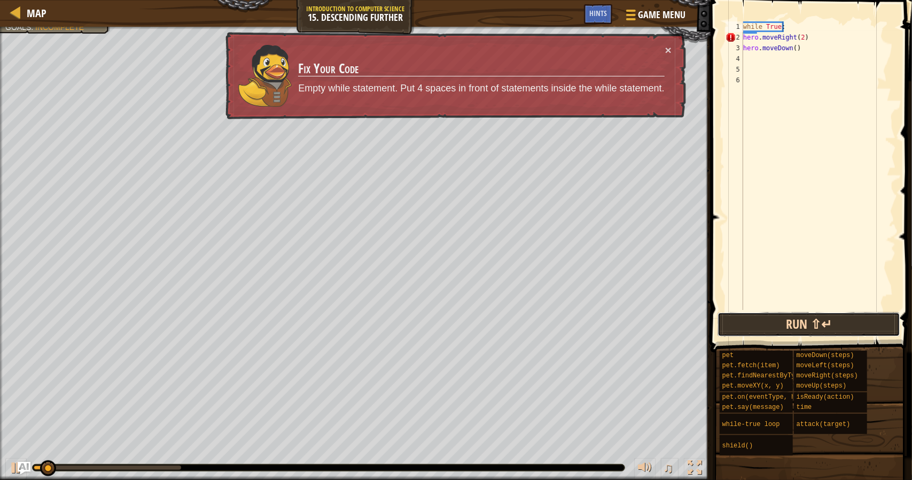
click at [818, 316] on button "Run ⇧↵" at bounding box center [808, 324] width 183 height 25
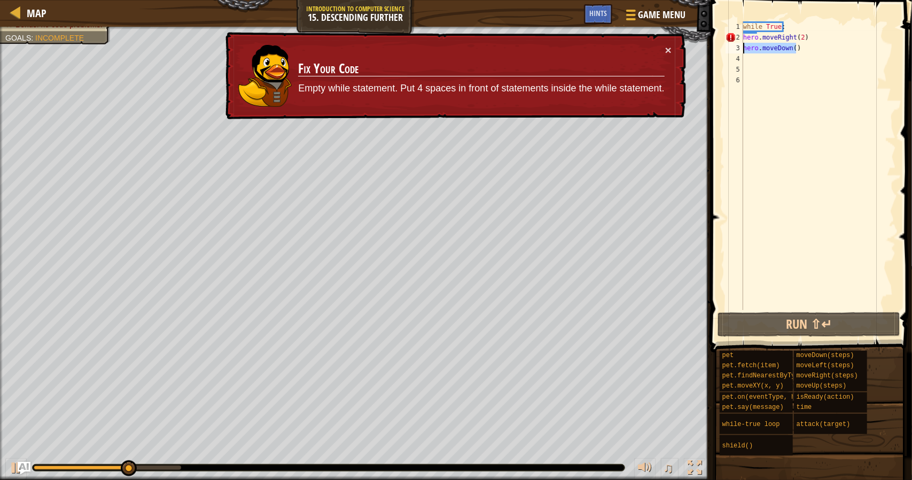
drag, startPoint x: 806, startPoint y: 53, endPoint x: 742, endPoint y: 49, distance: 64.7
click at [742, 49] on div "while True: 1 2 3 4 5 6 while True : hero . moveRight ( 2 ) hero . moveDown ( )…" at bounding box center [809, 165] width 172 height 288
type textarea "hero.moveDown()"
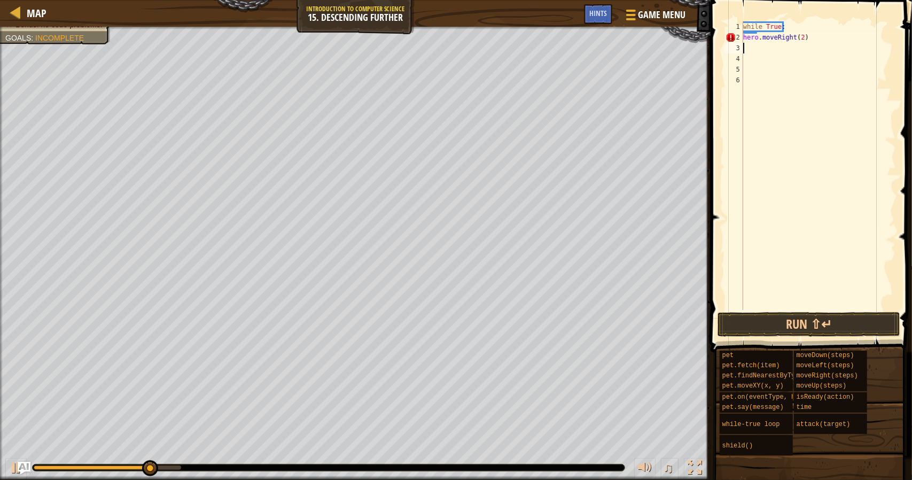
click at [809, 153] on div "while True : hero . moveRight ( 2 )" at bounding box center [818, 176] width 155 height 310
click at [832, 333] on button "Run ⇧↵" at bounding box center [808, 324] width 183 height 25
click at [828, 325] on button "Run ⇧↵" at bounding box center [808, 324] width 183 height 25
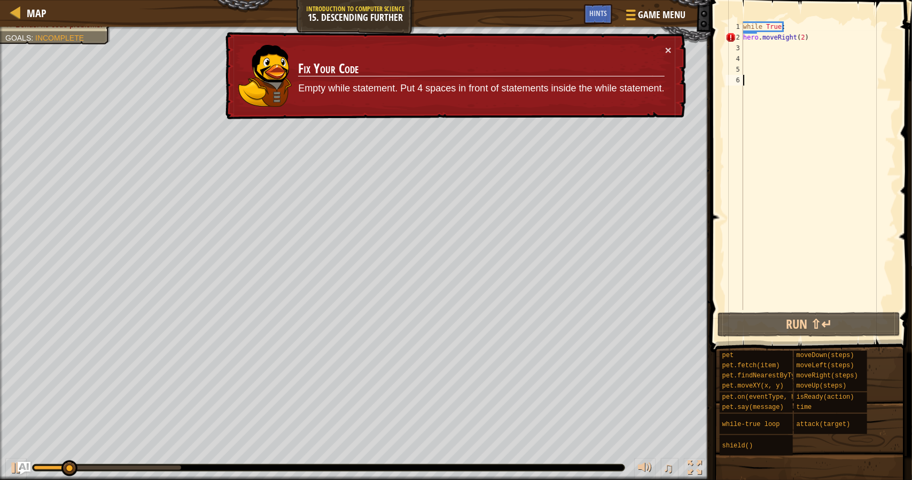
click at [785, 17] on span at bounding box center [812, 160] width 210 height 383
click at [787, 27] on div "while True : hero . moveRight ( 2 )" at bounding box center [818, 176] width 155 height 310
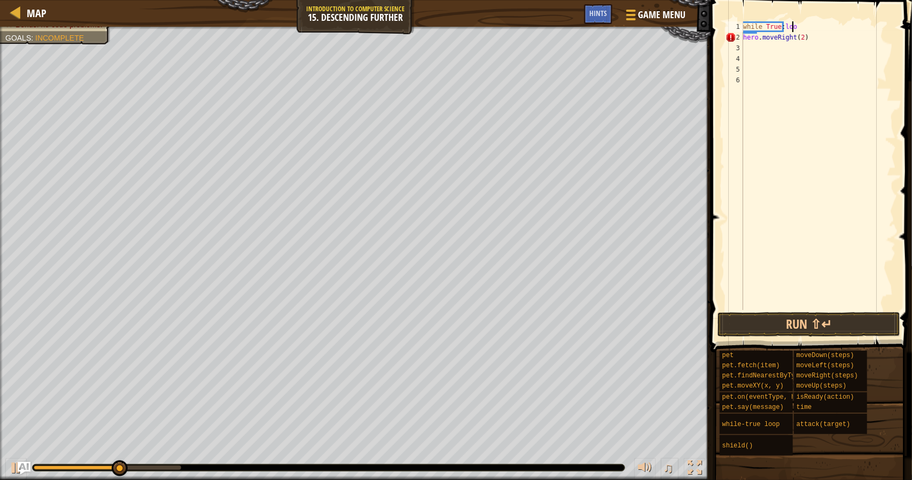
scroll to position [5, 3]
type textarea "while True:loop"
click at [812, 319] on button "Run ⇧↵" at bounding box center [808, 324] width 183 height 25
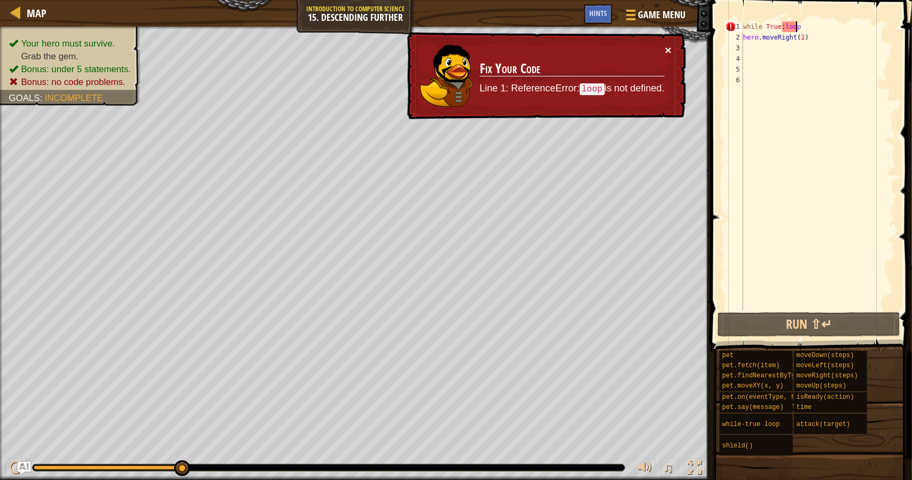
click at [670, 49] on button "×" at bounding box center [668, 51] width 7 height 11
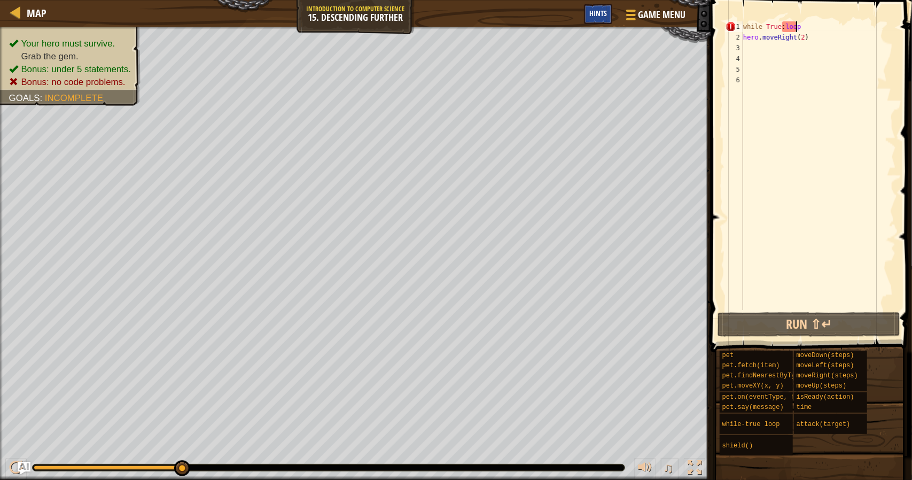
click at [609, 19] on div "Hints" at bounding box center [598, 14] width 28 height 20
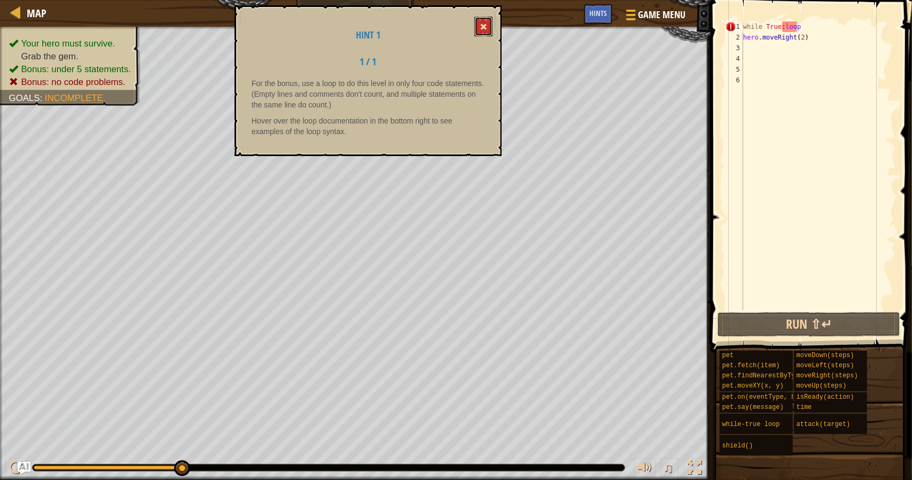
click at [487, 25] on span at bounding box center [483, 26] width 7 height 7
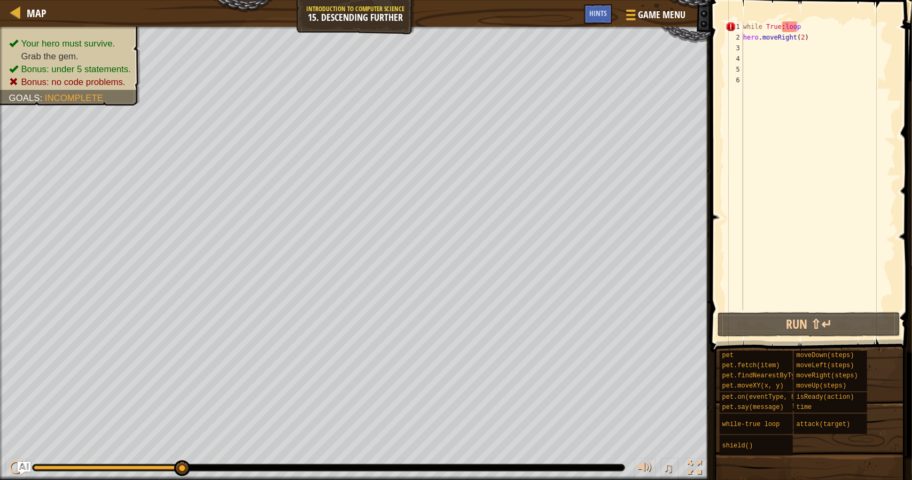
scroll to position [5, 1]
click at [805, 54] on div "while True : loop hero . moveRight ( 2 )" at bounding box center [818, 176] width 155 height 310
click at [797, 43] on div "while True : loop hero . moveRight ( 2 )" at bounding box center [818, 176] width 155 height 310
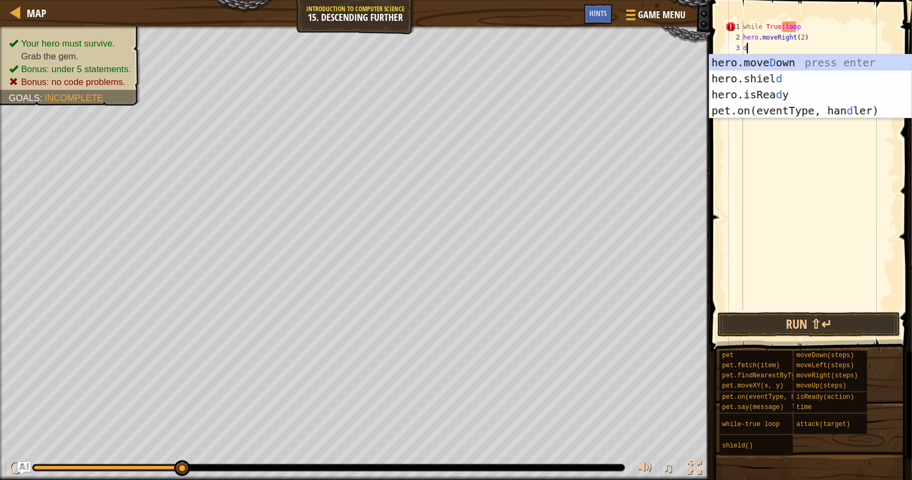
type textarea "dow"
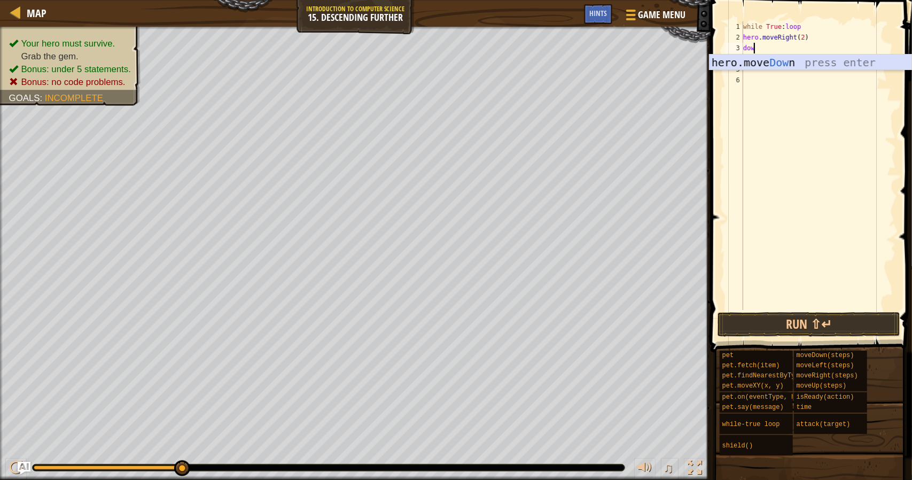
click at [735, 61] on div "hero.move Dow n press enter" at bounding box center [810, 78] width 202 height 48
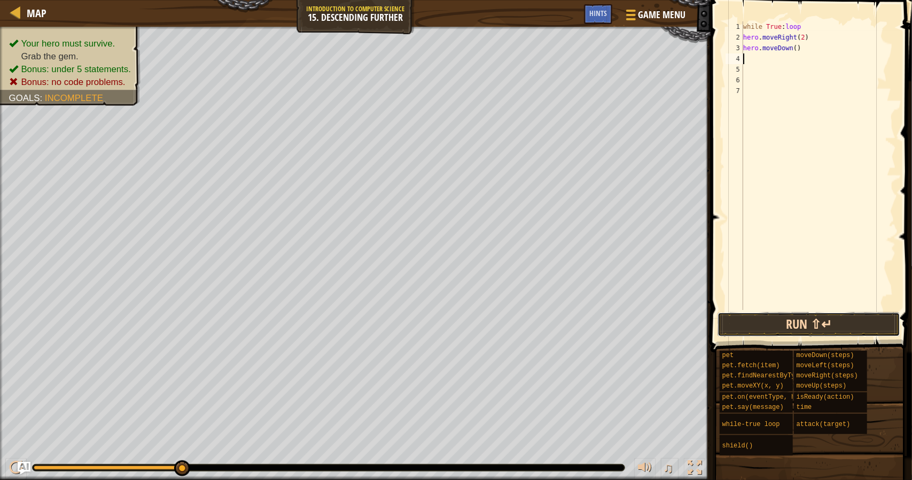
click at [842, 328] on button "Run ⇧↵" at bounding box center [808, 324] width 183 height 25
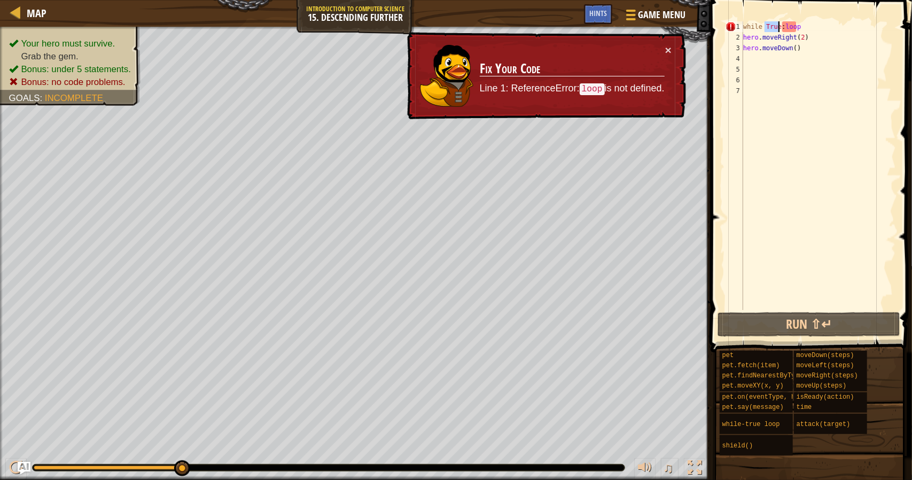
drag, startPoint x: 765, startPoint y: 26, endPoint x: 779, endPoint y: 28, distance: 14.6
click at [779, 28] on div "while True : loop hero . moveRight ( 2 ) hero . moveDown ( )" at bounding box center [818, 176] width 155 height 310
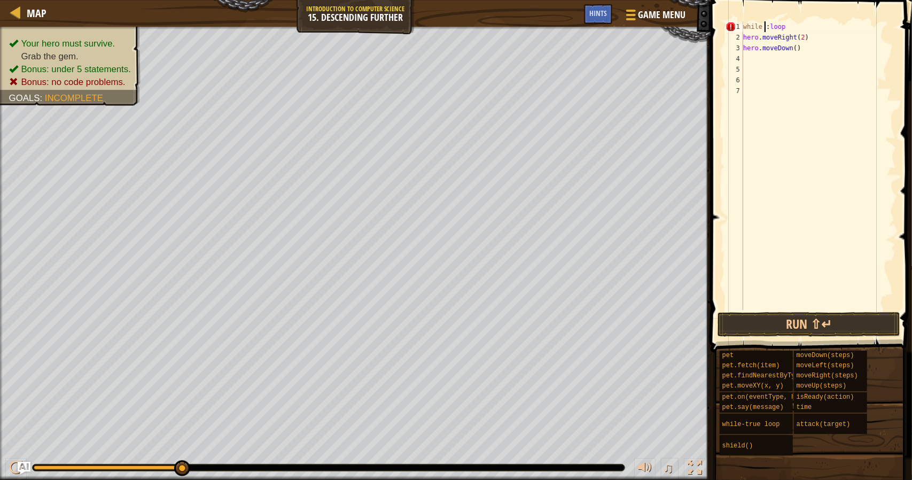
scroll to position [5, 2]
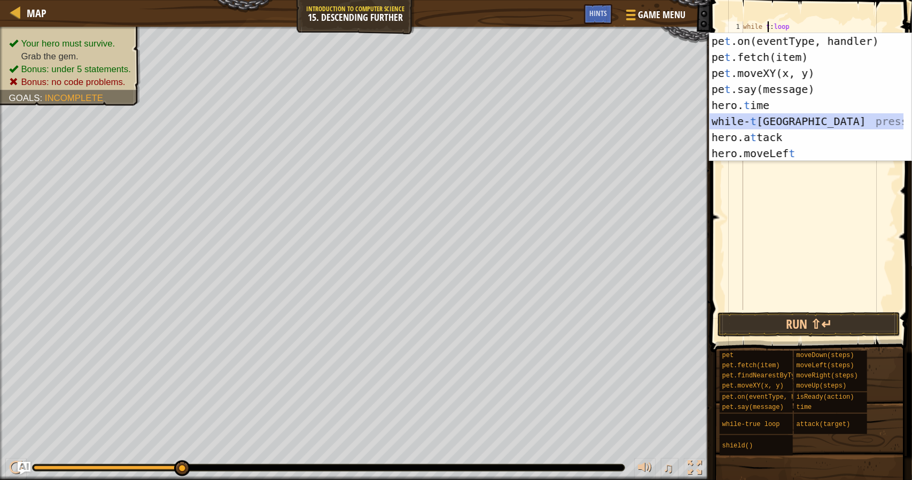
click at [759, 124] on div "pe t .on(eventType, handler) press enter pe t .fetch(item) press enter pe t .mo…" at bounding box center [806, 113] width 194 height 160
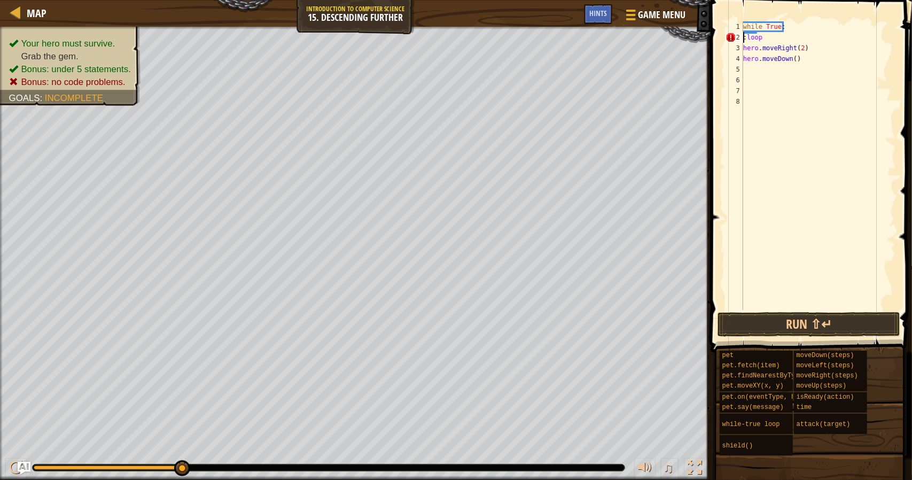
scroll to position [5, 1]
click at [808, 323] on button "Run ⇧↵" at bounding box center [808, 324] width 183 height 25
click at [831, 327] on button "Run ⇧↵" at bounding box center [808, 324] width 183 height 25
click at [824, 324] on button "Run ⇧↵" at bounding box center [808, 324] width 183 height 25
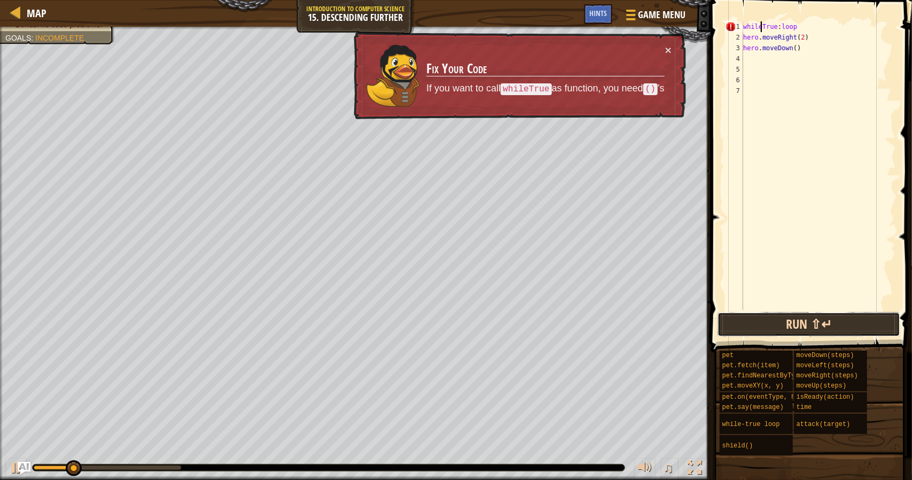
click at [824, 324] on button "Run ⇧↵" at bounding box center [808, 324] width 183 height 25
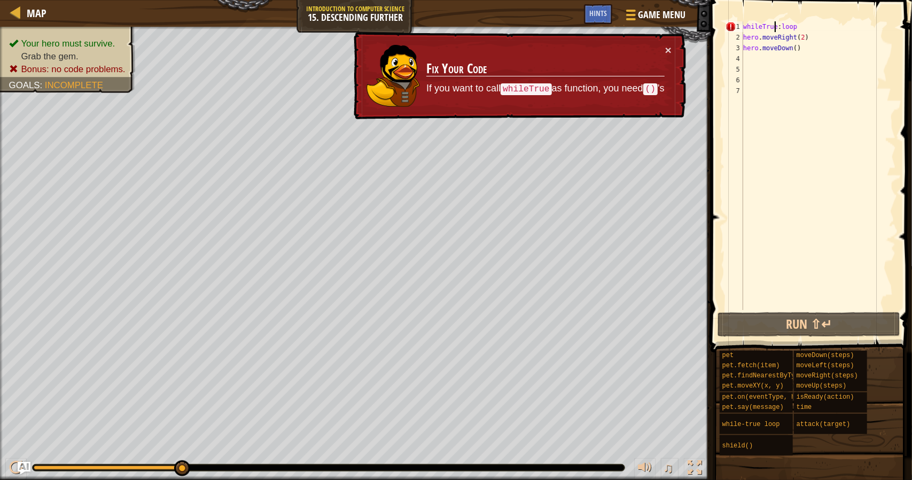
click at [775, 25] on div "whileTrue : loop hero . moveRight ( 2 ) hero . moveDown ( )" at bounding box center [818, 176] width 155 height 310
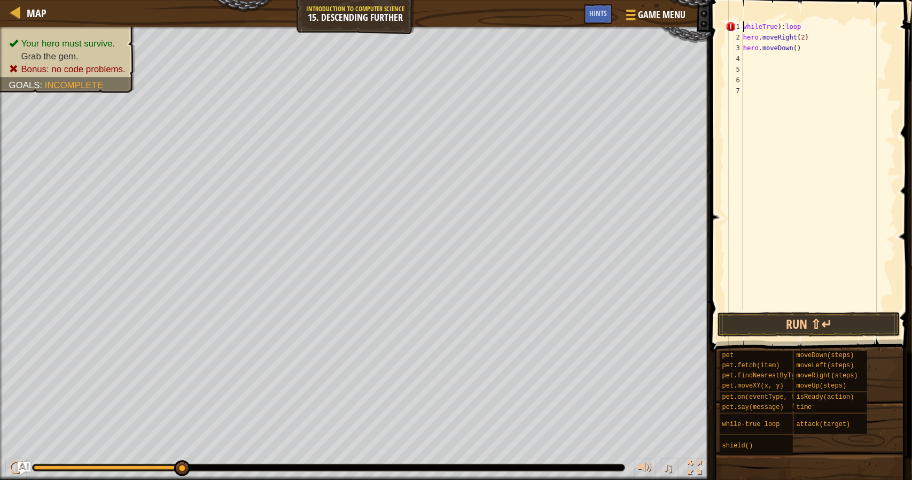
scroll to position [5, 0]
type textarea "(while True):loop"
click at [752, 311] on div "1 2 3 4 5 6 7 ( while True ) : loop hero . moveRight ( 2 ) hero . moveDown ( ) …" at bounding box center [809, 196] width 205 height 383
click at [756, 322] on button "Run ⇧↵" at bounding box center [808, 324] width 183 height 25
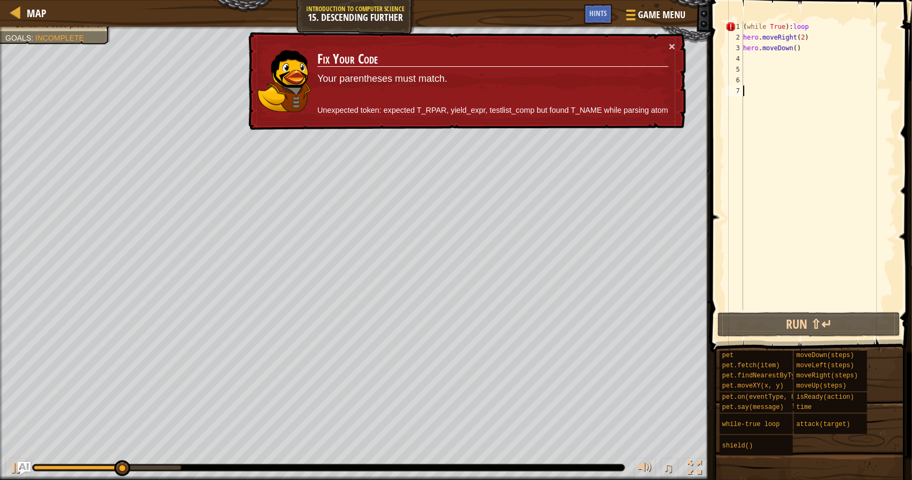
click at [770, 31] on div "( while True ) : loop hero . moveRight ( 2 ) hero . moveDown ( )" at bounding box center [818, 176] width 155 height 310
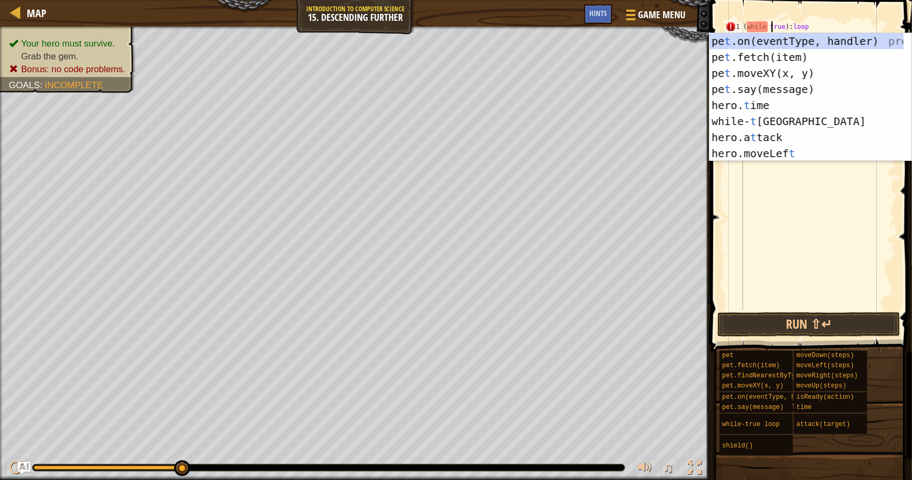
scroll to position [5, 2]
type textarea "(while true):loop"
click at [820, 323] on button "Run ⇧↵" at bounding box center [808, 324] width 183 height 25
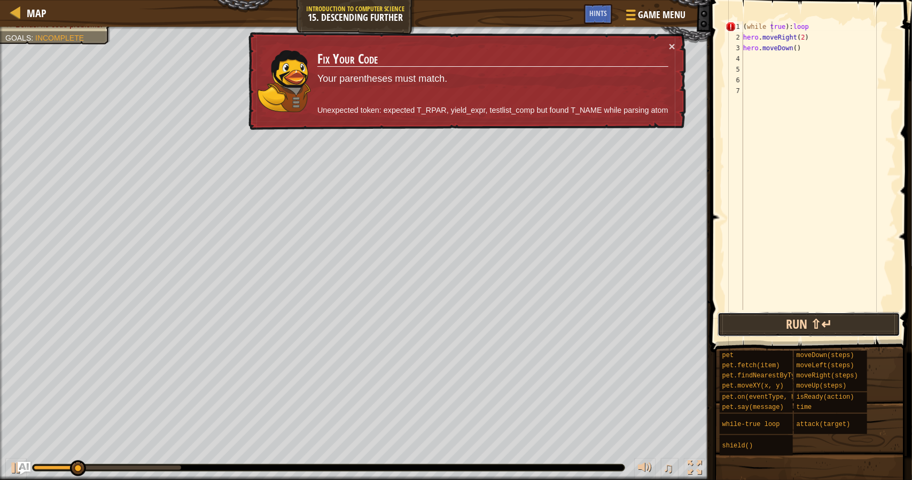
click at [821, 323] on button "Run ⇧↵" at bounding box center [808, 324] width 183 height 25
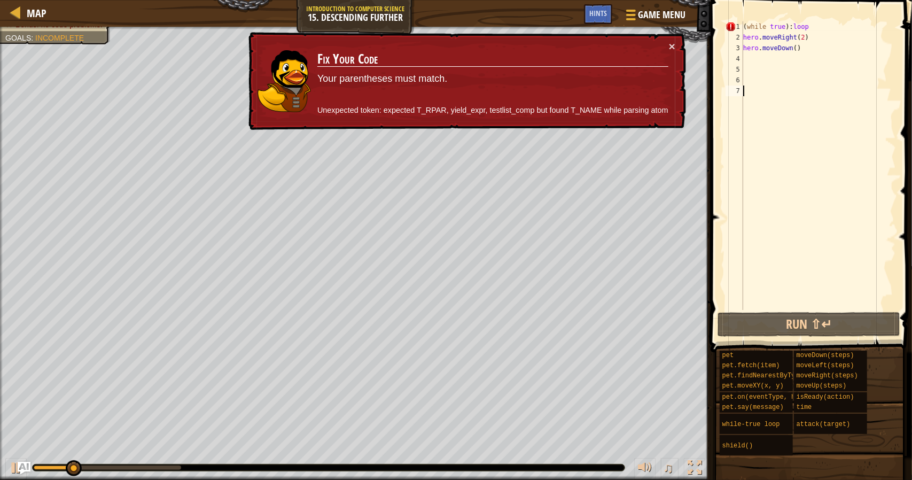
click at [851, 127] on div "( while true ) : loop hero . moveRight ( 2 ) hero . moveDown ( )" at bounding box center [818, 176] width 155 height 310
click at [831, 26] on div "( while true ) : loop hero . moveRight ( 2 ) hero . moveDown ( )" at bounding box center [818, 176] width 155 height 310
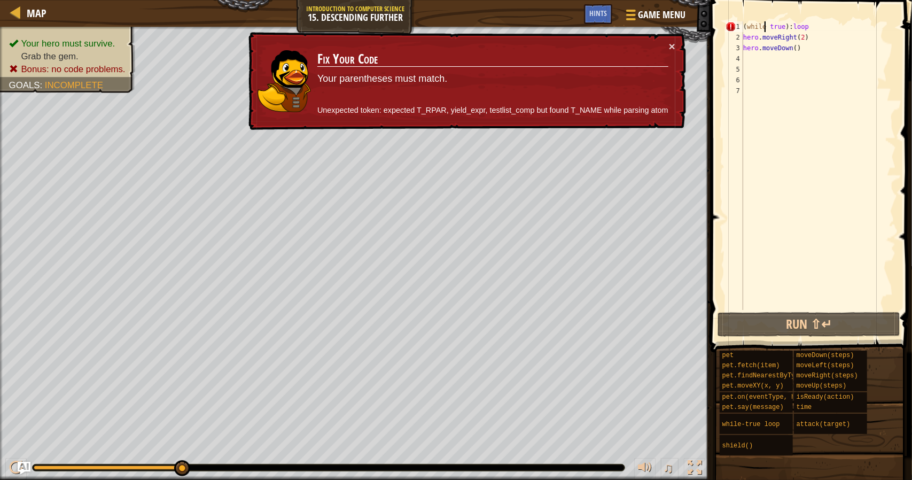
click at [766, 27] on div "( while true ) : loop hero . moveRight ( 2 ) hero . moveDown ( )" at bounding box center [818, 176] width 155 height 310
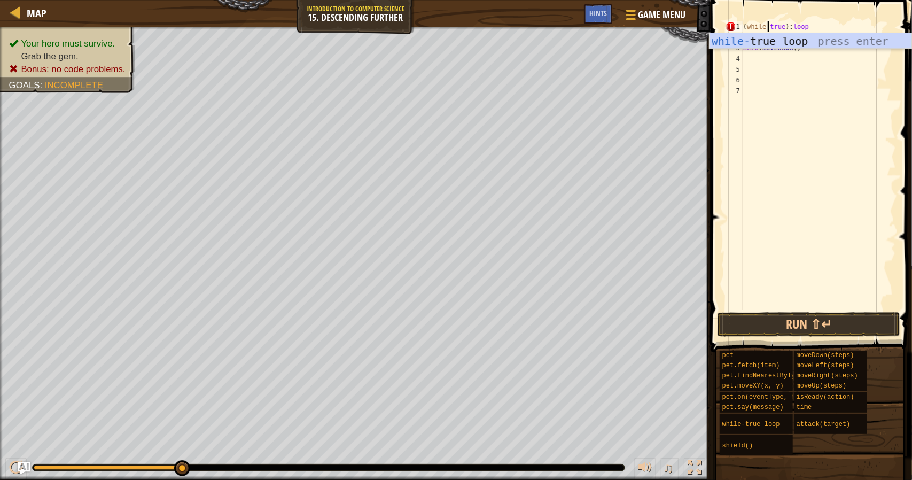
scroll to position [5, 2]
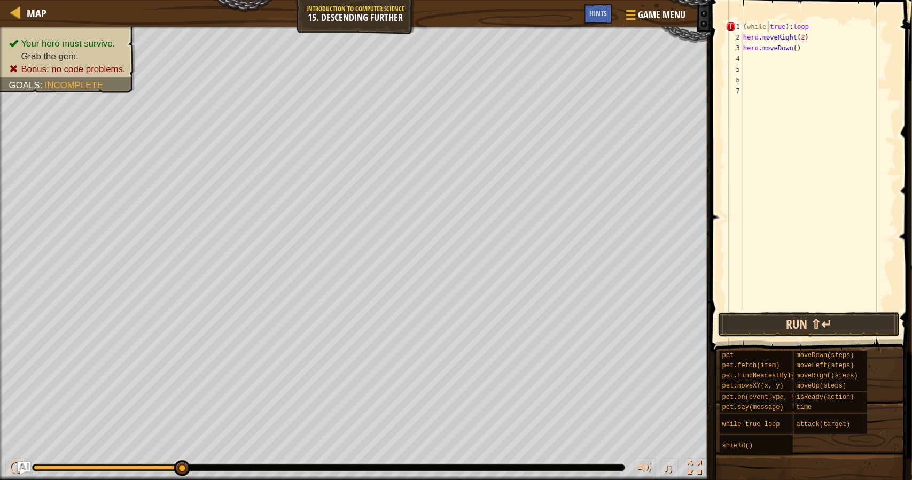
click at [850, 325] on button "Run ⇧↵" at bounding box center [808, 324] width 183 height 25
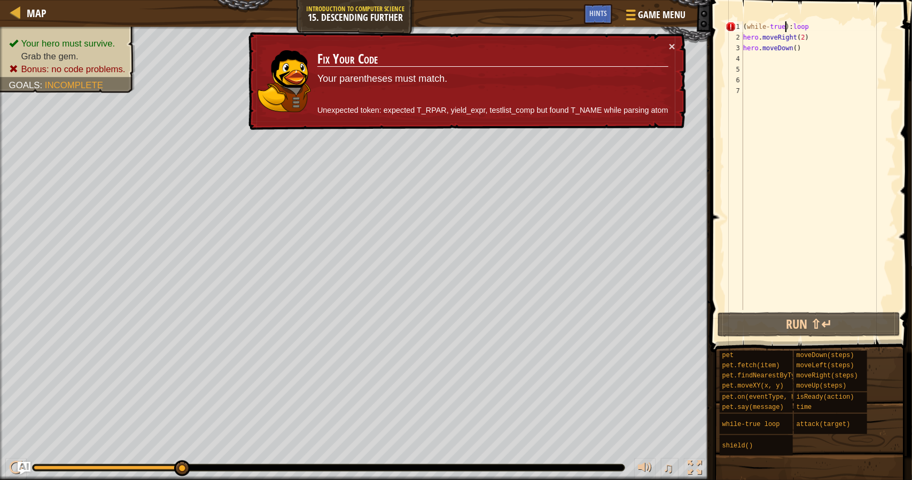
click at [786, 29] on div "( while - true ) : loop hero . moveRight ( 2 ) hero . moveDown ( )" at bounding box center [818, 176] width 155 height 310
click at [789, 30] on div "( while - true ) : loop hero . moveRight ( 2 ) hero . moveDown ( )" at bounding box center [818, 176] width 155 height 310
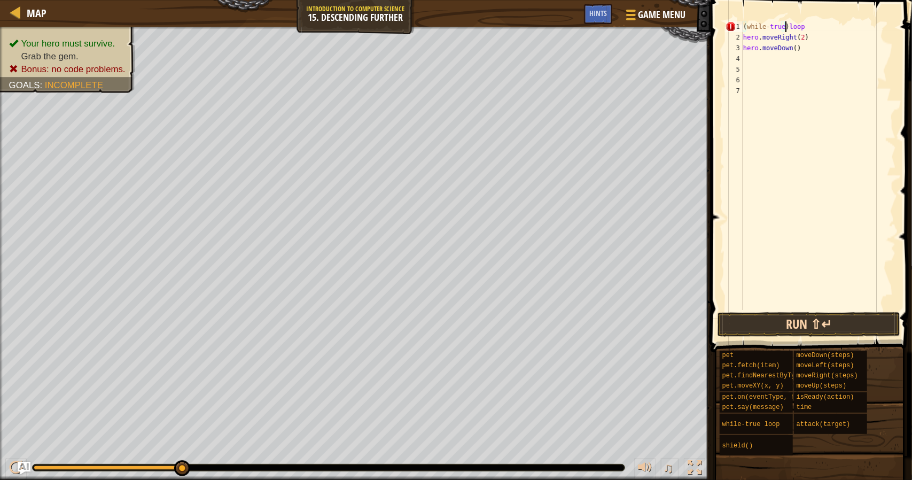
type textarea "(while-true) loop"
click at [828, 323] on button "Run ⇧↵" at bounding box center [808, 324] width 183 height 25
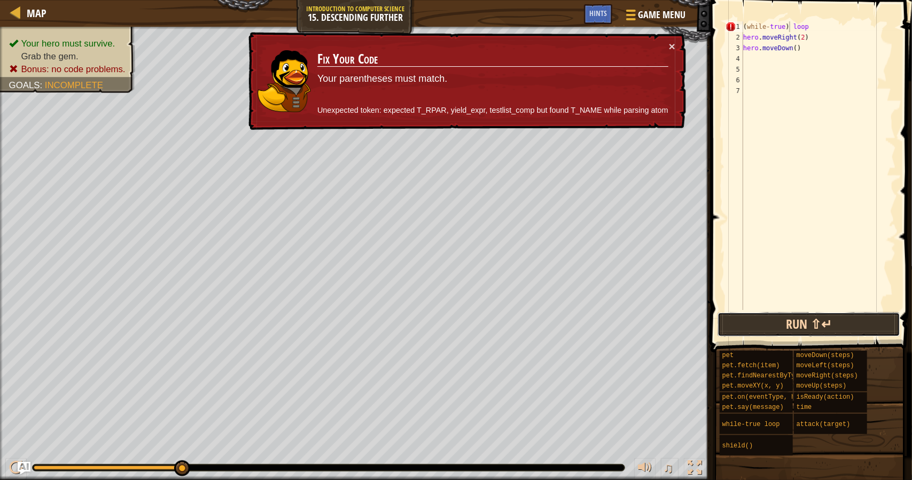
click at [803, 329] on button "Run ⇧↵" at bounding box center [808, 324] width 183 height 25
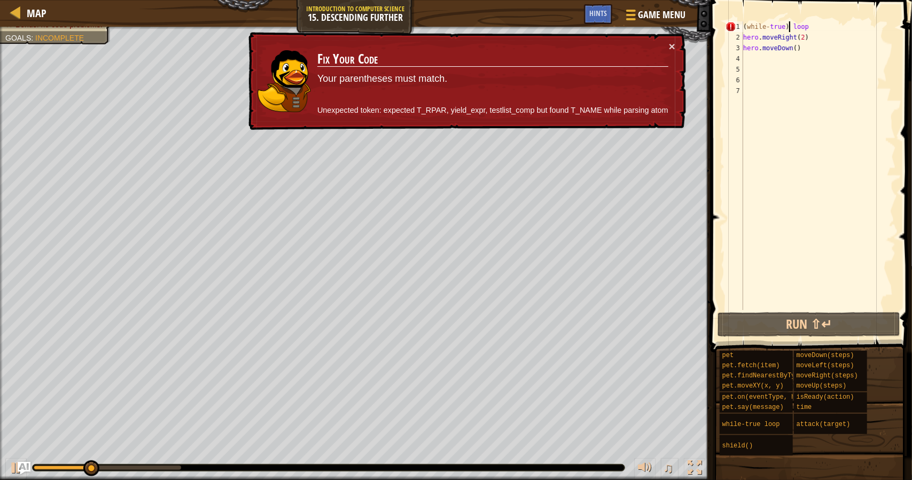
click at [789, 271] on div "( while - true ) loop hero . moveRight ( 2 ) hero . moveDown ( )" at bounding box center [818, 176] width 155 height 310
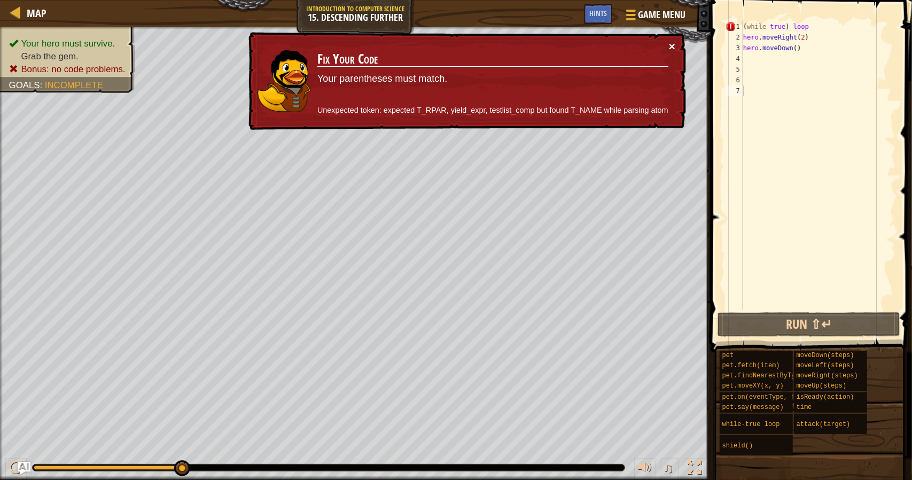
click at [672, 48] on button "×" at bounding box center [672, 49] width 7 height 11
drag, startPoint x: 807, startPoint y: 28, endPoint x: 741, endPoint y: 28, distance: 66.2
click at [741, 28] on div "1 2 3 4 5 6 7 ( while - true ) loop hero . moveRight ( 2 ) hero . moveDown ( ) …" at bounding box center [809, 165] width 172 height 288
type textarea "(while-true) loop"
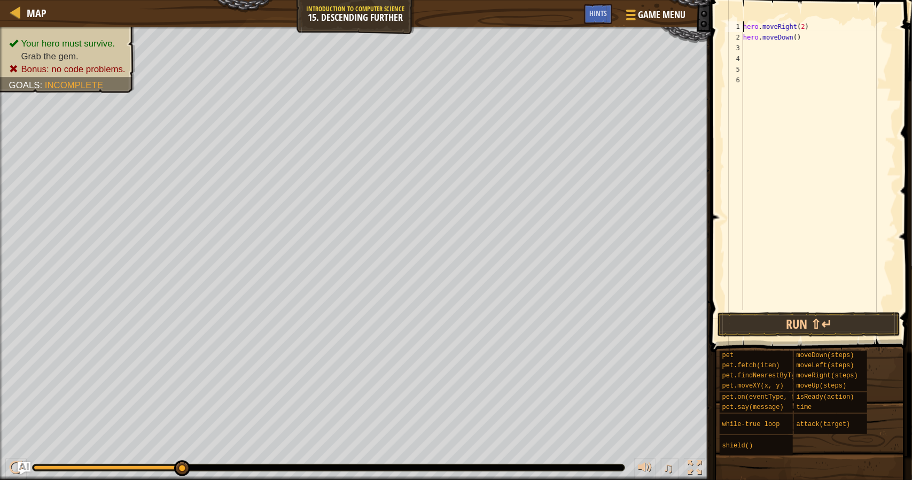
type textarea "hero.moveDown()"
type textarea "loo"
type textarea "w"
type textarea "="
type textarea "loop"
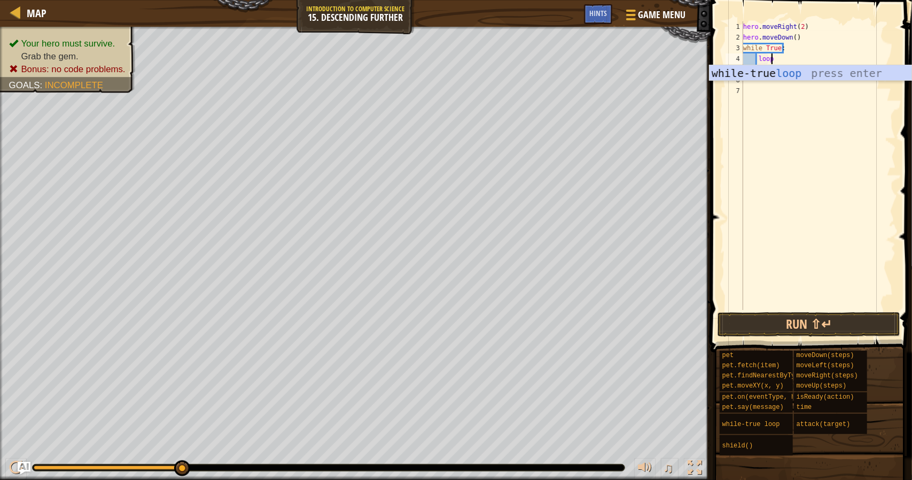
scroll to position [5, 2]
type textarea "loop"
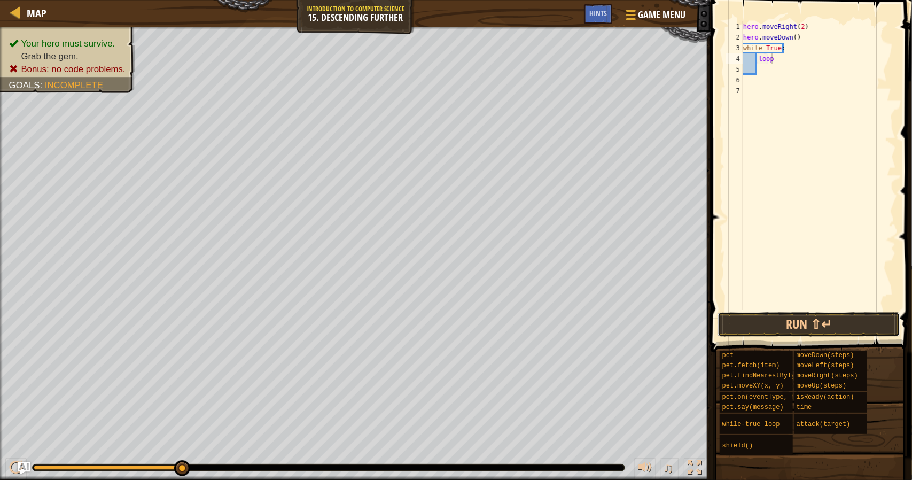
click at [788, 336] on div "loop 1 2 3 4 5 6 7 hero . moveRight ( 2 ) hero . moveDown ( ) while True : loop…" at bounding box center [809, 196] width 205 height 383
click at [792, 325] on button "Run ⇧↵" at bounding box center [808, 324] width 183 height 25
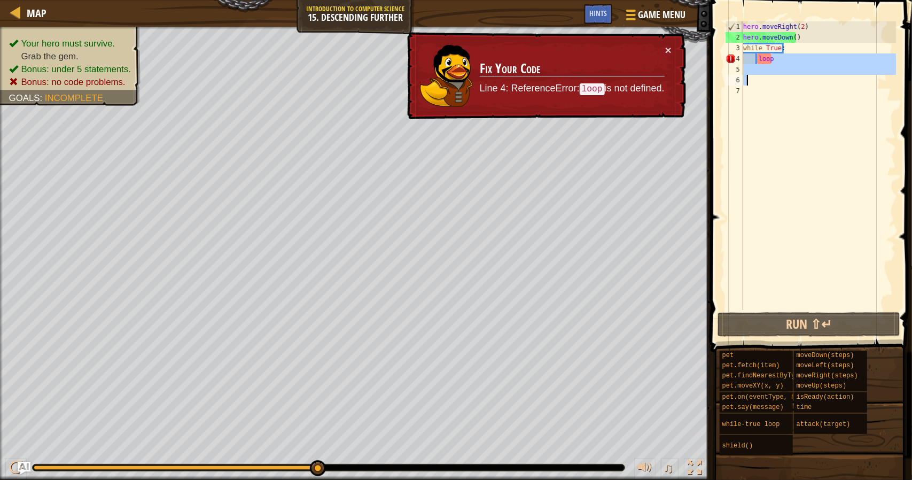
drag, startPoint x: 770, startPoint y: 61, endPoint x: 747, endPoint y: 85, distance: 33.6
click at [747, 85] on div "hero . moveRight ( 2 ) hero . moveDown ( ) while True : loop" at bounding box center [818, 176] width 155 height 310
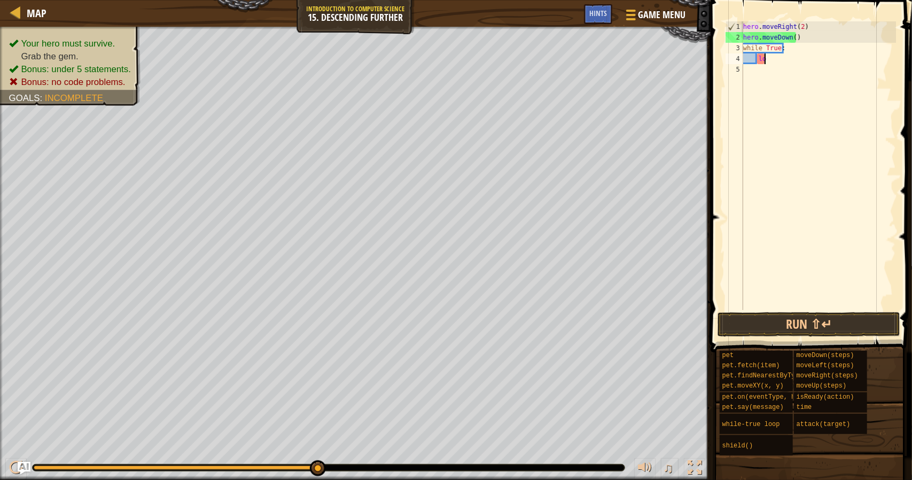
type textarea "l"
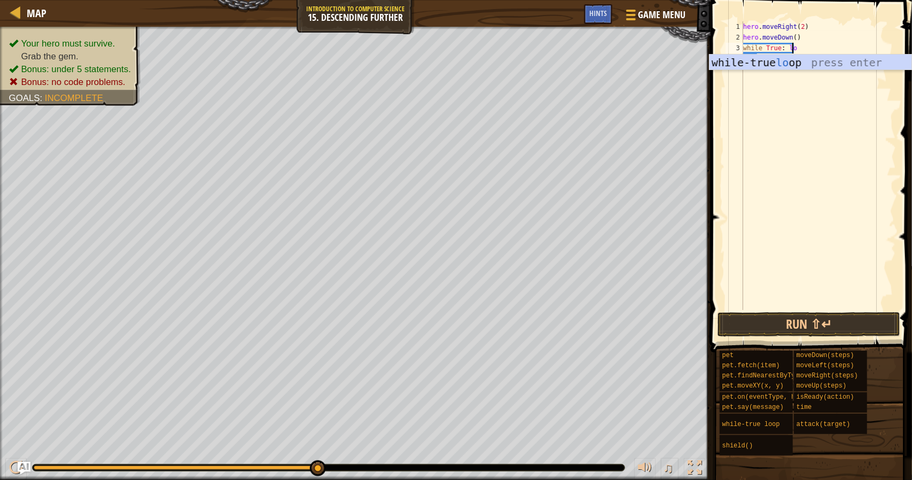
scroll to position [5, 4]
type textarea "while True: loop"
drag, startPoint x: 783, startPoint y: 319, endPoint x: 784, endPoint y: 325, distance: 6.5
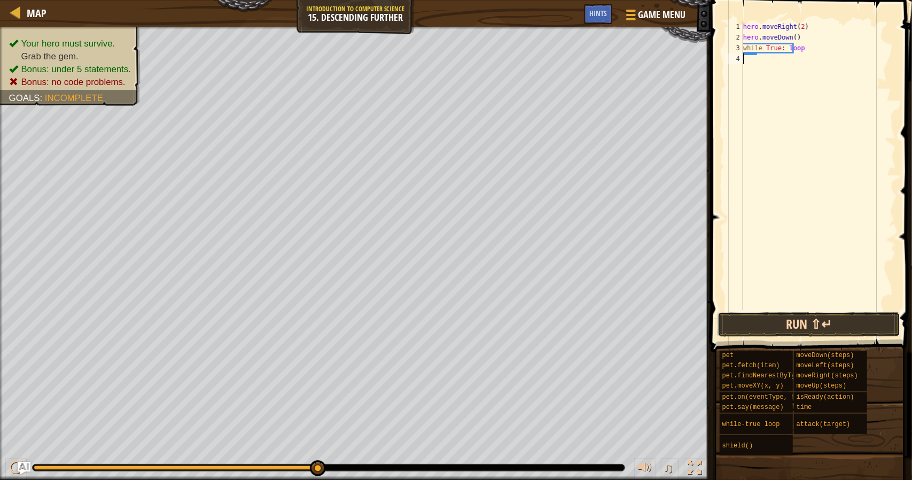
drag, startPoint x: 784, startPoint y: 325, endPoint x: 820, endPoint y: 320, distance: 36.2
click at [820, 319] on button "Run ⇧↵" at bounding box center [808, 324] width 183 height 25
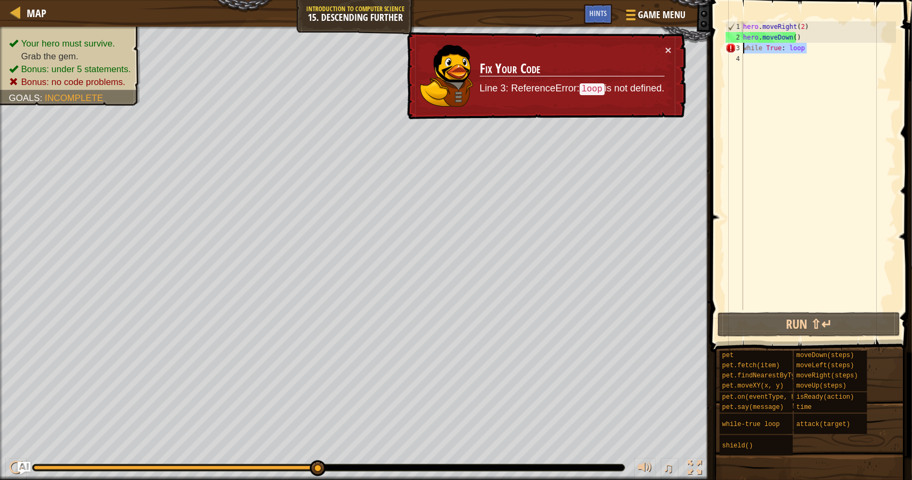
drag, startPoint x: 801, startPoint y: 48, endPoint x: 741, endPoint y: 48, distance: 60.3
click at [741, 48] on div "1 2 3 4 hero . moveRight ( 2 ) hero . moveDown ( ) while True : loop הההההההההה…" at bounding box center [809, 165] width 172 height 288
type textarea "while True: loop"
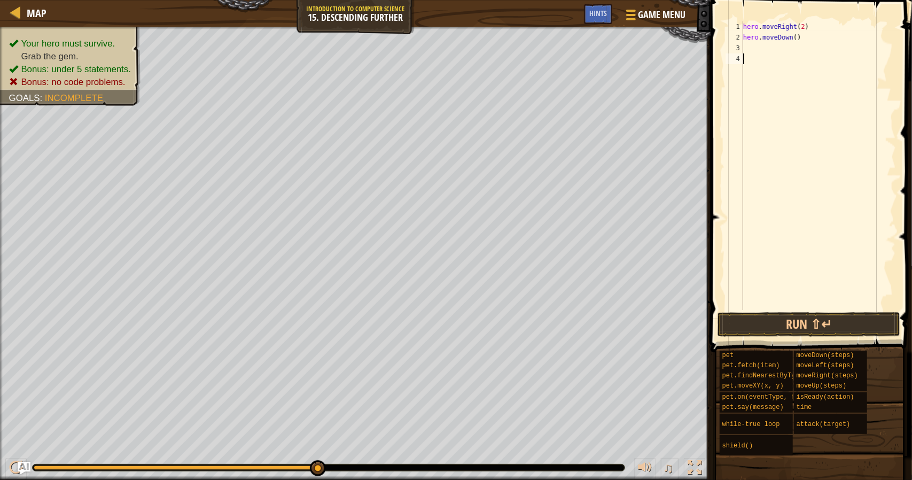
click at [778, 54] on div "hero . moveRight ( 2 ) hero . moveDown ( )" at bounding box center [818, 176] width 155 height 310
click at [781, 41] on div "hero . moveRight ( 2 ) hero . moveDown ( )" at bounding box center [818, 176] width 155 height 310
type textarea "hero.moveDown()"
click at [776, 41] on div "hero . moveRight ( 2 ) hero . moveDown ( )" at bounding box center [818, 176] width 155 height 310
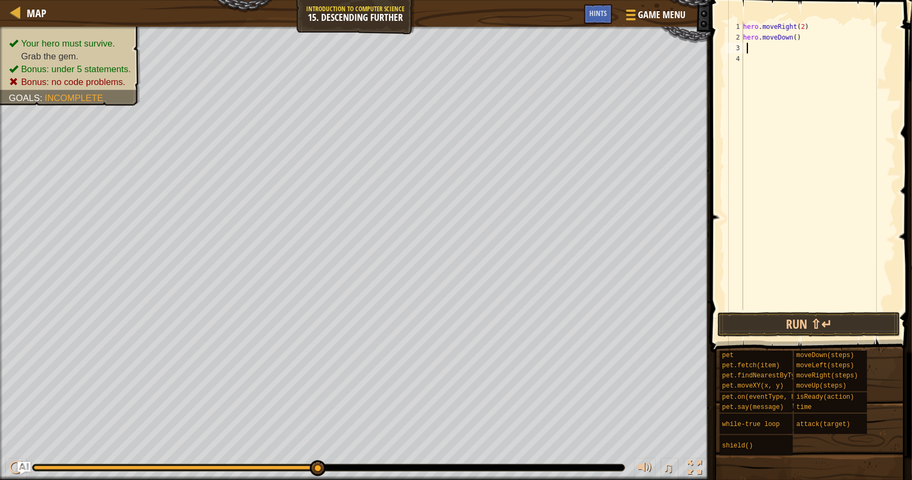
click at [778, 48] on div "hero . moveRight ( 2 ) hero . moveDown ( )" at bounding box center [818, 176] width 155 height 310
